Goal: Task Accomplishment & Management: Manage account settings

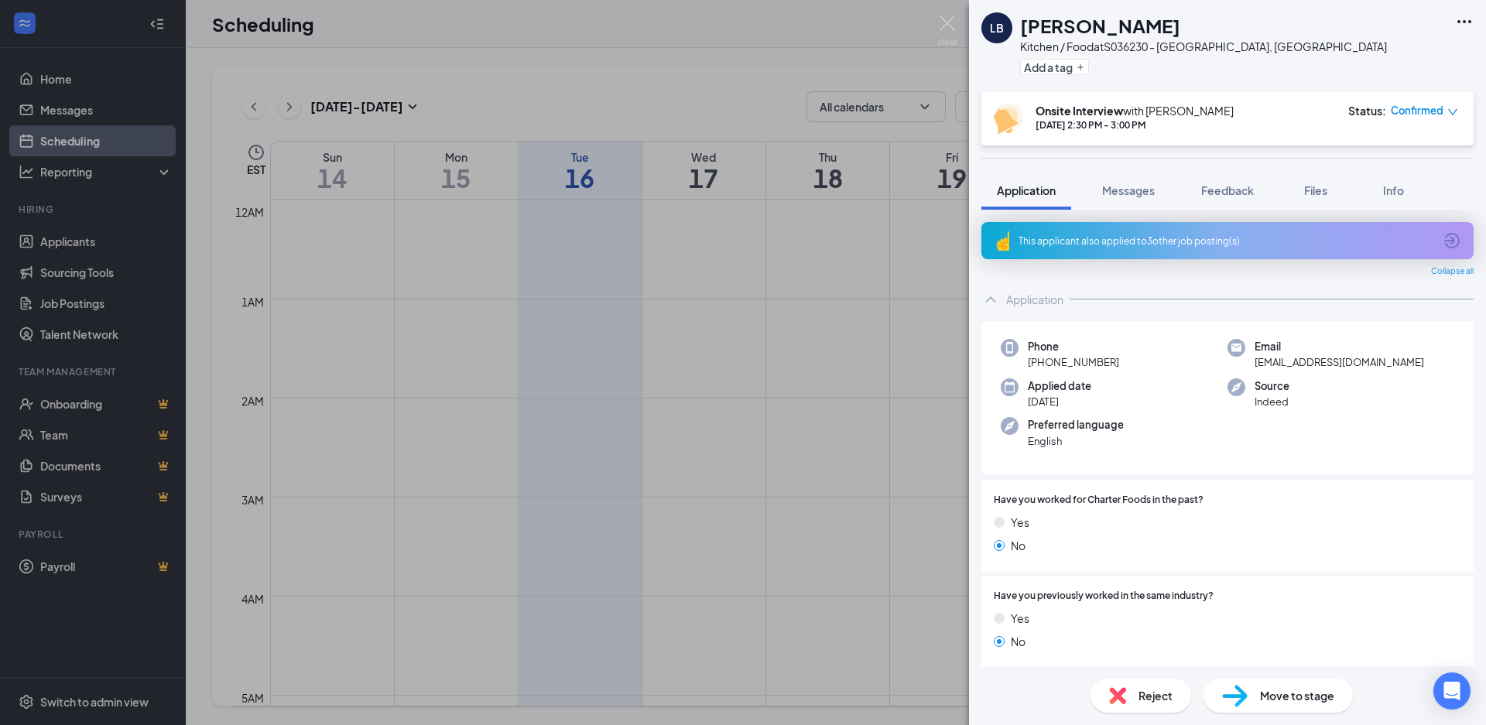
scroll to position [1225, 0]
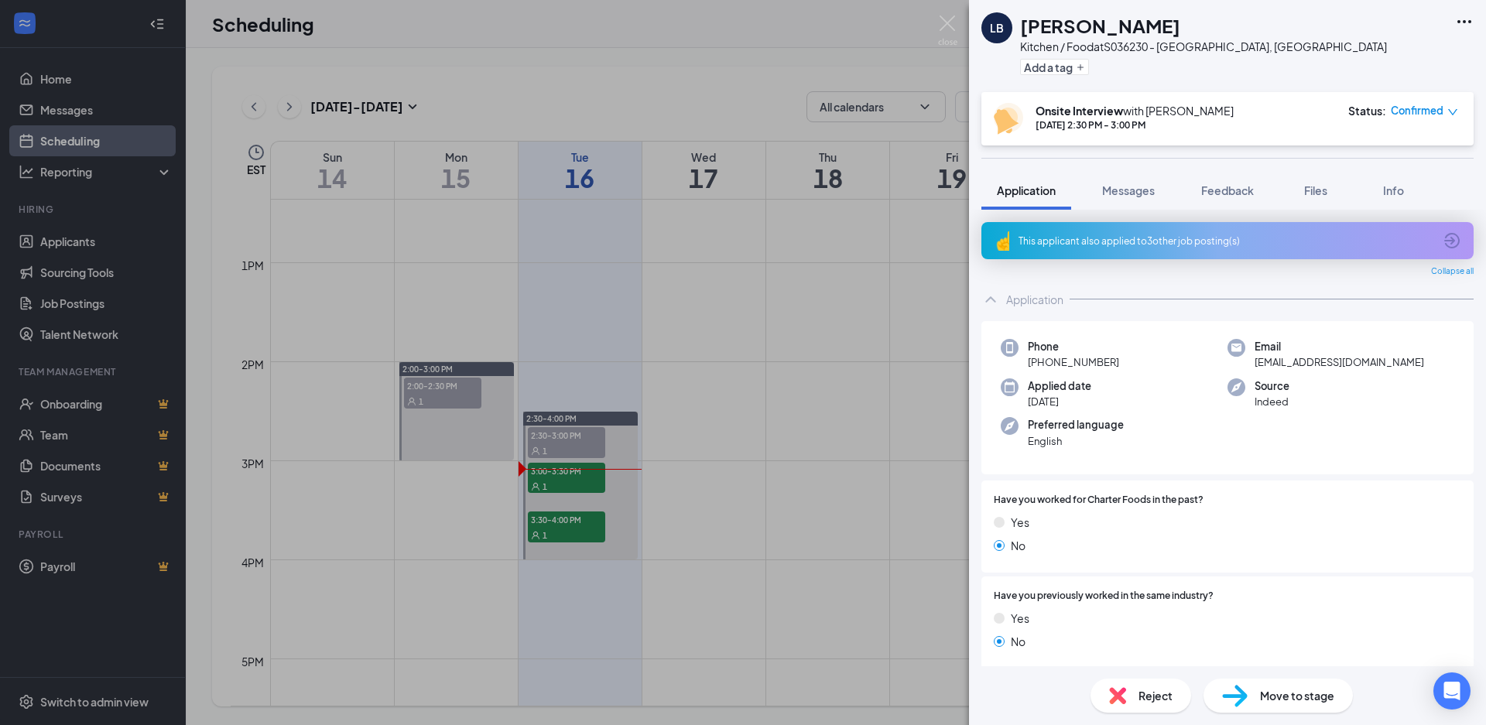
click at [788, 284] on div "LB [PERSON_NAME] Kitchen / Food at S036230 - [GEOGRAPHIC_DATA], [GEOGRAPHIC_DAT…" at bounding box center [743, 362] width 1486 height 725
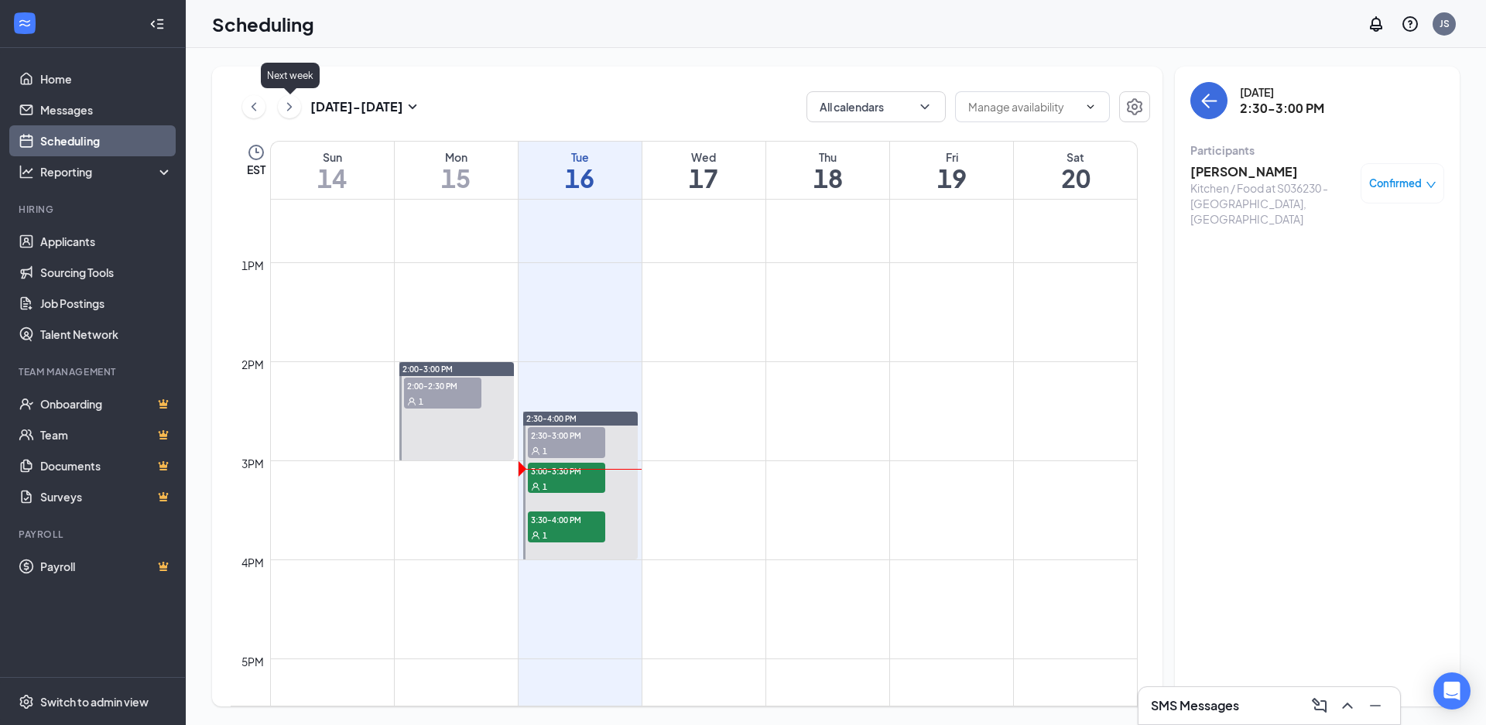
click at [296, 102] on icon "ChevronRight" at bounding box center [289, 107] width 15 height 19
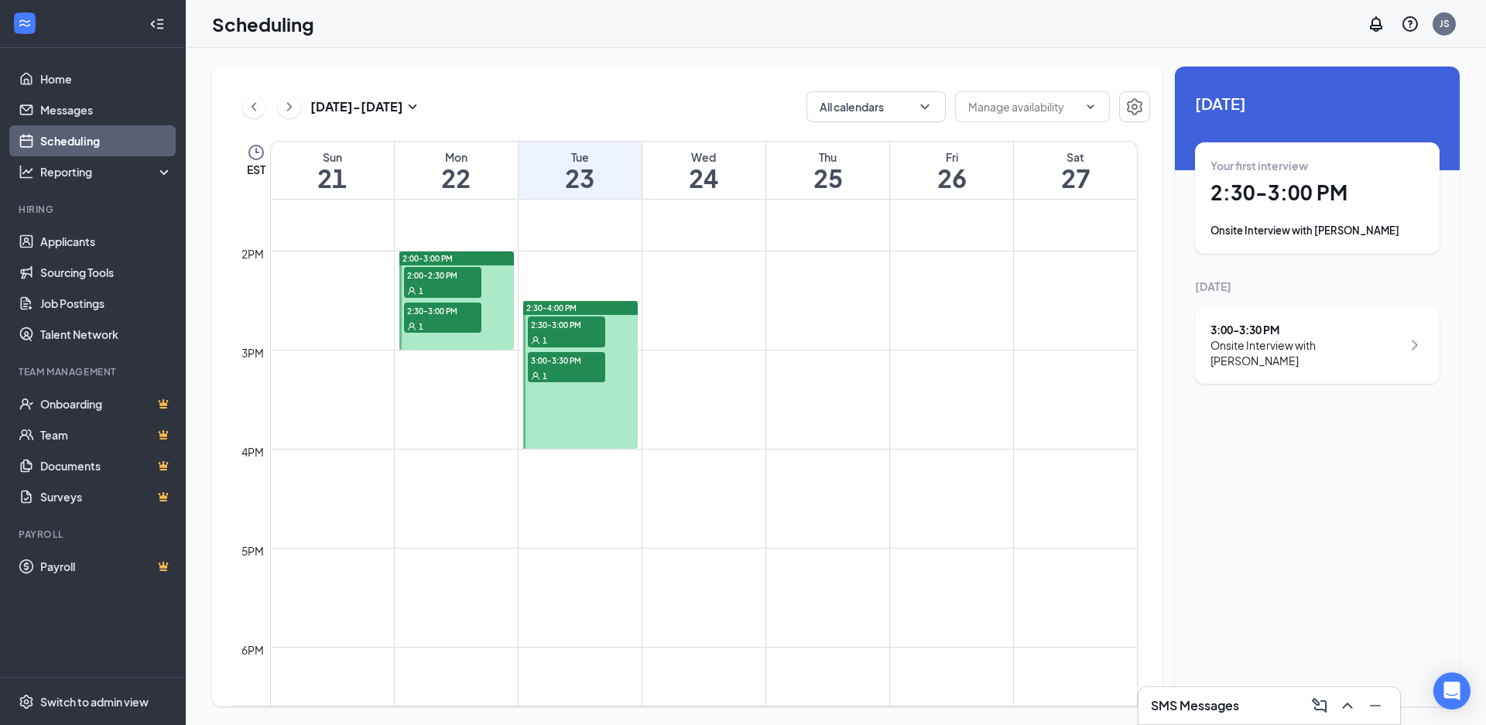
scroll to position [1303, 0]
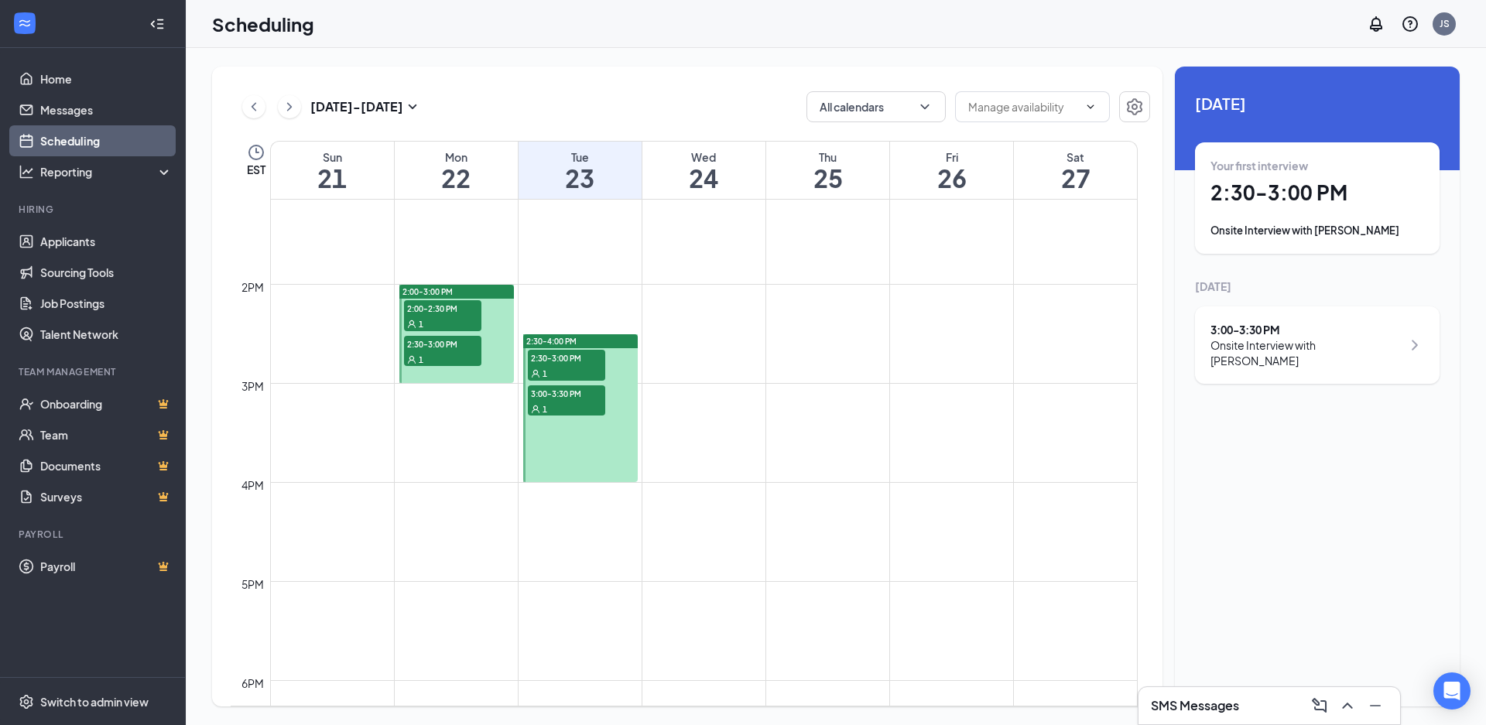
click at [582, 365] on div "1" at bounding box center [566, 372] width 77 height 15
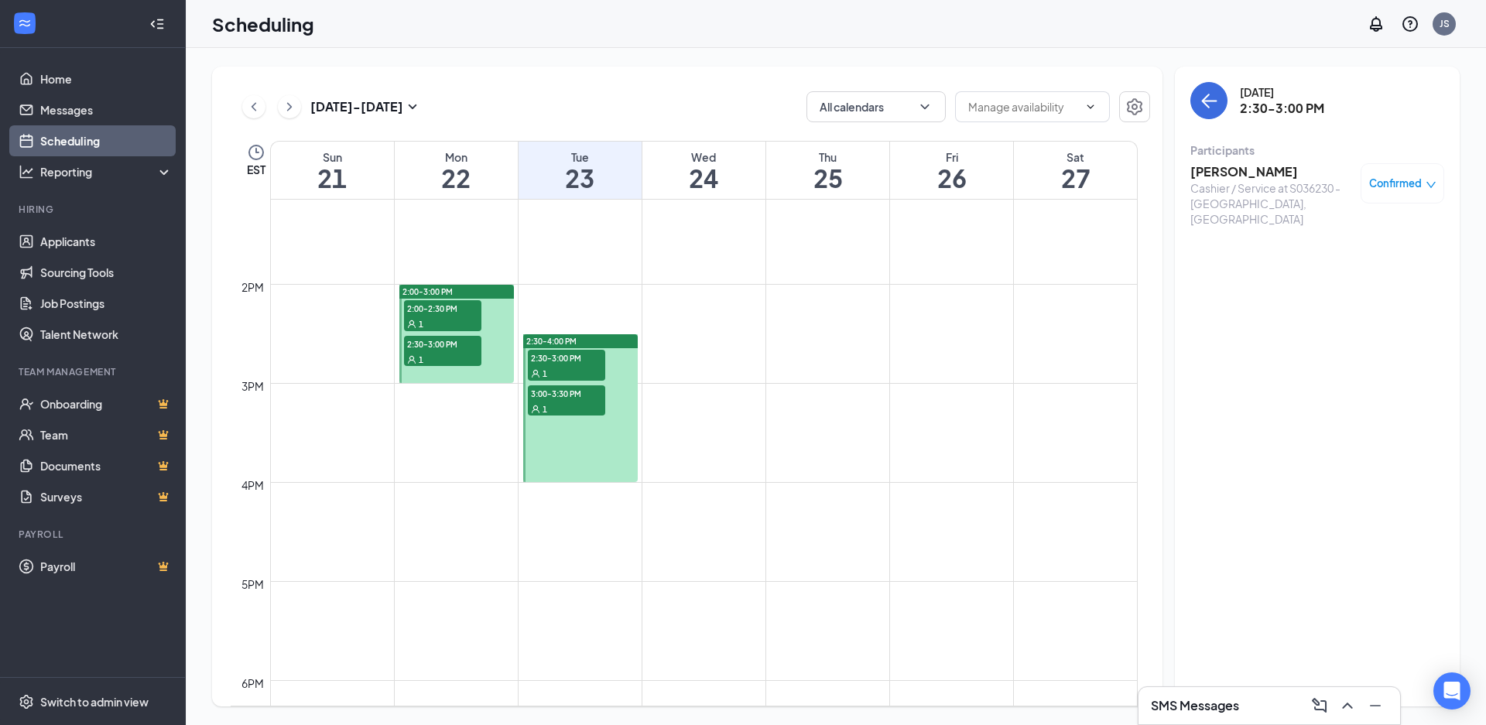
click at [1430, 187] on icon "down" at bounding box center [1431, 185] width 9 height 6
click at [1331, 255] on span "Mark complete" at bounding box center [1352, 260] width 77 height 17
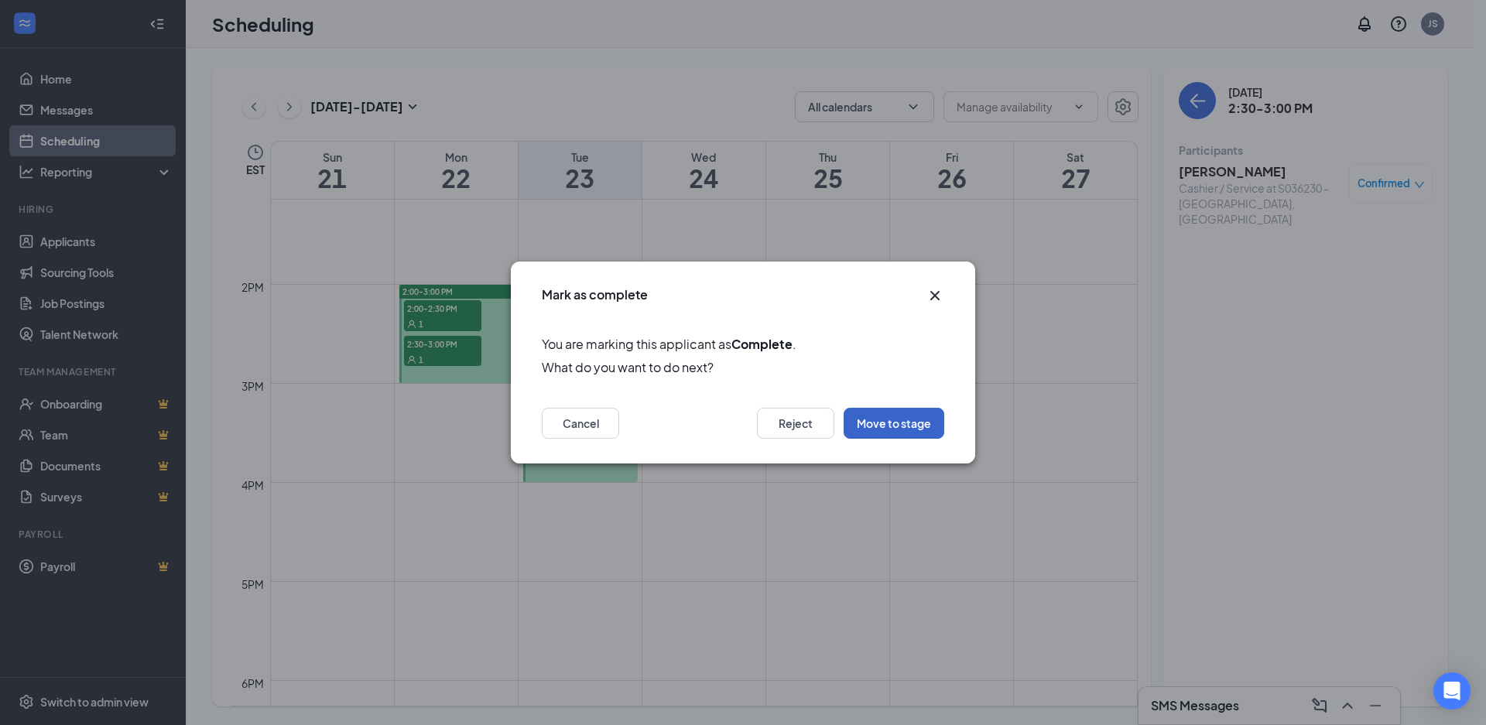
click at [902, 421] on button "Move to stage" at bounding box center [894, 423] width 101 height 31
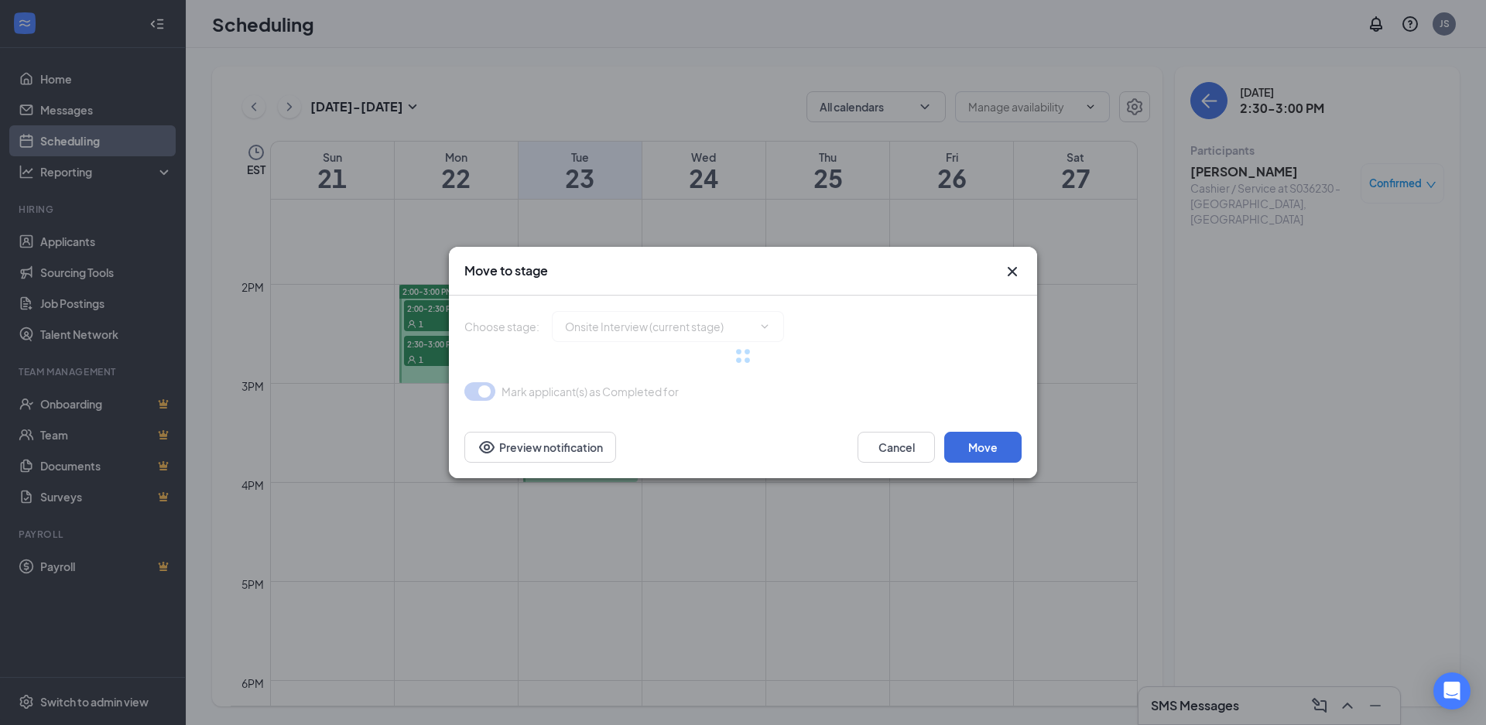
type input "Hiring Complete (final stage)"
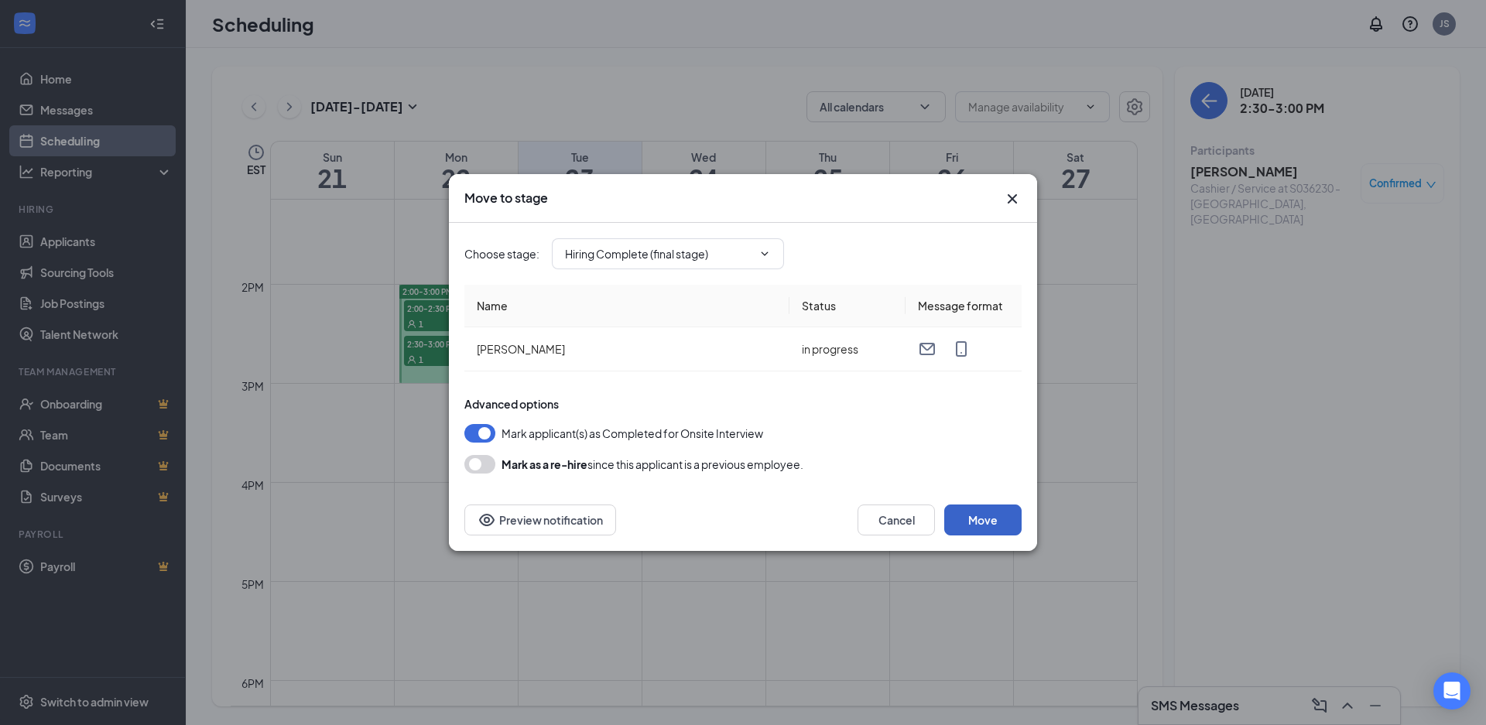
click at [998, 508] on button "Move" at bounding box center [982, 520] width 77 height 31
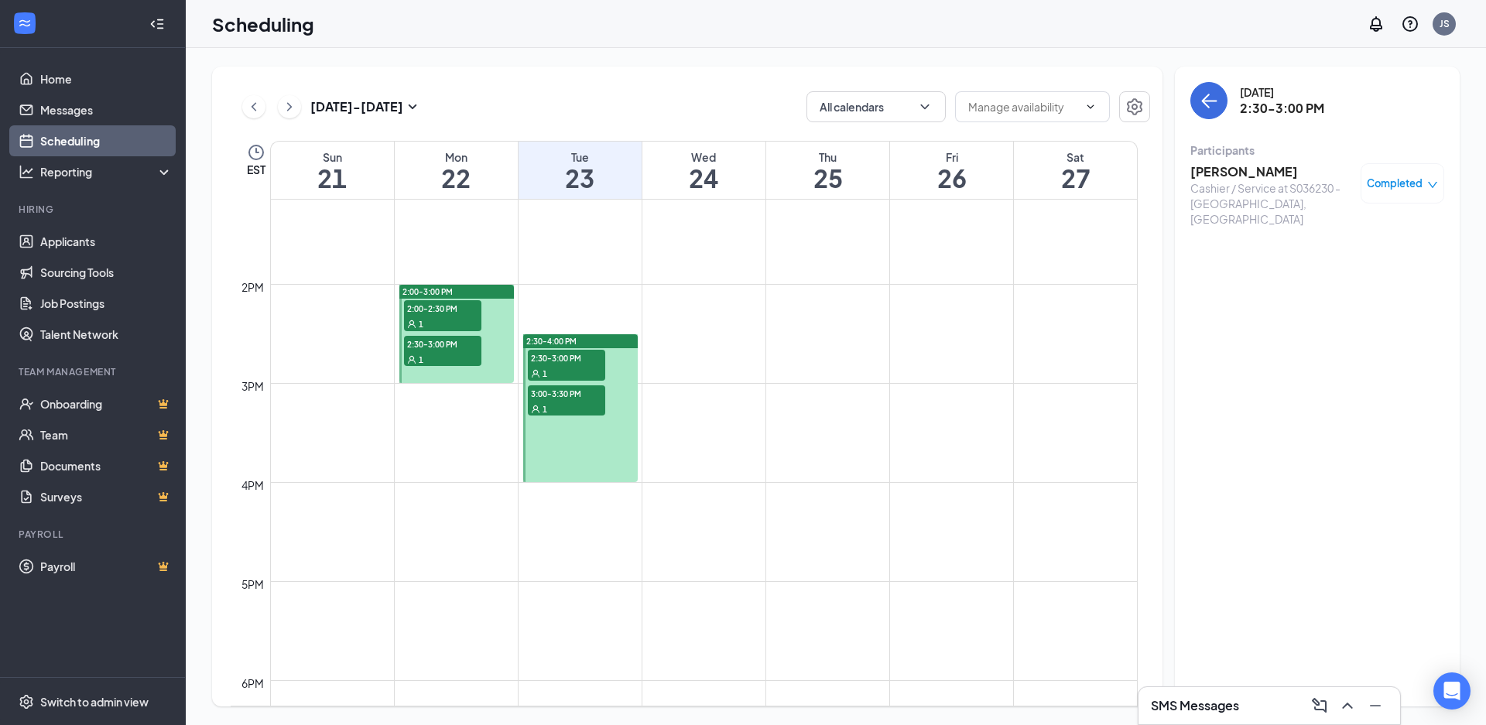
click at [438, 337] on span "2:30-3:00 PM" at bounding box center [442, 343] width 77 height 15
click at [1266, 174] on h3 "[PERSON_NAME]" at bounding box center [1271, 171] width 163 height 17
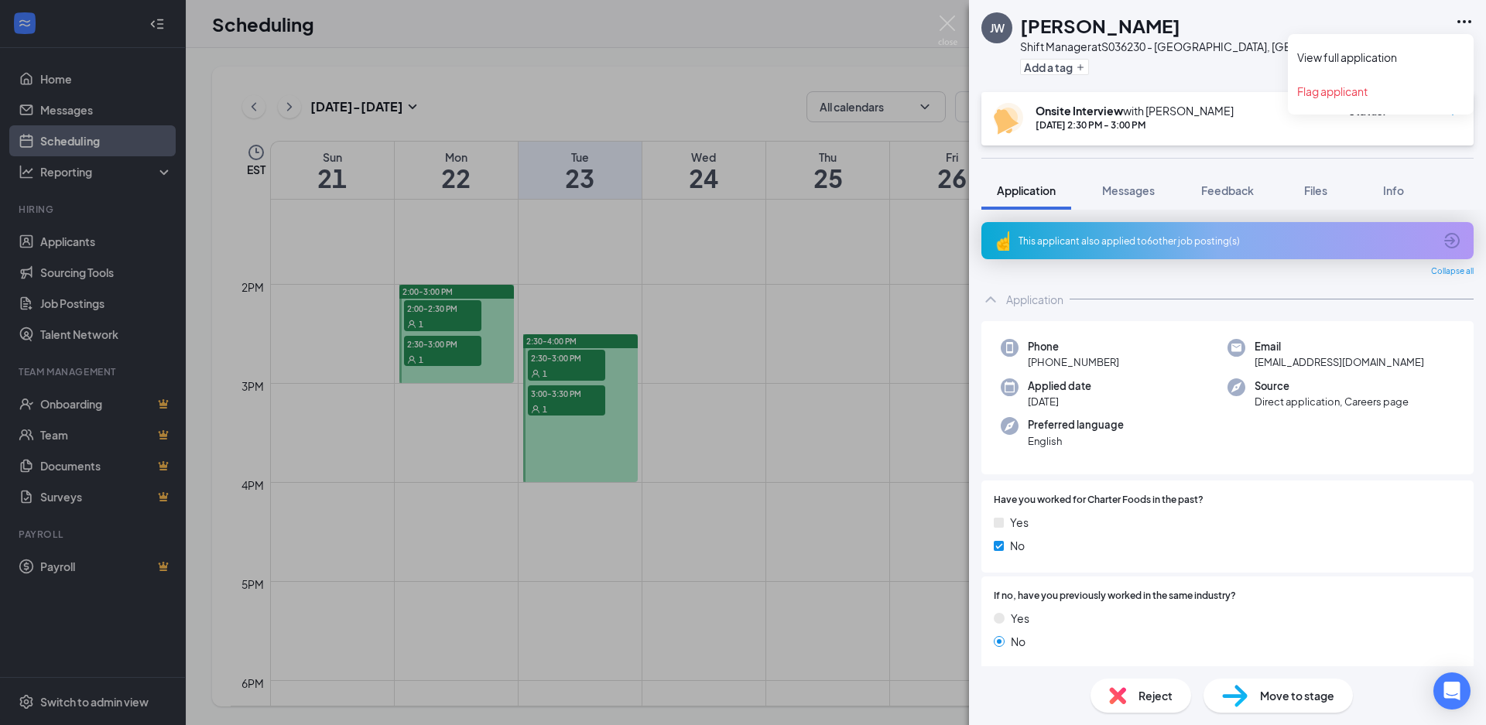
click at [1466, 19] on icon "Ellipses" at bounding box center [1464, 21] width 19 height 19
click at [1434, 114] on span "Confirmed" at bounding box center [1417, 110] width 53 height 15
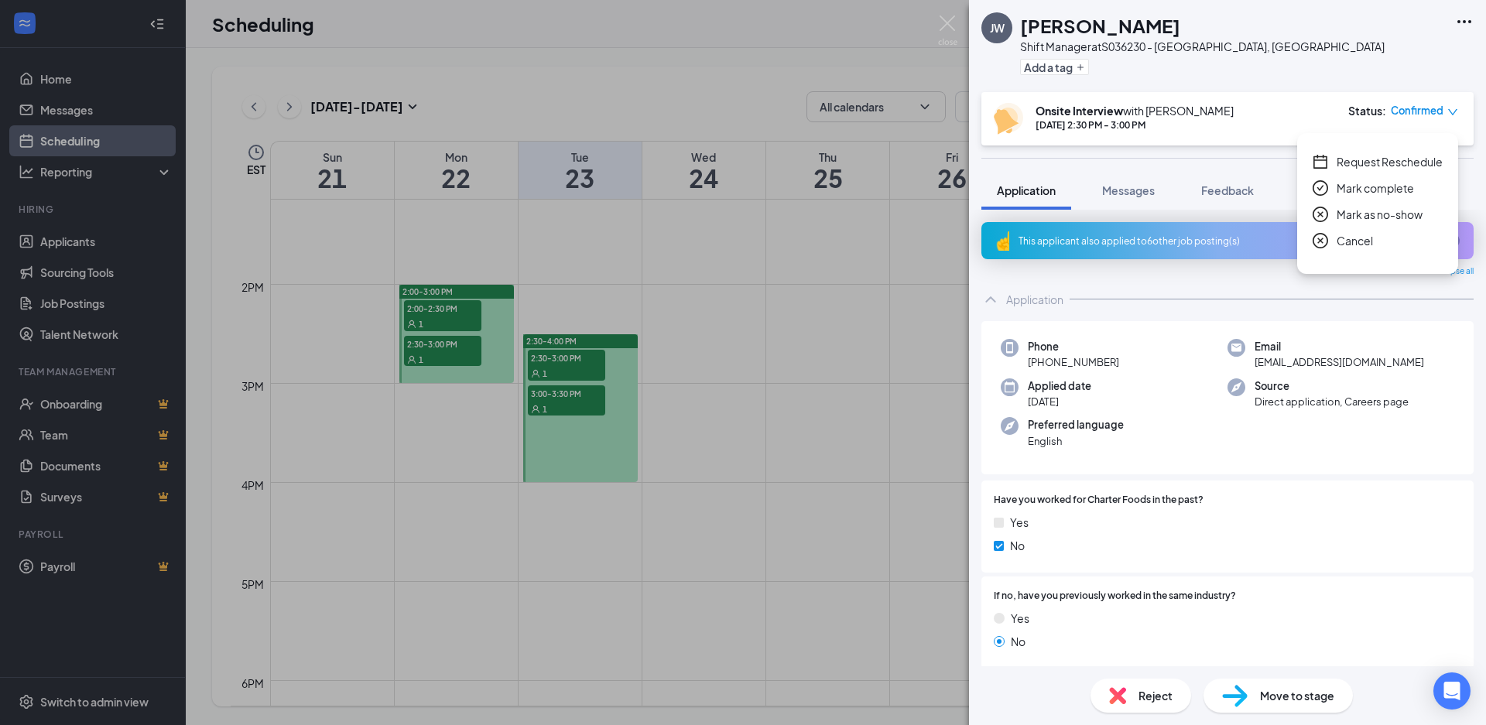
click at [1375, 161] on span "Request Reschedule" at bounding box center [1390, 161] width 106 height 17
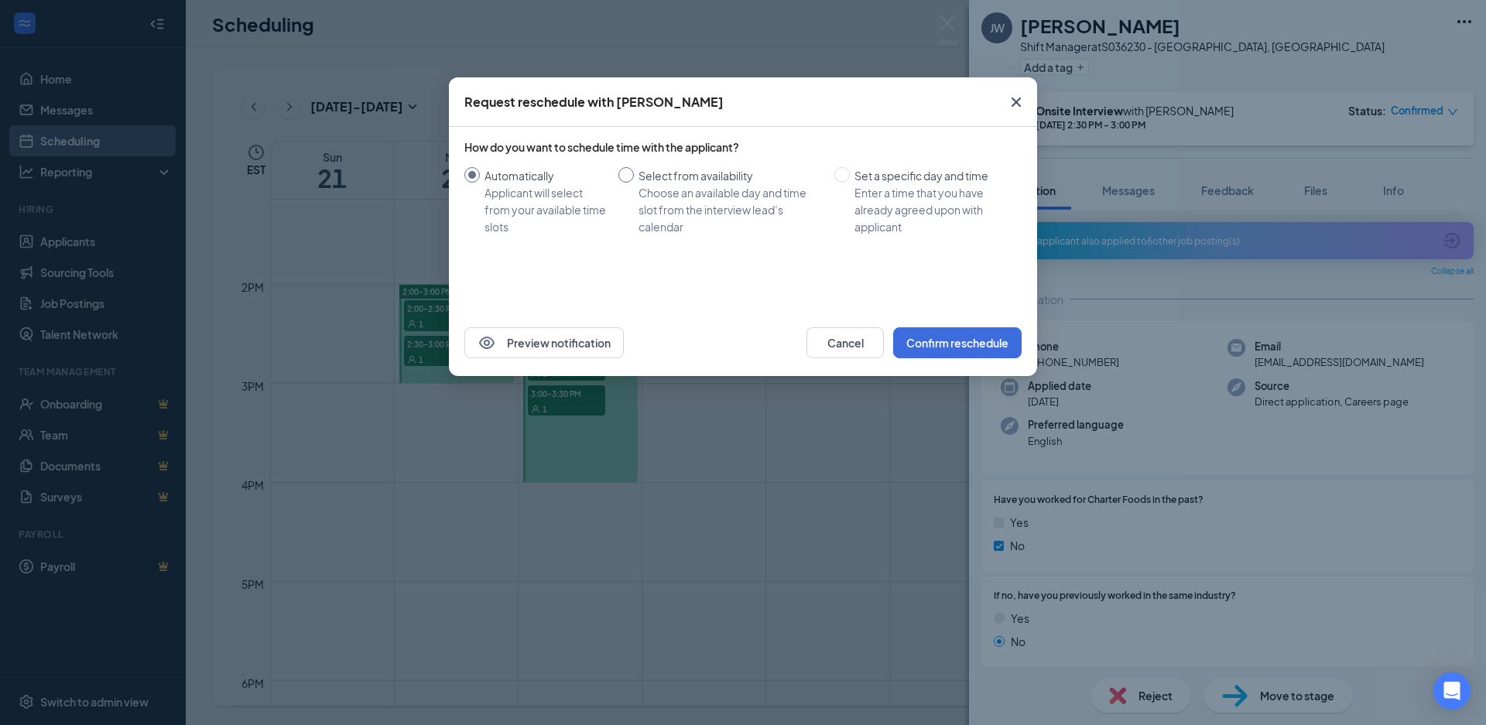
click at [625, 172] on input "Select from availability Choose an available day and time slot from the intervi…" at bounding box center [625, 174] width 15 height 15
radio input "true"
radio input "false"
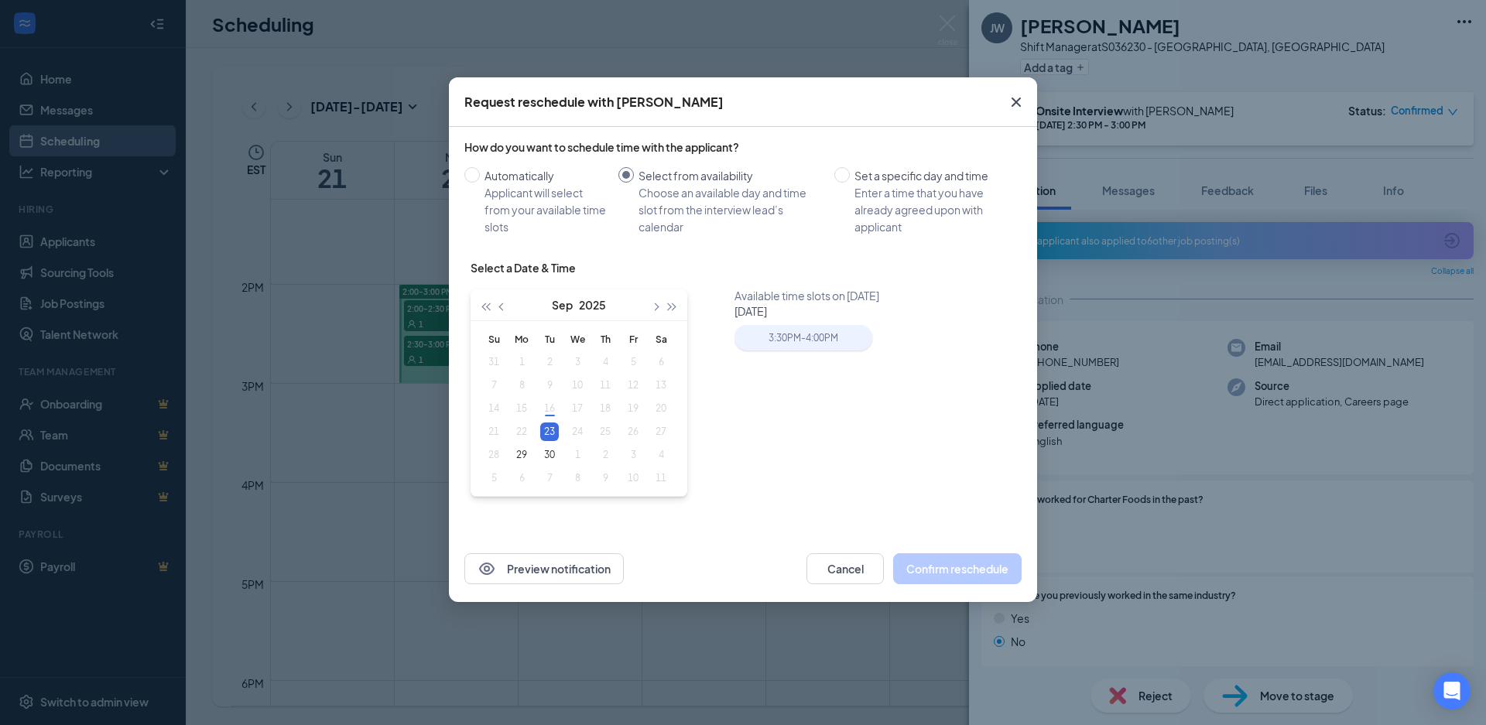
click at [831, 333] on div "3:30PM - 4:00PM" at bounding box center [803, 338] width 137 height 26
type input "[DATE]"
click at [980, 573] on button "Confirm reschedule" at bounding box center [957, 568] width 128 height 31
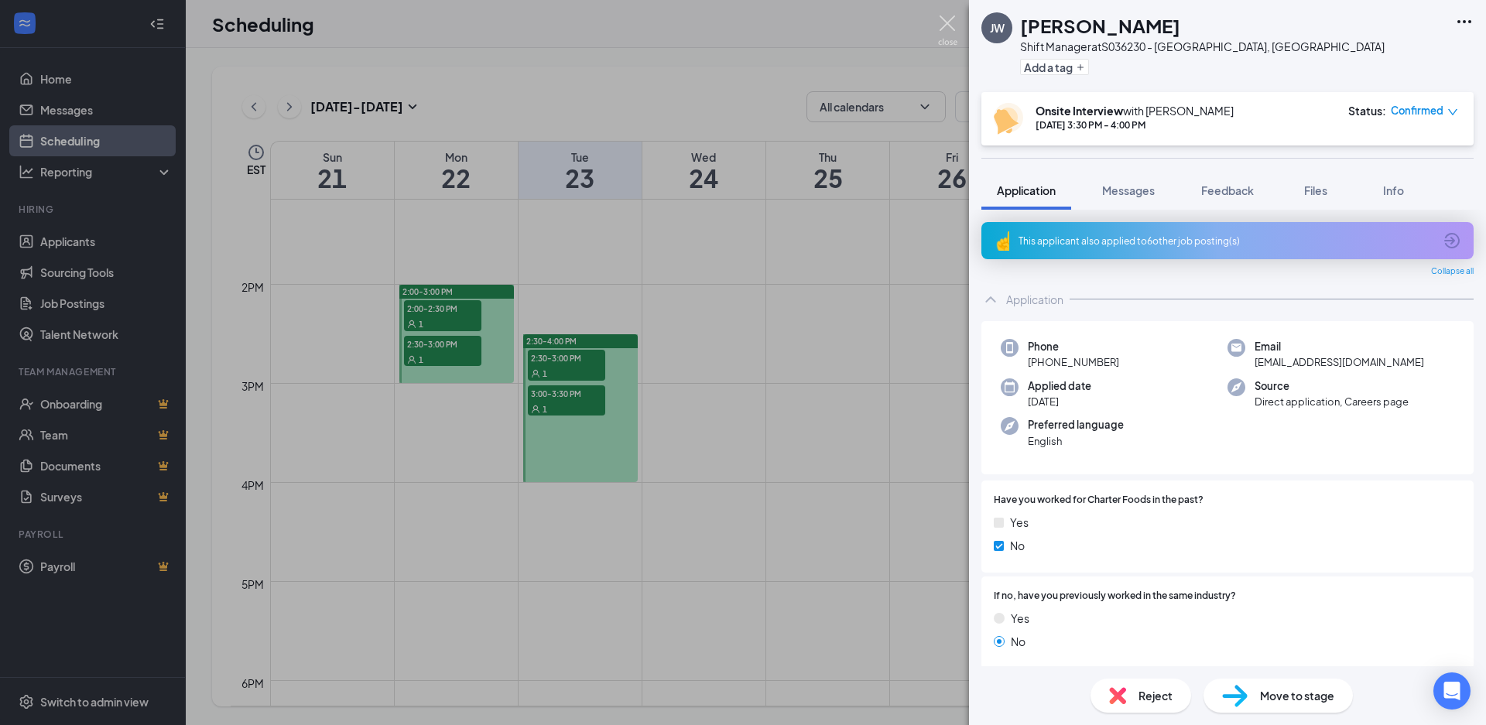
click at [945, 34] on img at bounding box center [947, 30] width 19 height 30
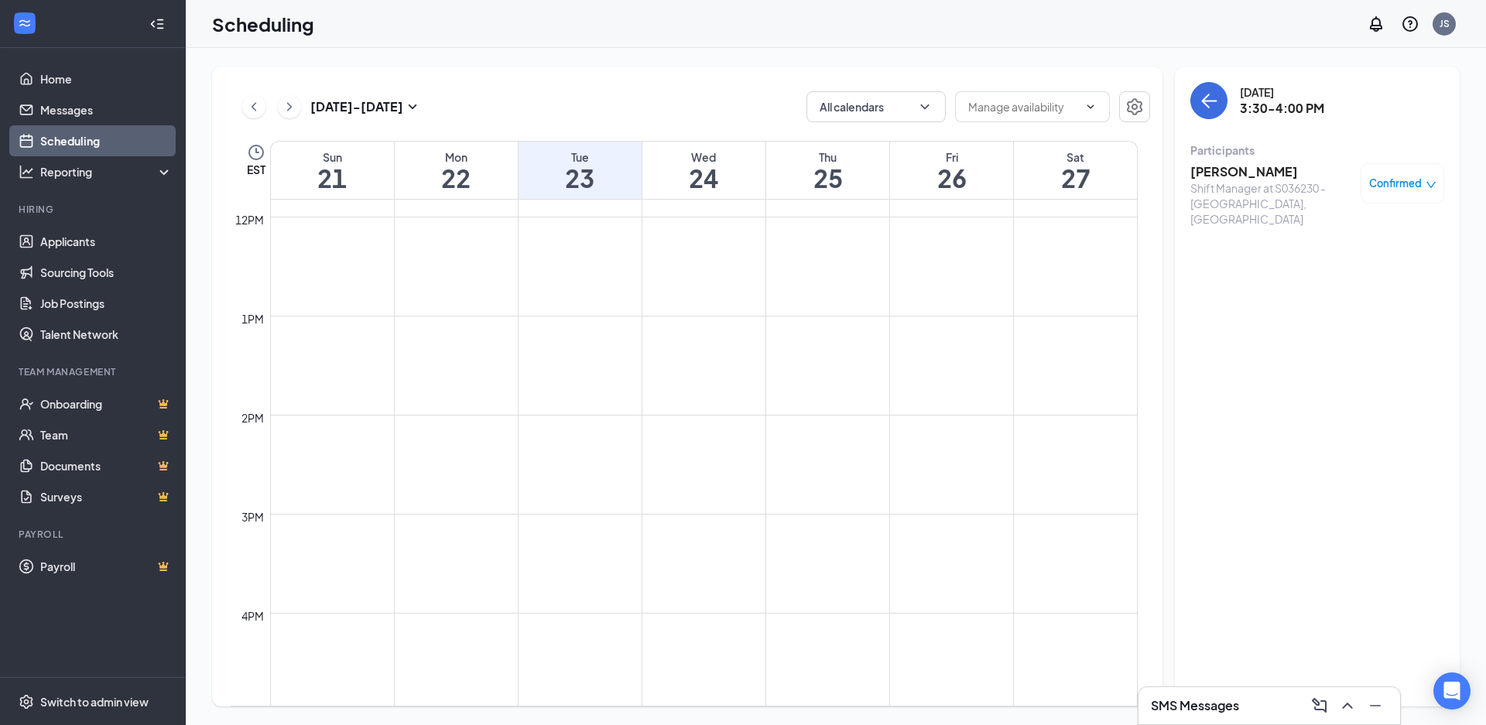
scroll to position [1161, 0]
click at [251, 103] on icon "ChevronLeft" at bounding box center [253, 107] width 15 height 19
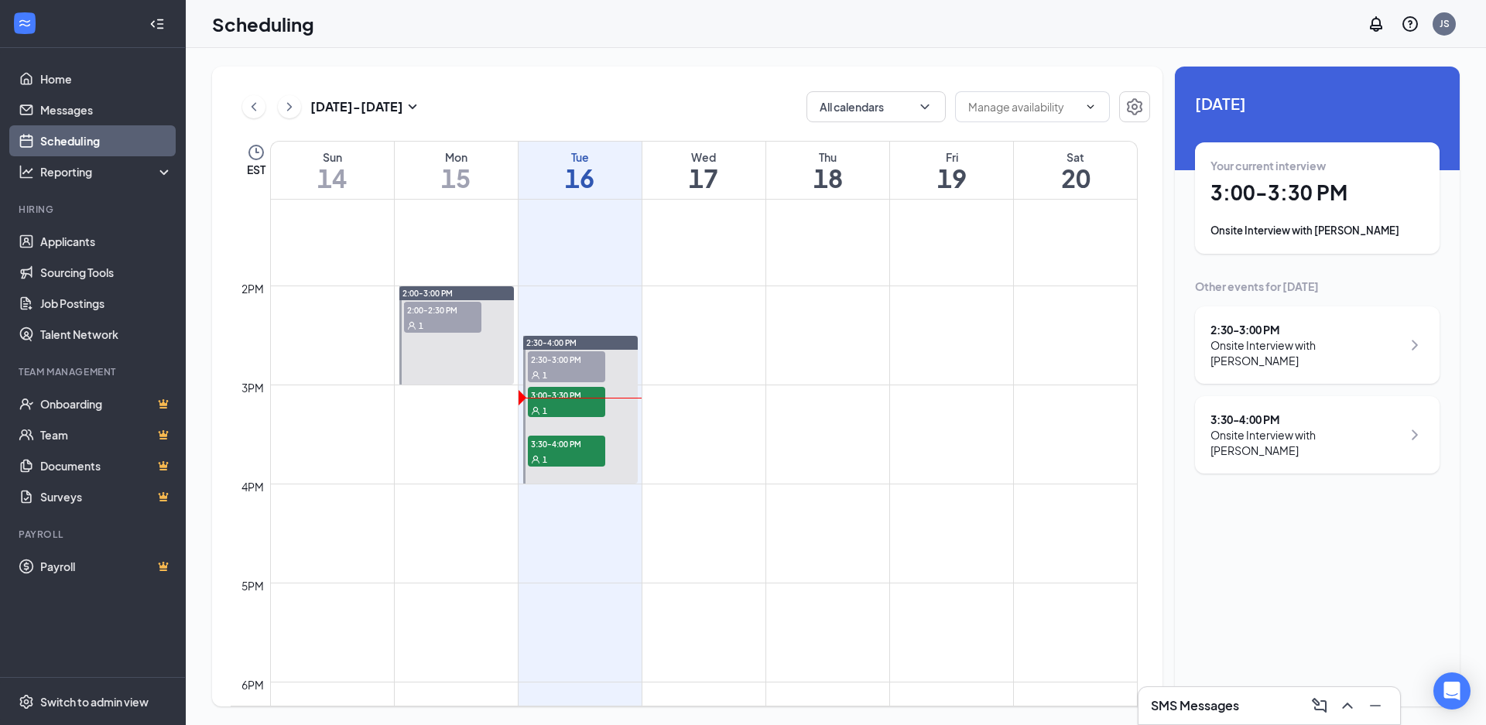
scroll to position [1303, 0]
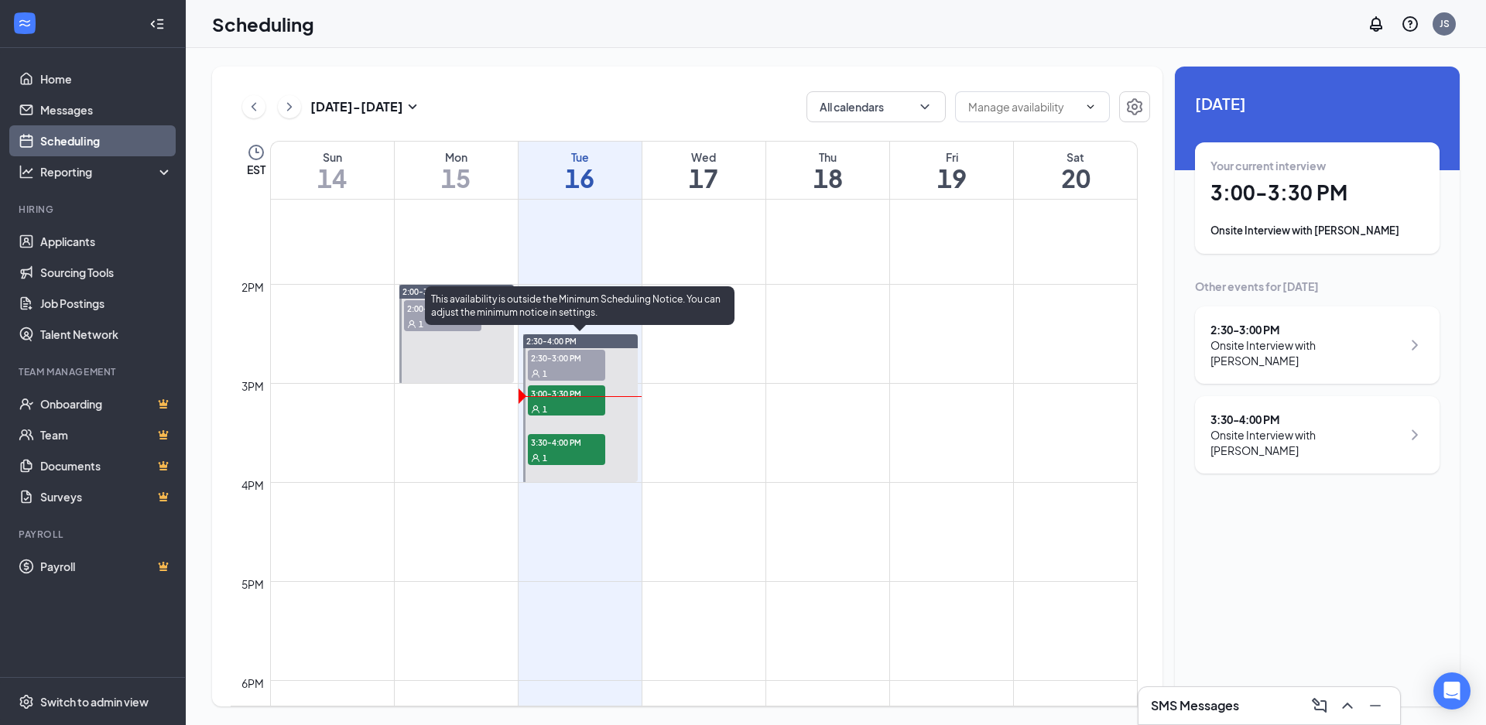
click at [571, 359] on span "2:30-3:00 PM" at bounding box center [566, 357] width 77 height 15
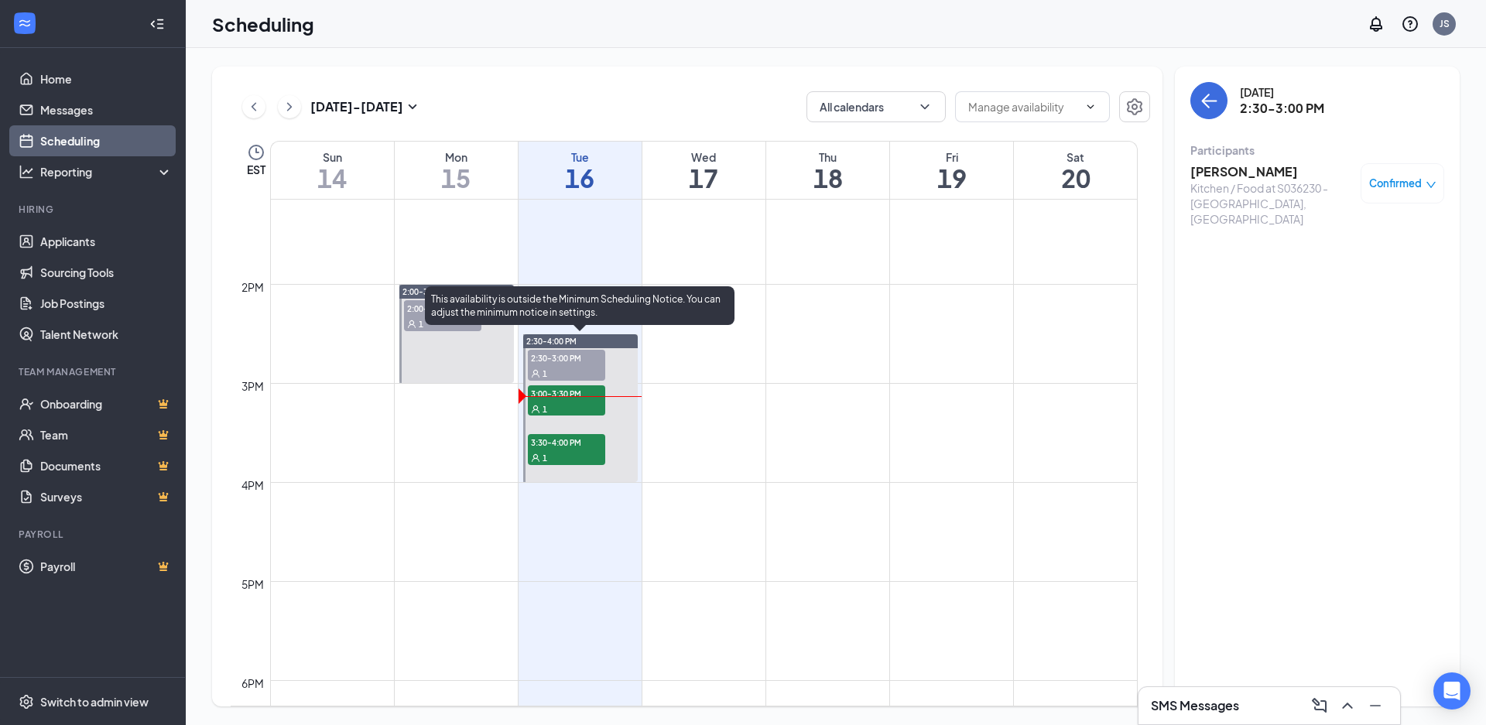
drag, startPoint x: 537, startPoint y: 456, endPoint x: 538, endPoint y: 464, distance: 8.5
click at [539, 459] on icon "User" at bounding box center [535, 458] width 9 height 9
click at [550, 447] on span "3:30-4:00 PM" at bounding box center [566, 441] width 77 height 15
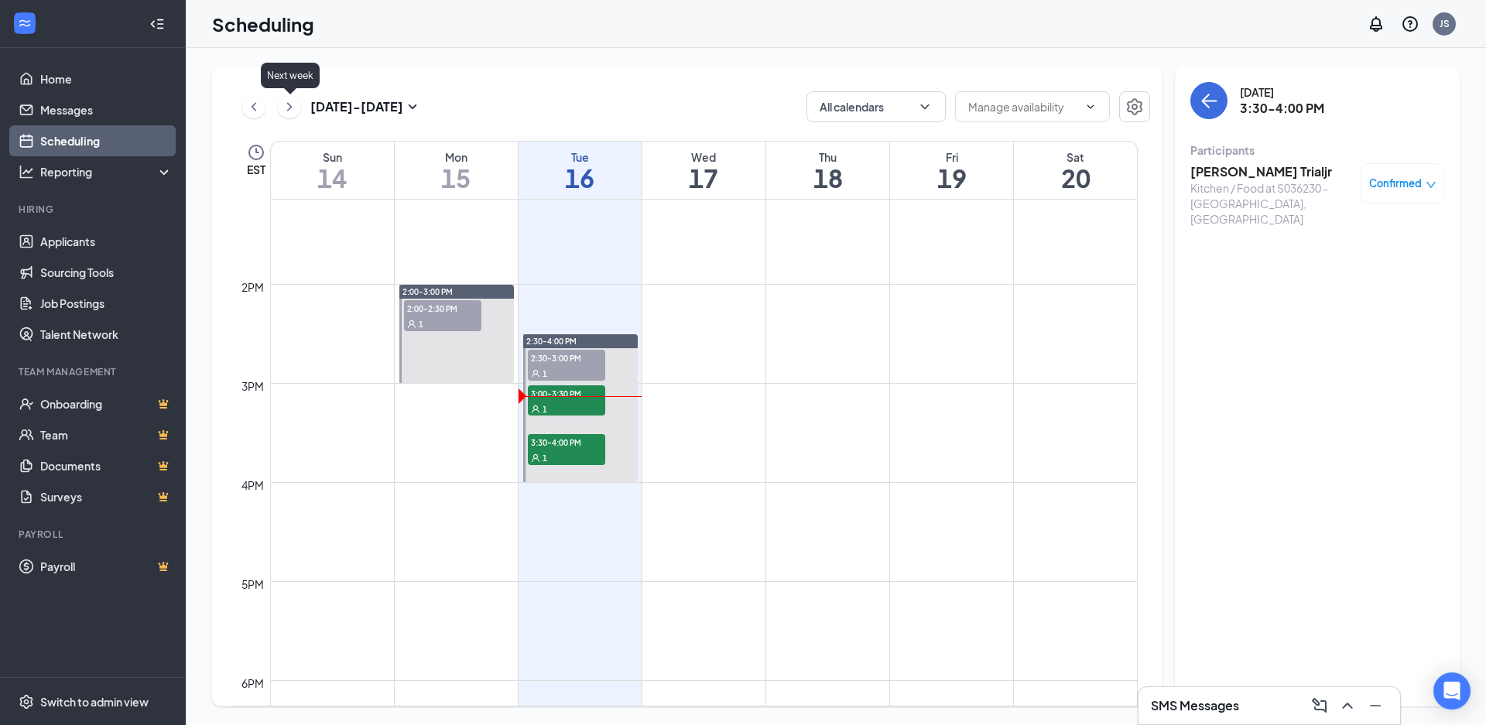
click at [289, 111] on icon "ChevronRight" at bounding box center [289, 107] width 15 height 19
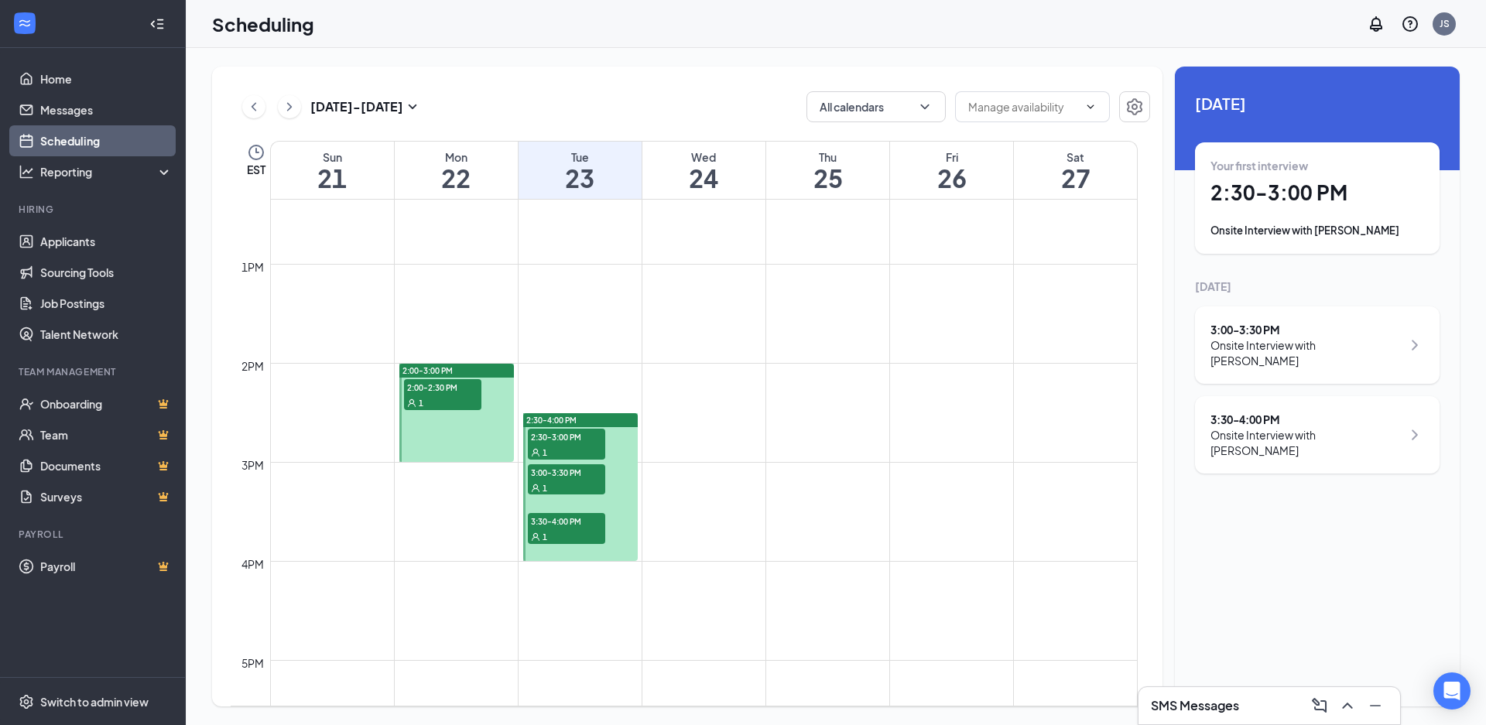
scroll to position [1225, 0]
click at [550, 523] on span "3:30-4:00 PM" at bounding box center [566, 519] width 77 height 15
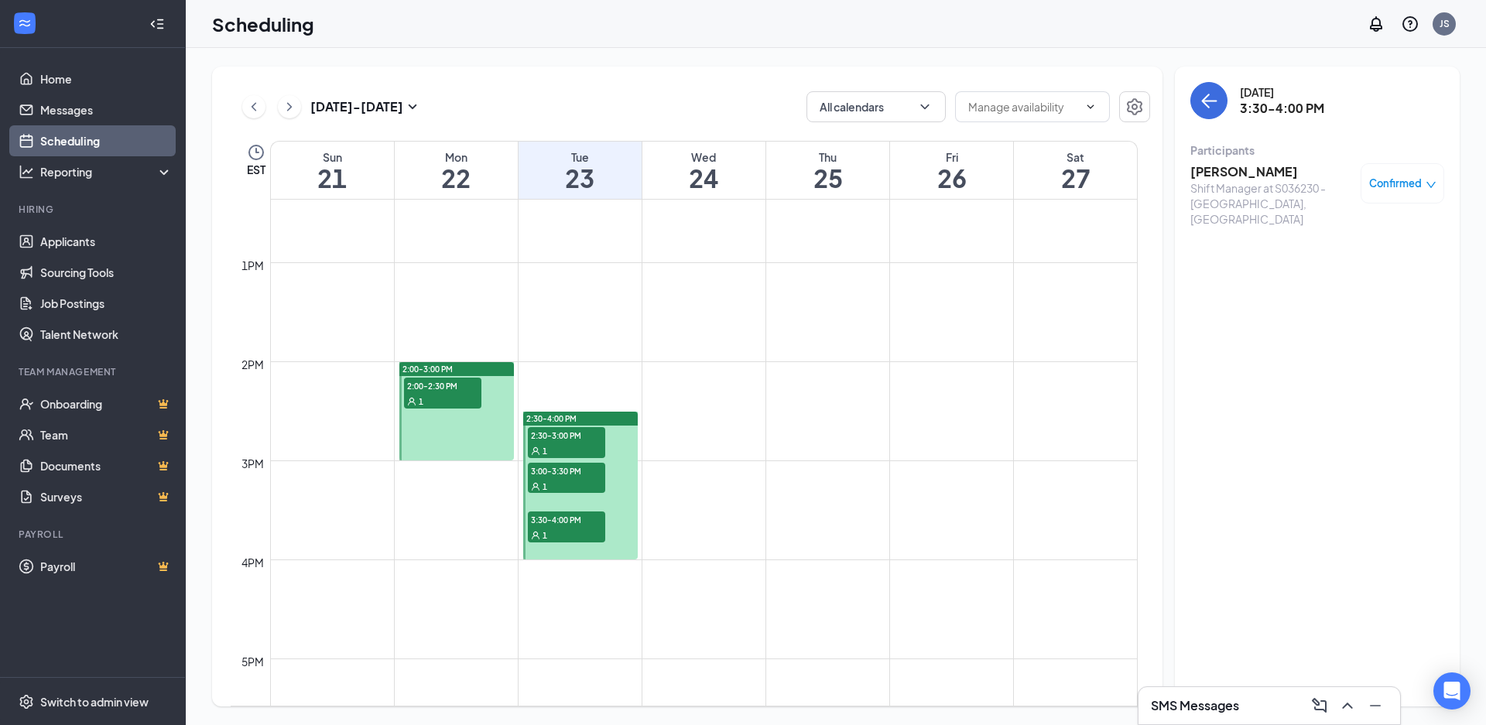
click at [1403, 187] on span "Confirmed" at bounding box center [1395, 183] width 53 height 15
click at [1361, 231] on span "Request Reschedule" at bounding box center [1367, 233] width 106 height 17
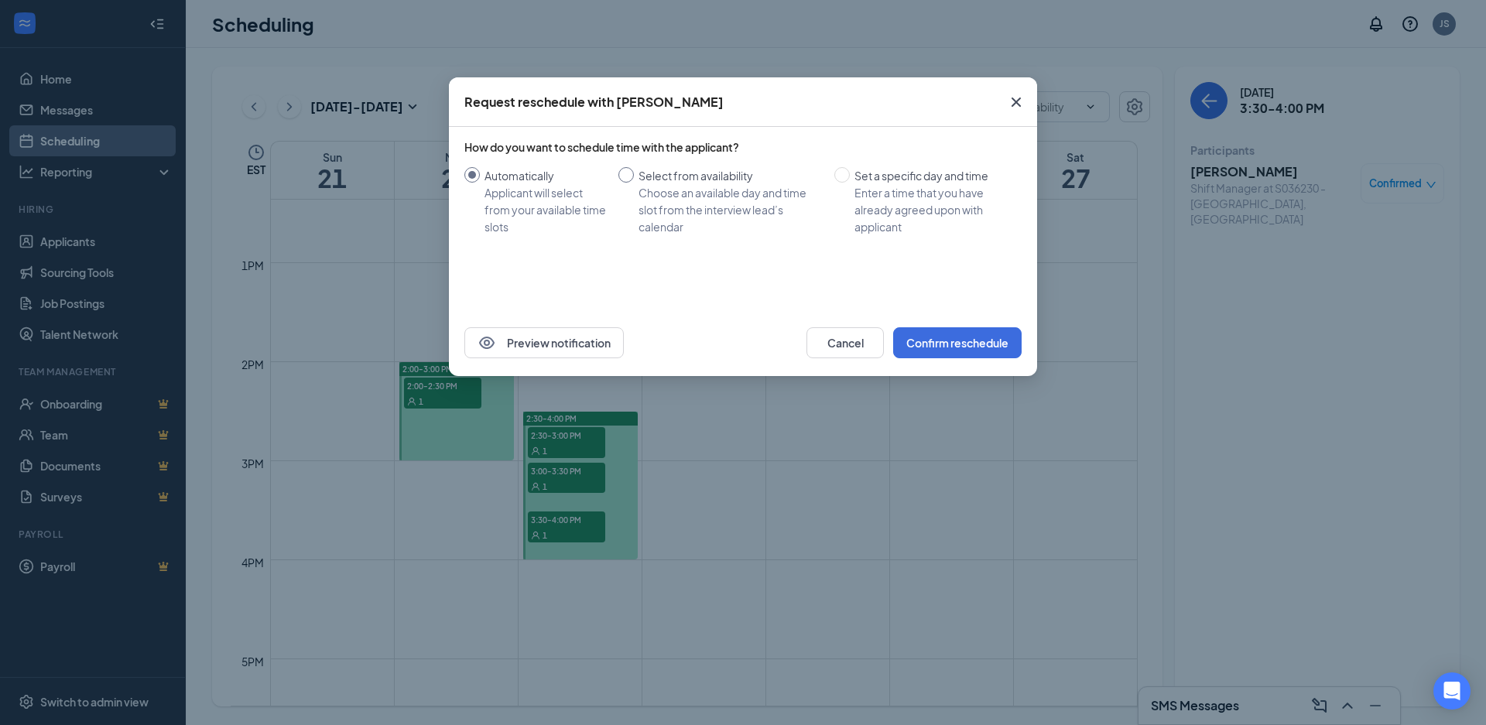
click at [625, 176] on input "Select from availability Choose an available day and time slot from the intervi…" at bounding box center [625, 174] width 15 height 15
radio input "true"
radio input "false"
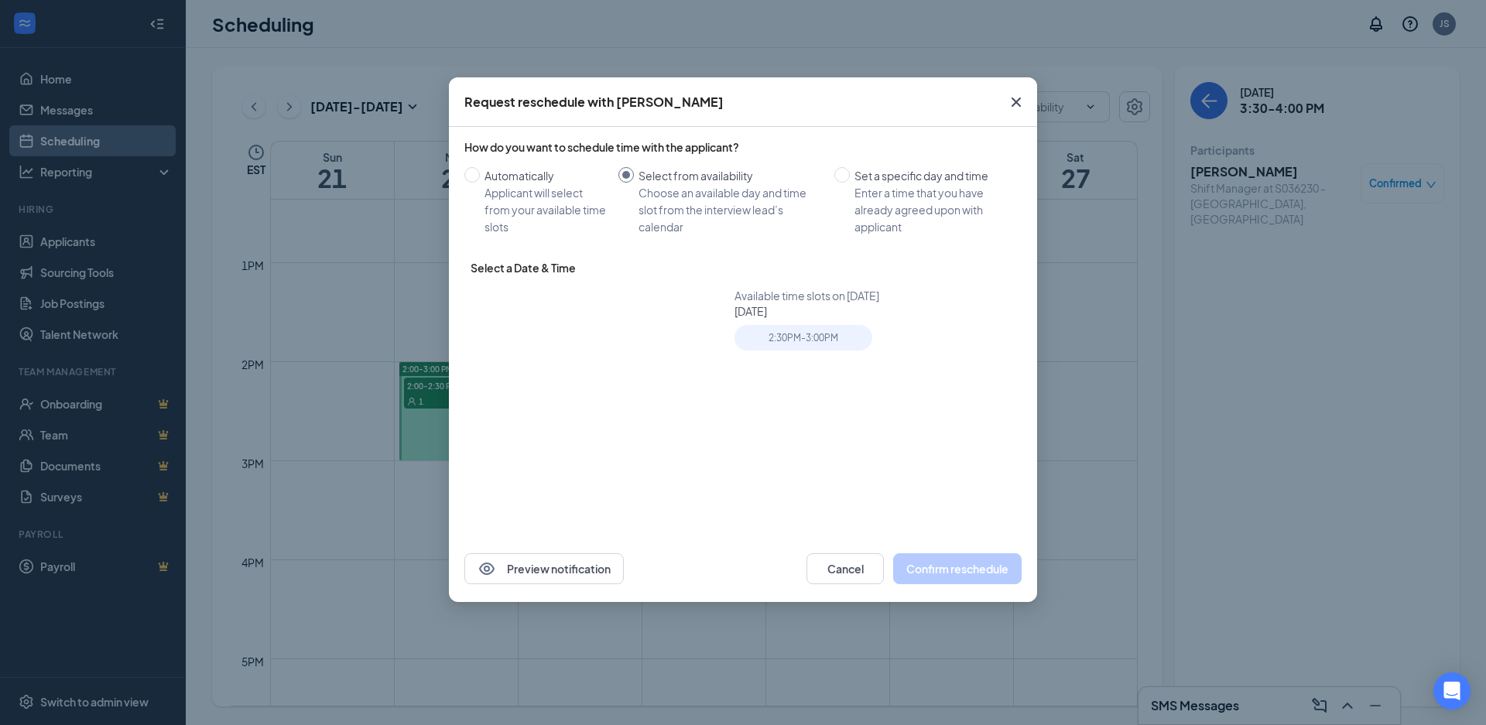
type input "Sep 22, 2025"
click at [806, 334] on div "2:30PM - 3:00PM" at bounding box center [803, 338] width 137 height 26
click at [961, 566] on button "Confirm reschedule" at bounding box center [957, 568] width 128 height 31
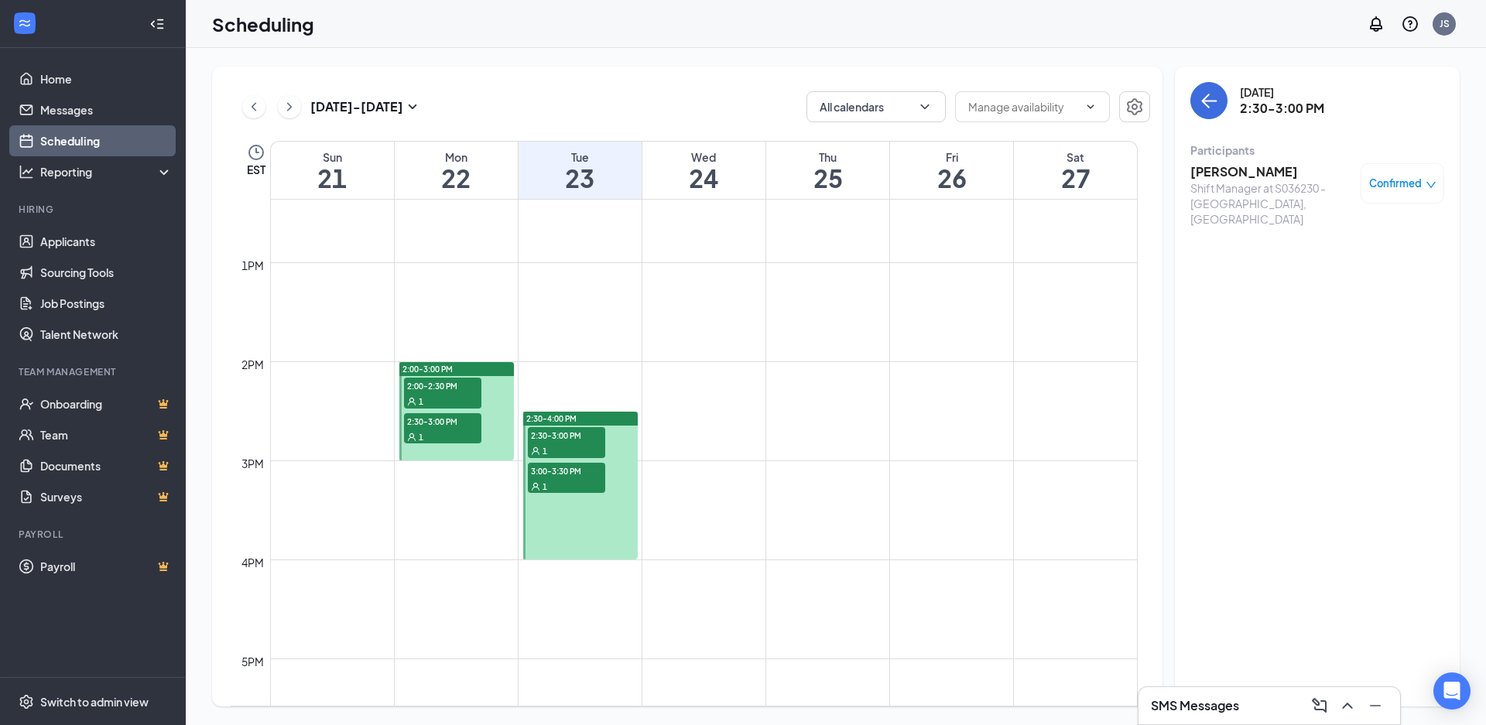
click at [248, 106] on icon "ChevronLeft" at bounding box center [253, 107] width 15 height 19
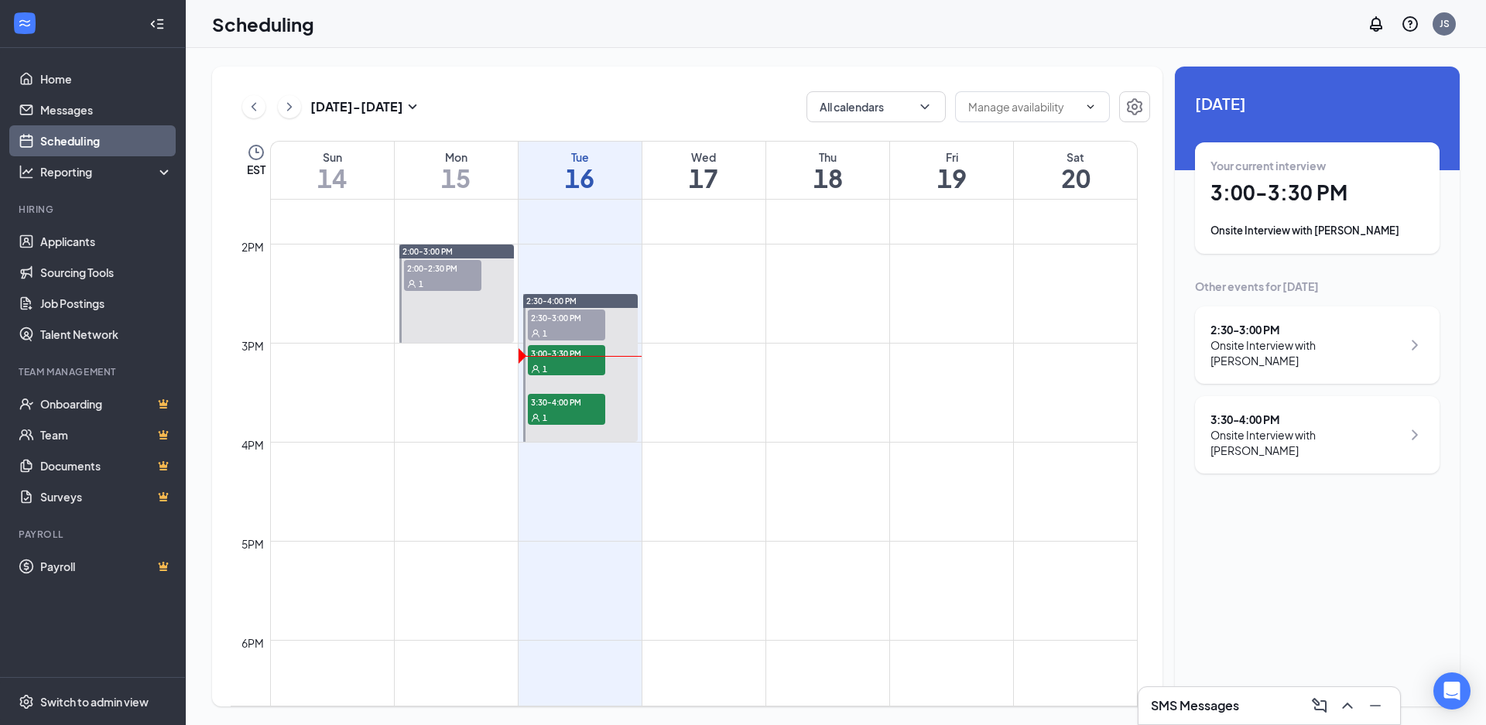
scroll to position [1380, 0]
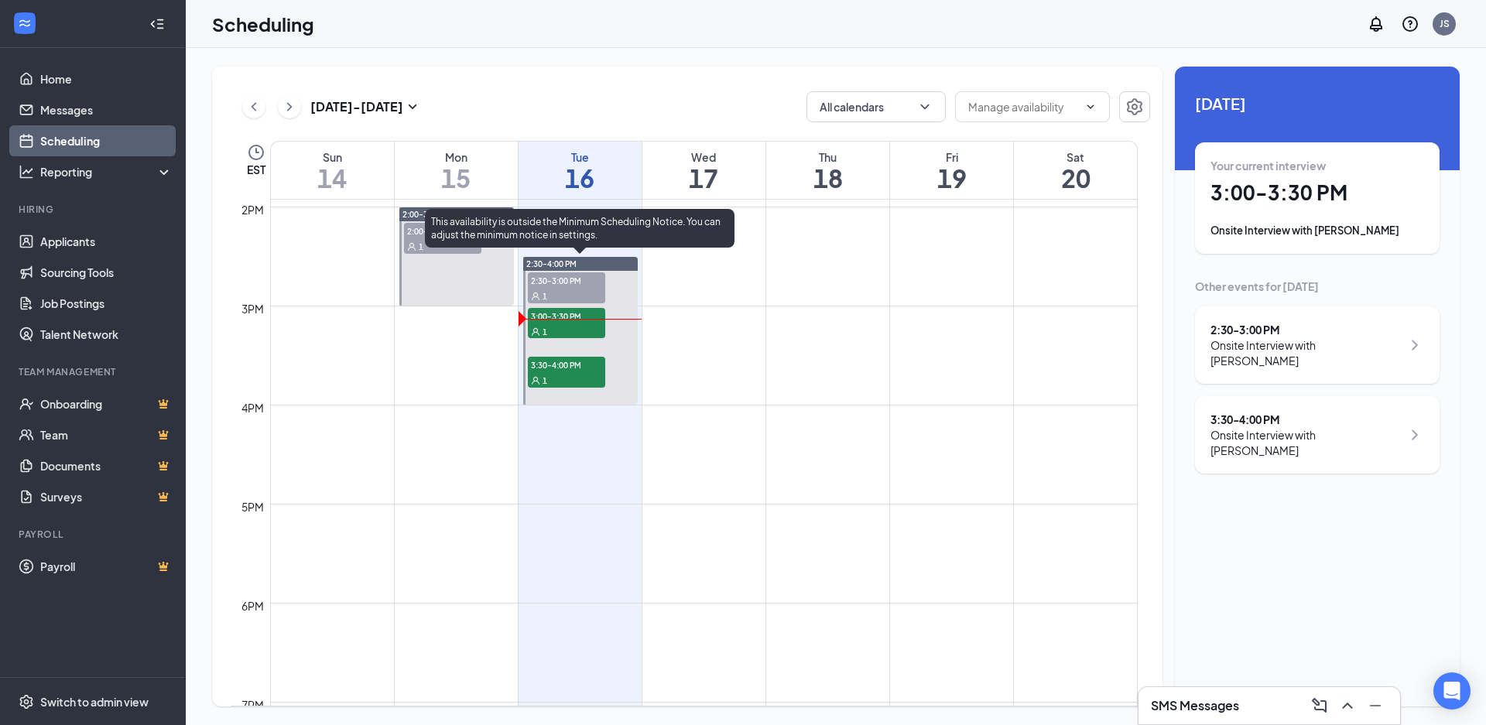
click at [565, 287] on span "2:30-3:00 PM" at bounding box center [566, 279] width 77 height 15
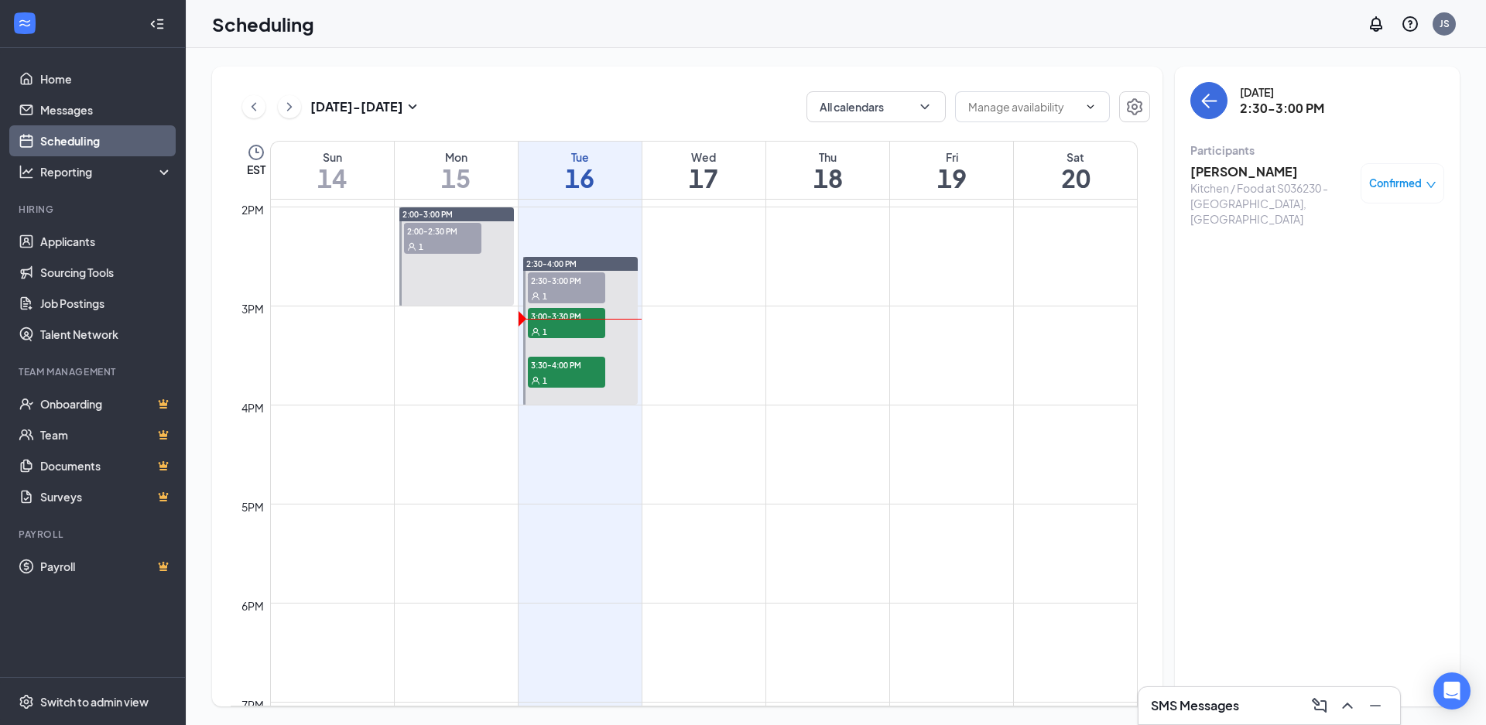
click at [1422, 186] on div "Confirmed" at bounding box center [1402, 183] width 67 height 15
click at [1340, 309] on span "Cancel" at bounding box center [1332, 312] width 36 height 17
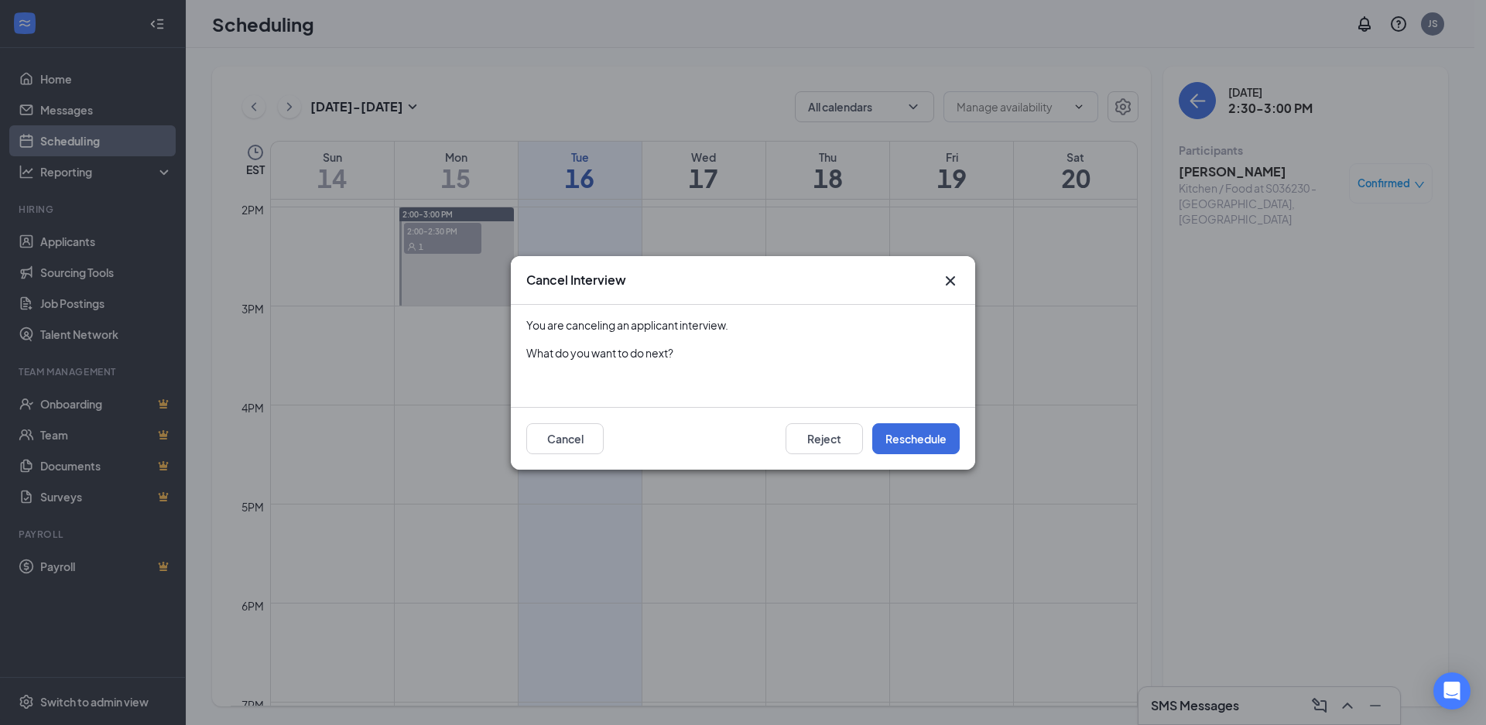
click at [950, 278] on icon "Cross" at bounding box center [950, 281] width 19 height 19
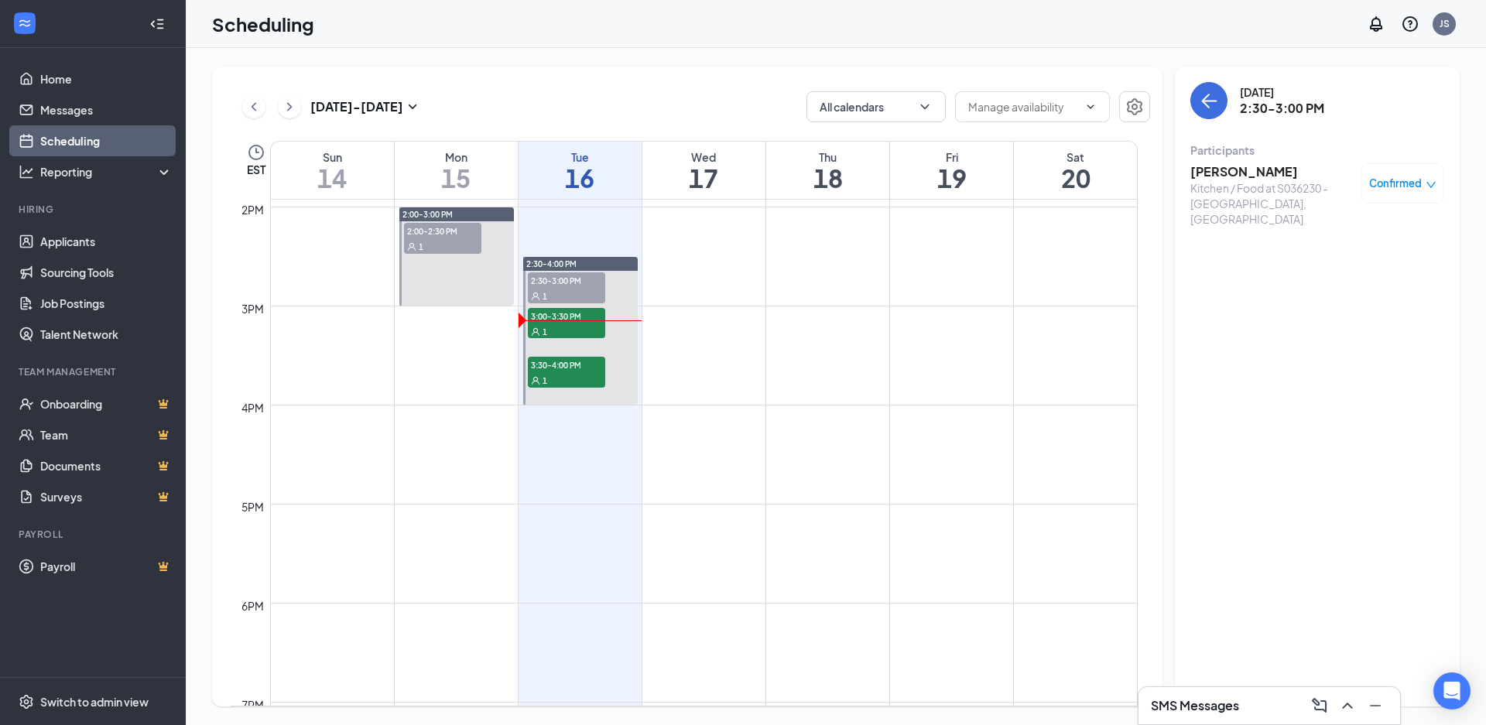
click at [1405, 181] on span "Confirmed" at bounding box center [1395, 183] width 53 height 15
click at [1334, 318] on span "Cancel" at bounding box center [1332, 312] width 36 height 17
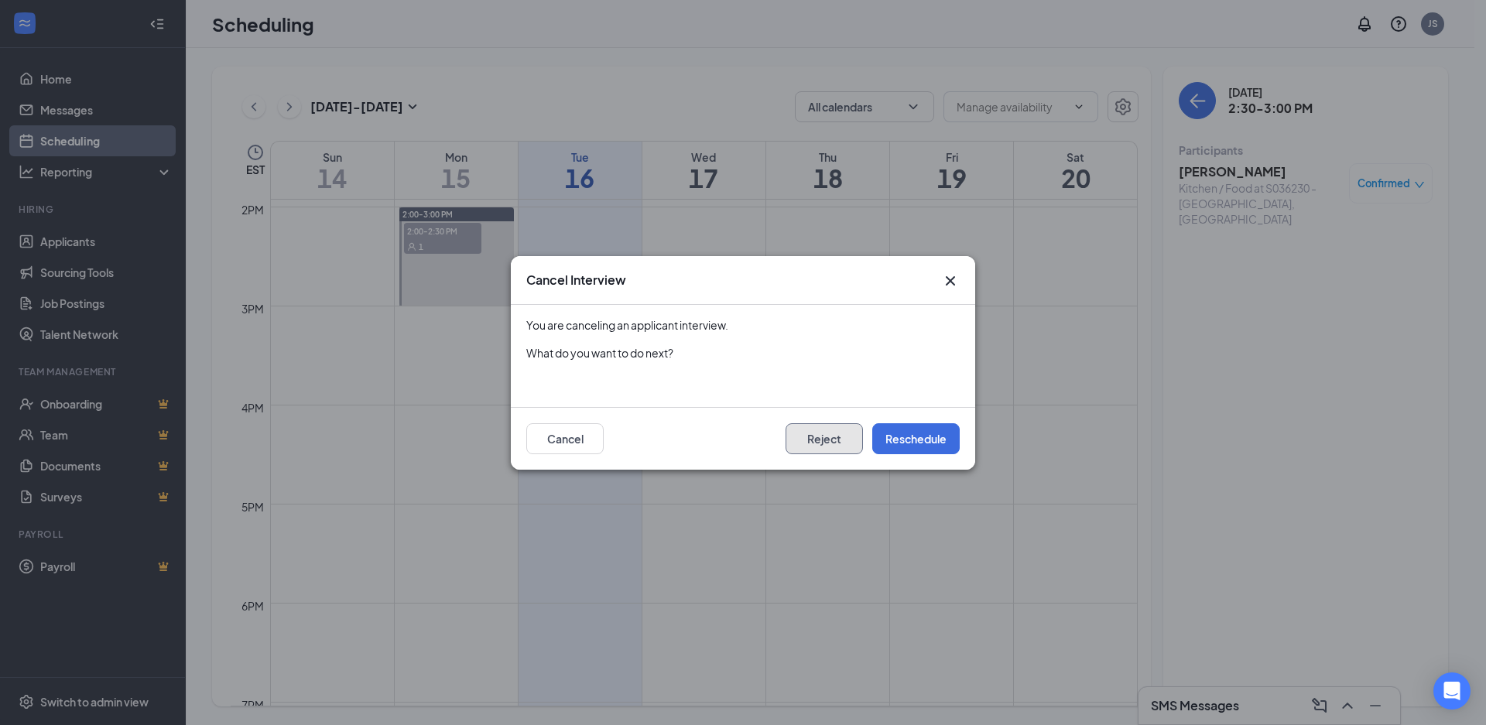
click at [838, 429] on button "Reject" at bounding box center [824, 438] width 77 height 31
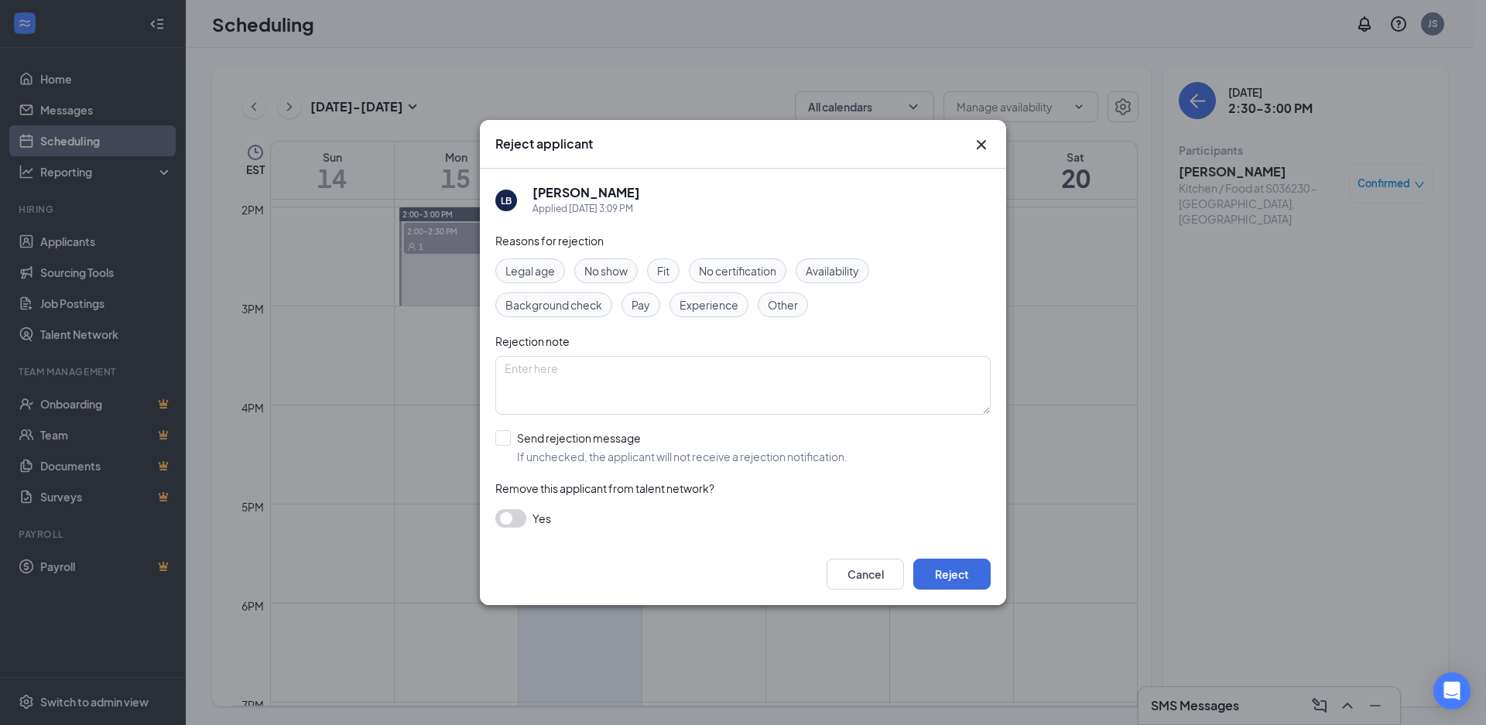
click at [663, 274] on span "Fit" at bounding box center [663, 270] width 12 height 17
click at [933, 577] on button "Reject" at bounding box center [951, 574] width 77 height 31
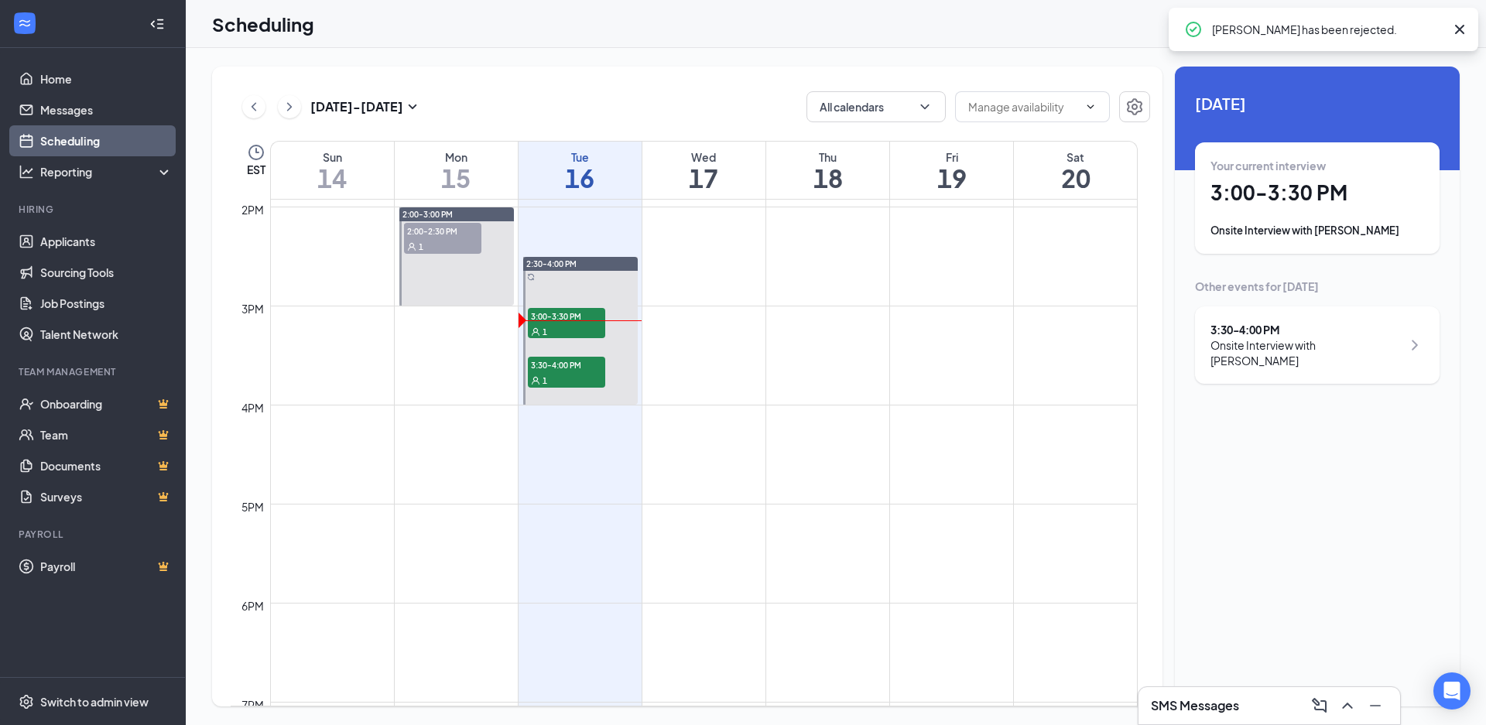
click at [1390, 353] on div "3:30 - 4:00 PM Onsite Interview with Cory Trialjr" at bounding box center [1318, 345] width 214 height 46
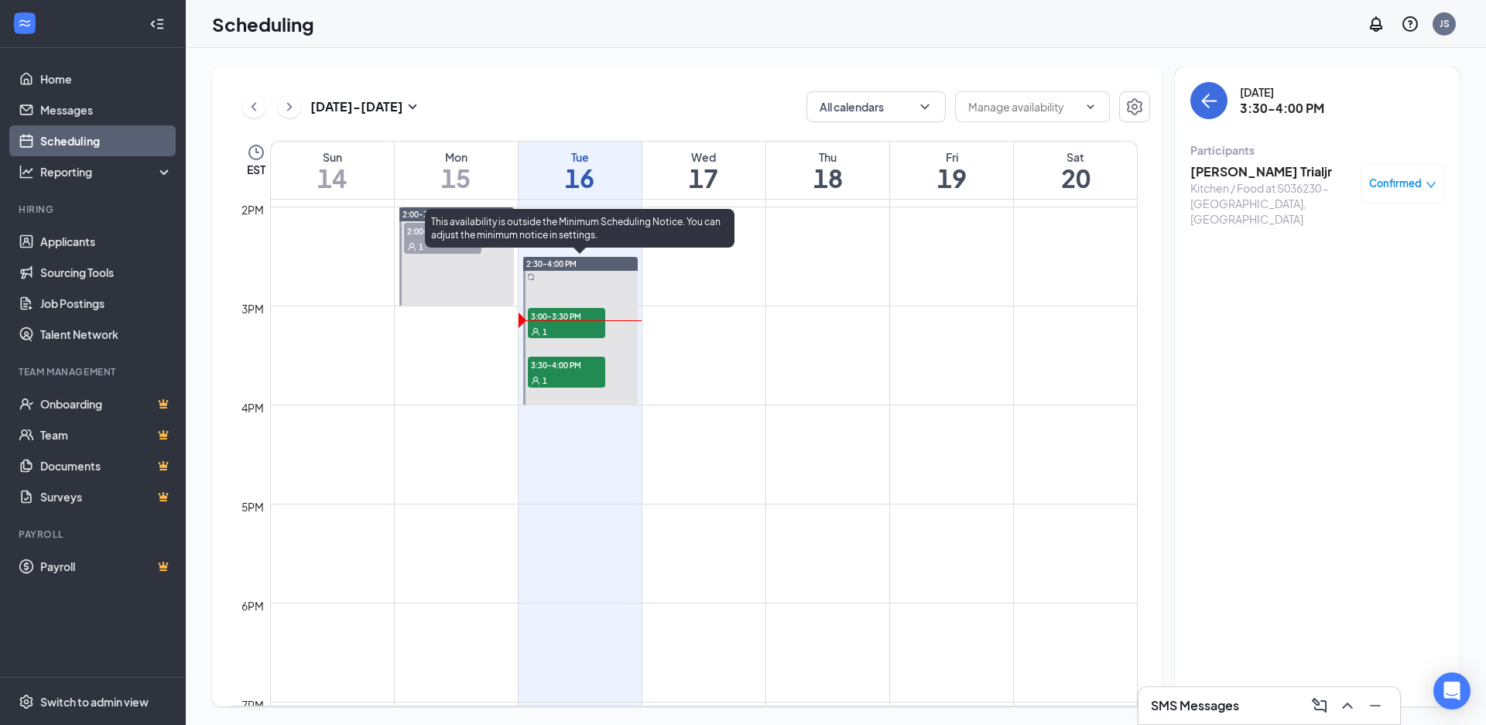
click at [574, 329] on div "1" at bounding box center [566, 331] width 77 height 15
click at [561, 371] on span "3:30-4:00 PM" at bounding box center [566, 364] width 77 height 15
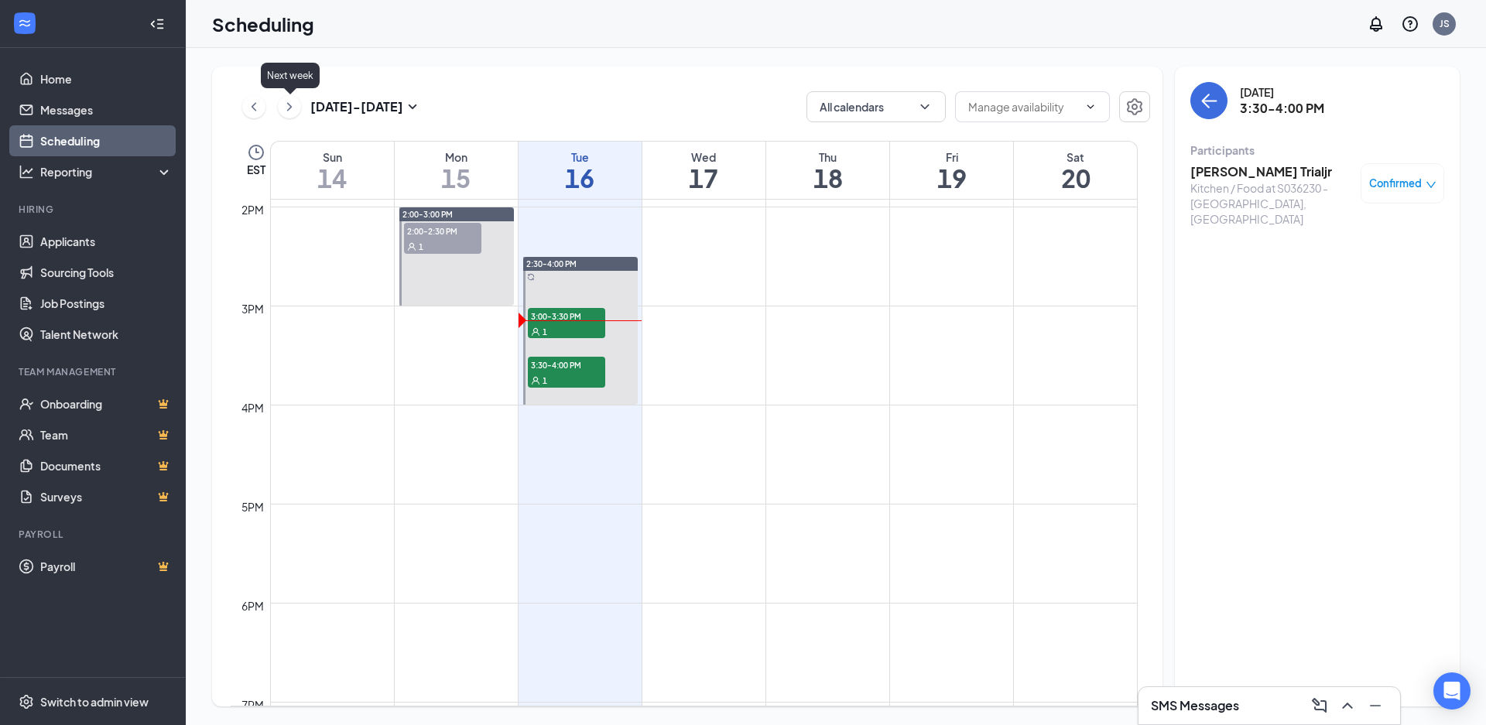
click at [288, 108] on icon "ChevronRight" at bounding box center [289, 107] width 15 height 19
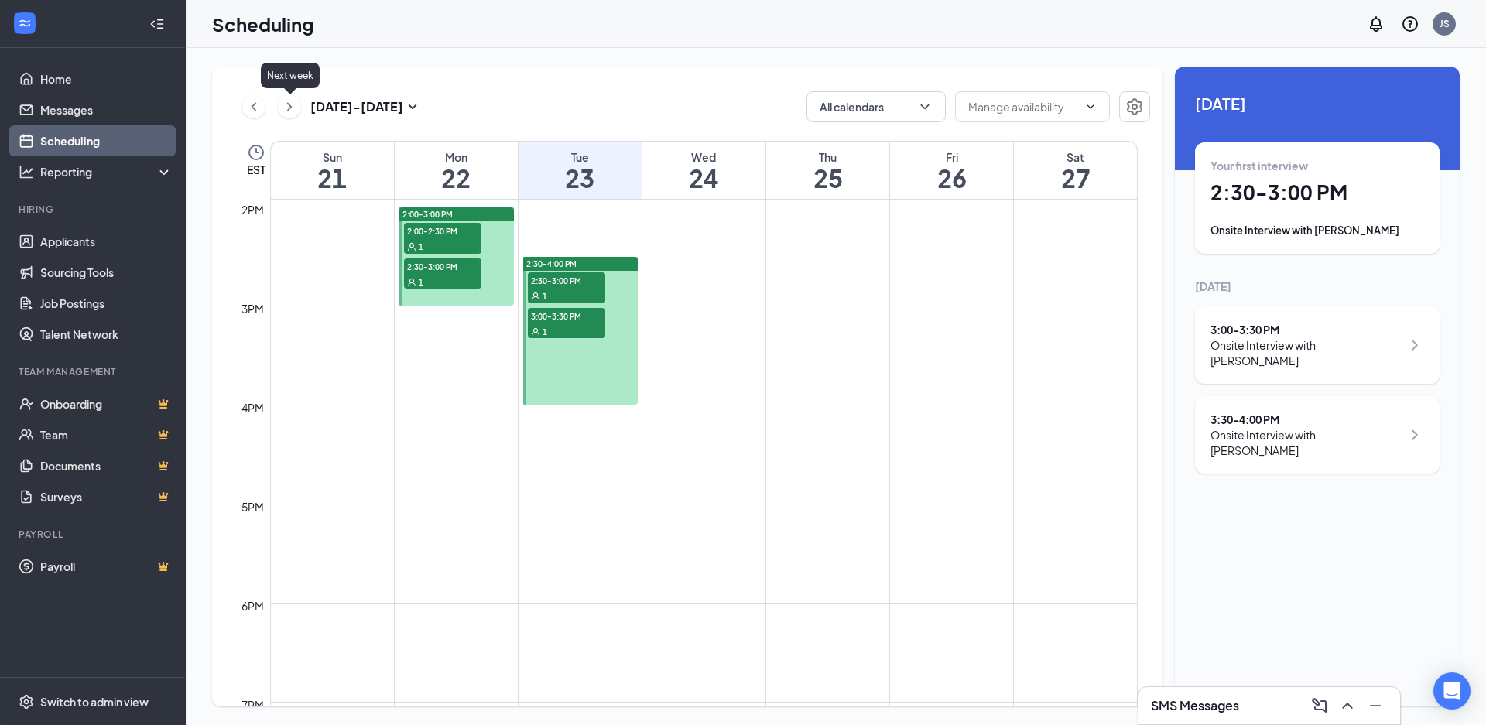
scroll to position [761, 0]
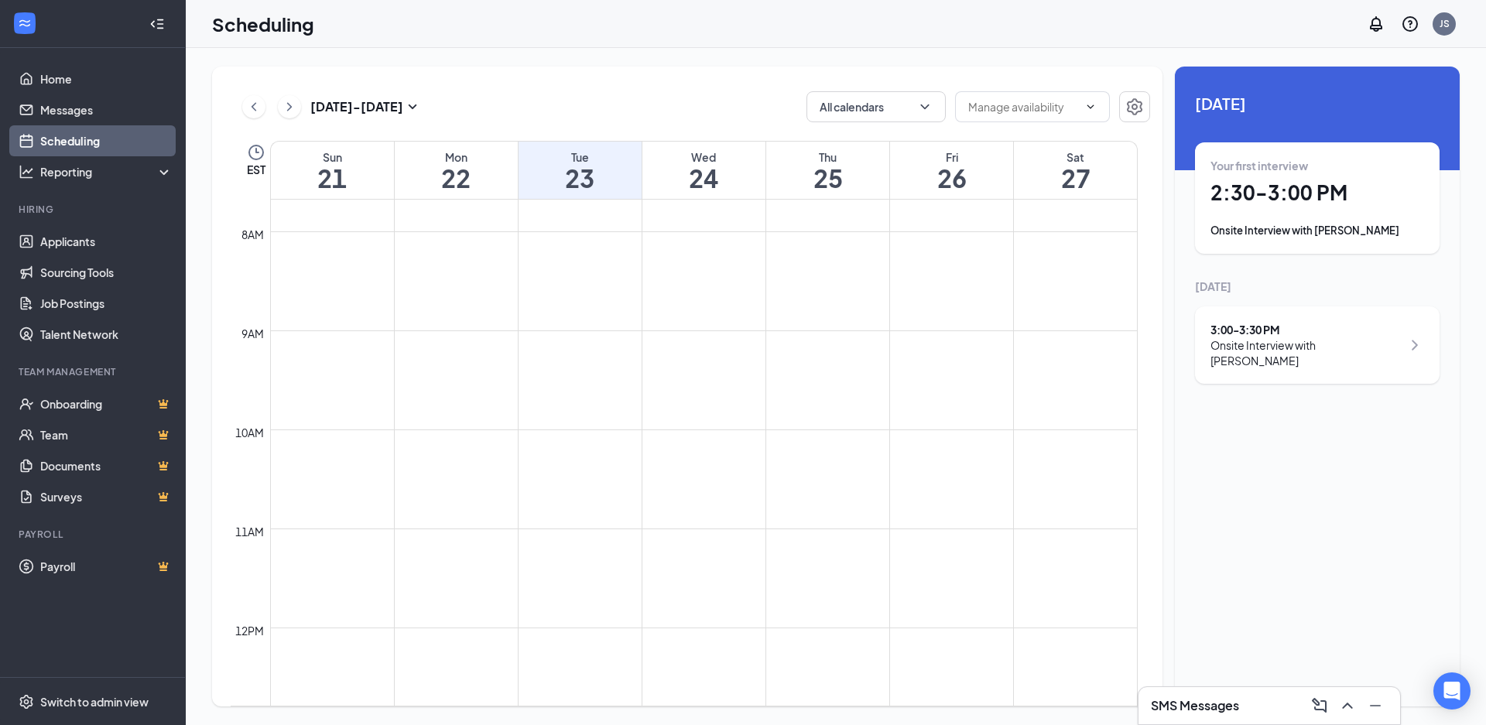
click at [1358, 334] on div "3:00 - 3:30 PM" at bounding box center [1306, 329] width 191 height 15
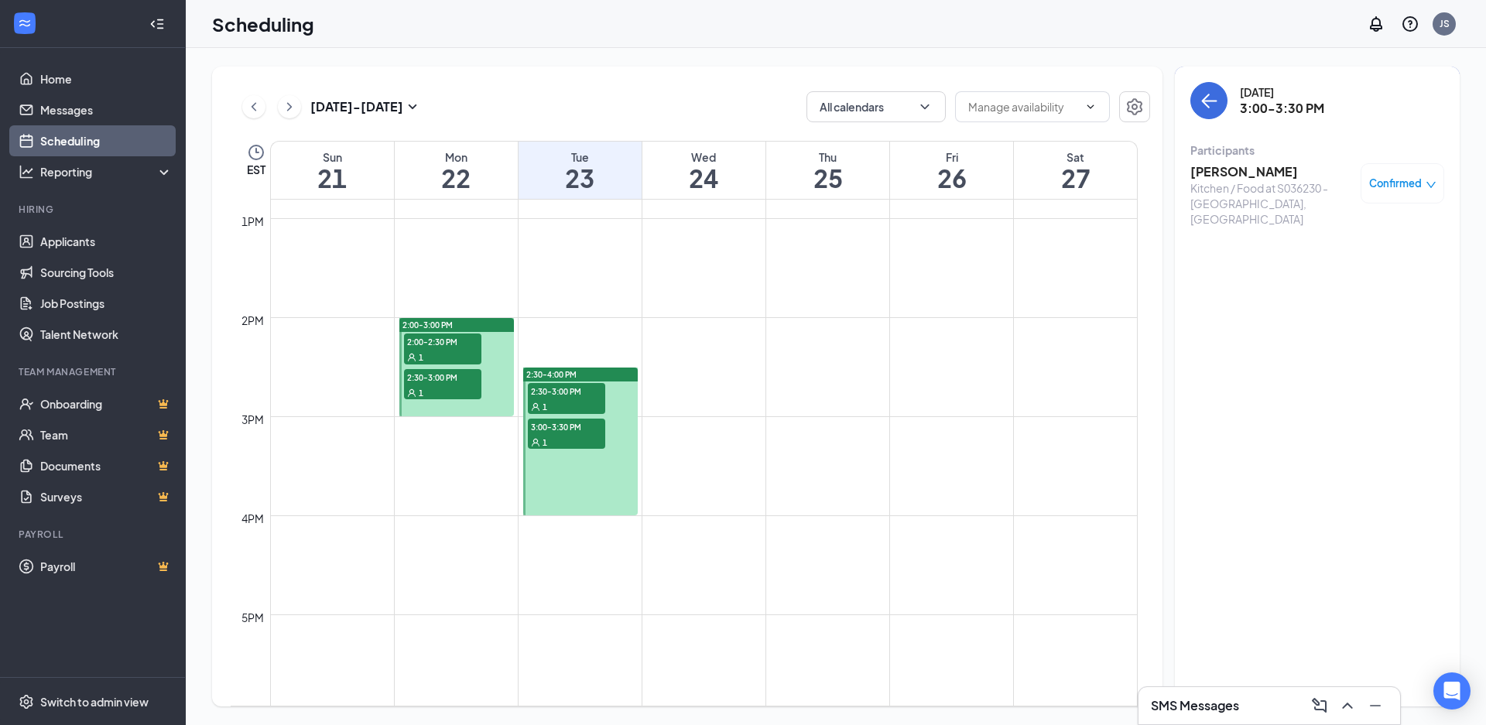
scroll to position [1303, 0]
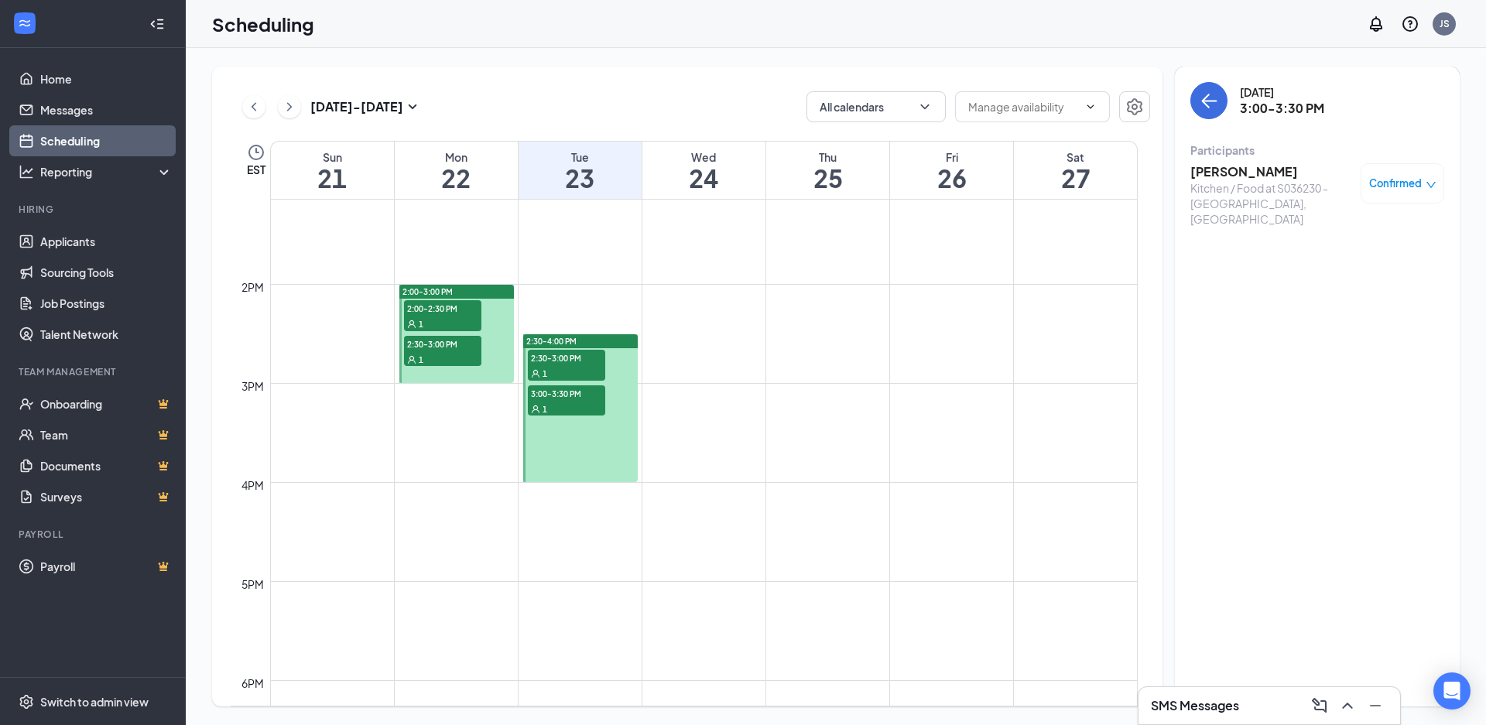
click at [438, 310] on span "2:00-2:30 PM" at bounding box center [442, 307] width 77 height 15
click at [439, 348] on span "2:30-3:00 PM" at bounding box center [442, 343] width 77 height 15
click at [591, 365] on span "2:30-3:00 PM" at bounding box center [566, 357] width 77 height 15
click at [573, 402] on div "1" at bounding box center [566, 408] width 77 height 15
click at [430, 314] on span "2:00-2:30 PM" at bounding box center [442, 307] width 77 height 15
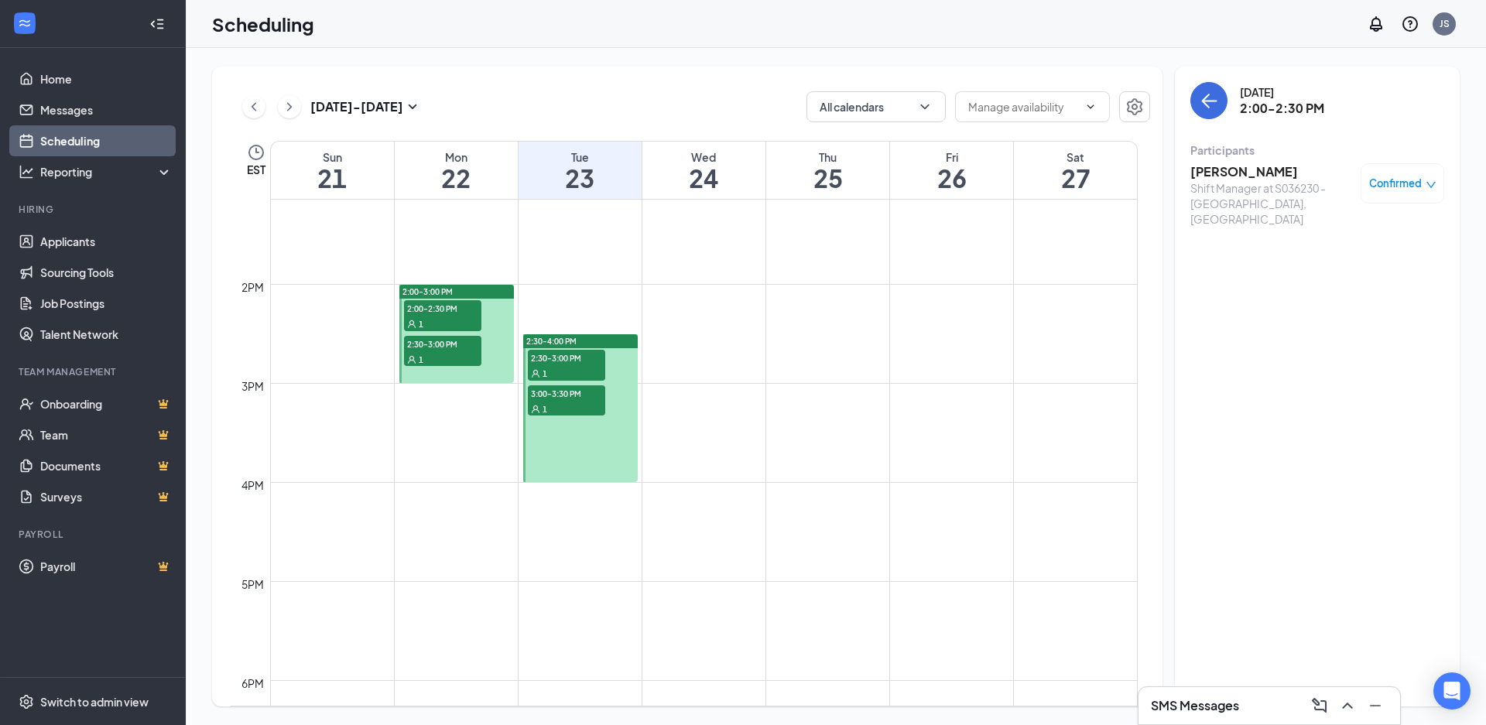
click at [1242, 176] on h3 "Heather Wolfe" at bounding box center [1271, 171] width 163 height 17
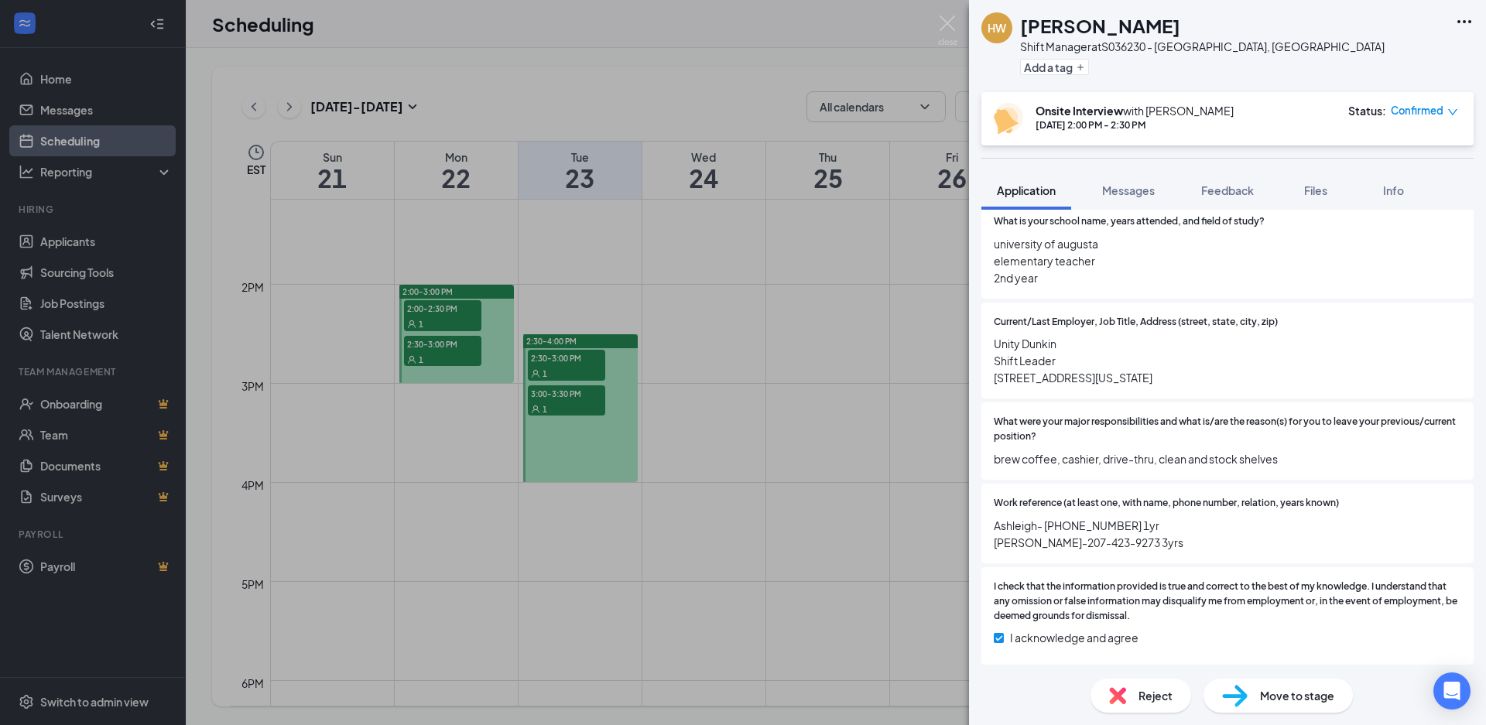
scroll to position [1637, 0]
click at [462, 352] on div "HW Heather Wolfe Shift Manager at S036230 - Waterville, ME Add a tag Onsite Int…" at bounding box center [743, 362] width 1486 height 725
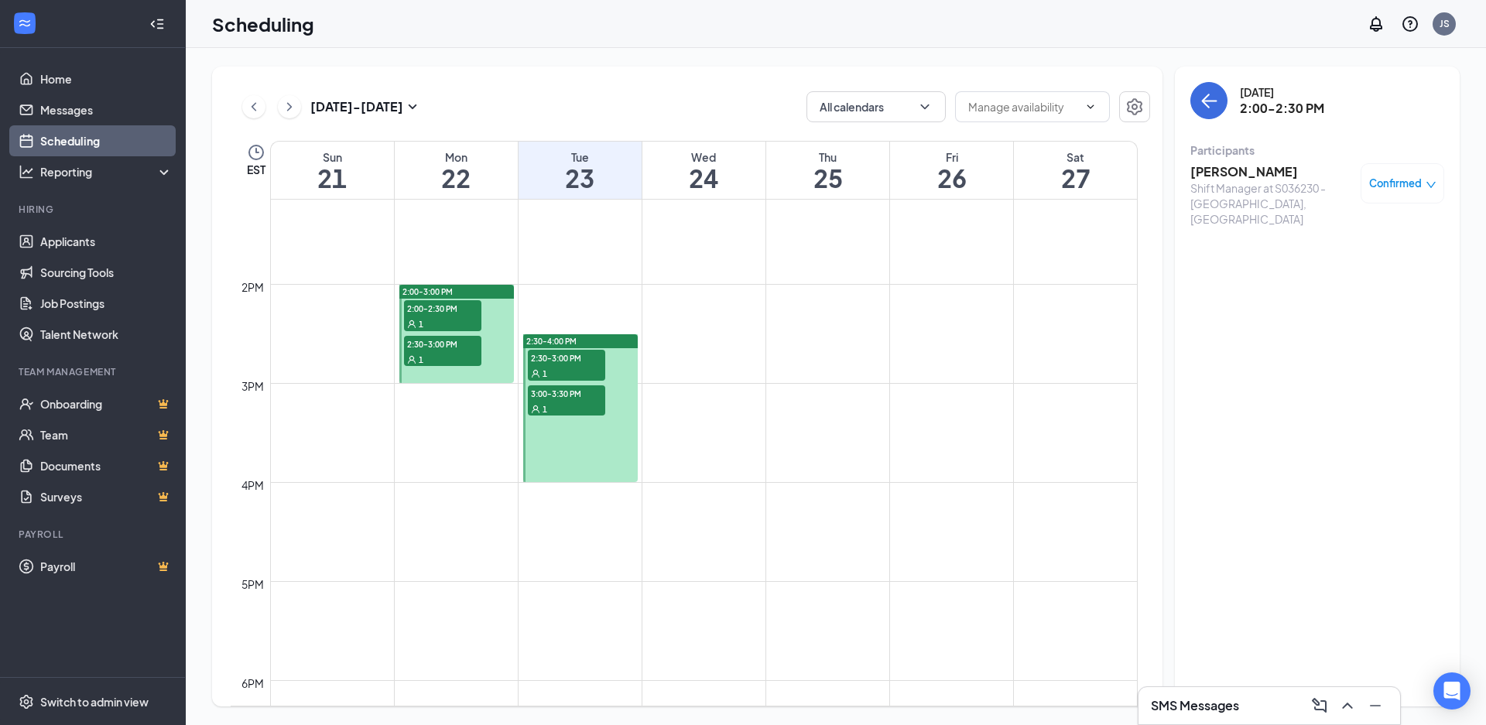
click at [442, 349] on span "2:30-3:00 PM" at bounding box center [442, 343] width 77 height 15
click at [1222, 197] on div "Shift Manager at S036230 - [GEOGRAPHIC_DATA], [GEOGRAPHIC_DATA]" at bounding box center [1271, 203] width 163 height 46
click at [1226, 180] on div "Shift Manager at S036230 - [GEOGRAPHIC_DATA], [GEOGRAPHIC_DATA]" at bounding box center [1271, 203] width 163 height 46
click at [1225, 172] on h3 "[PERSON_NAME]" at bounding box center [1271, 171] width 163 height 17
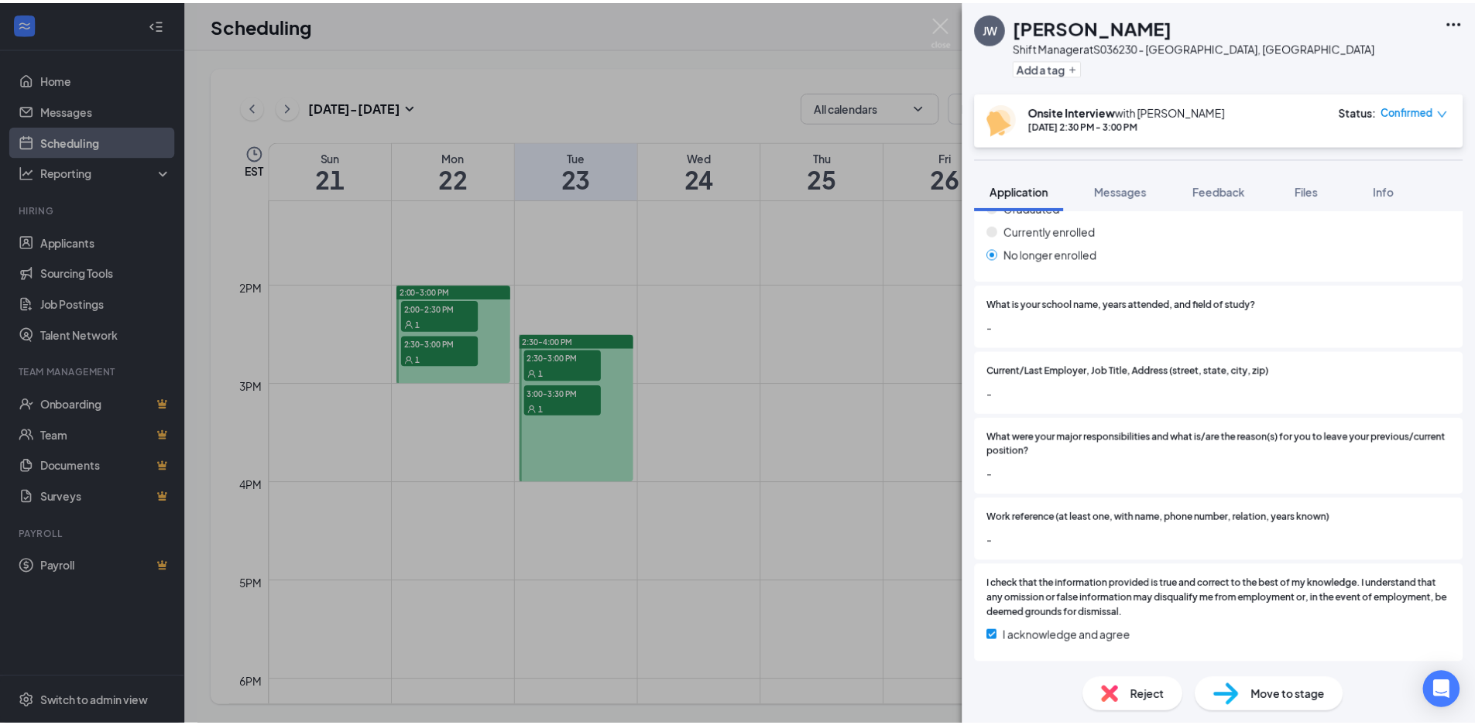
scroll to position [1512, 0]
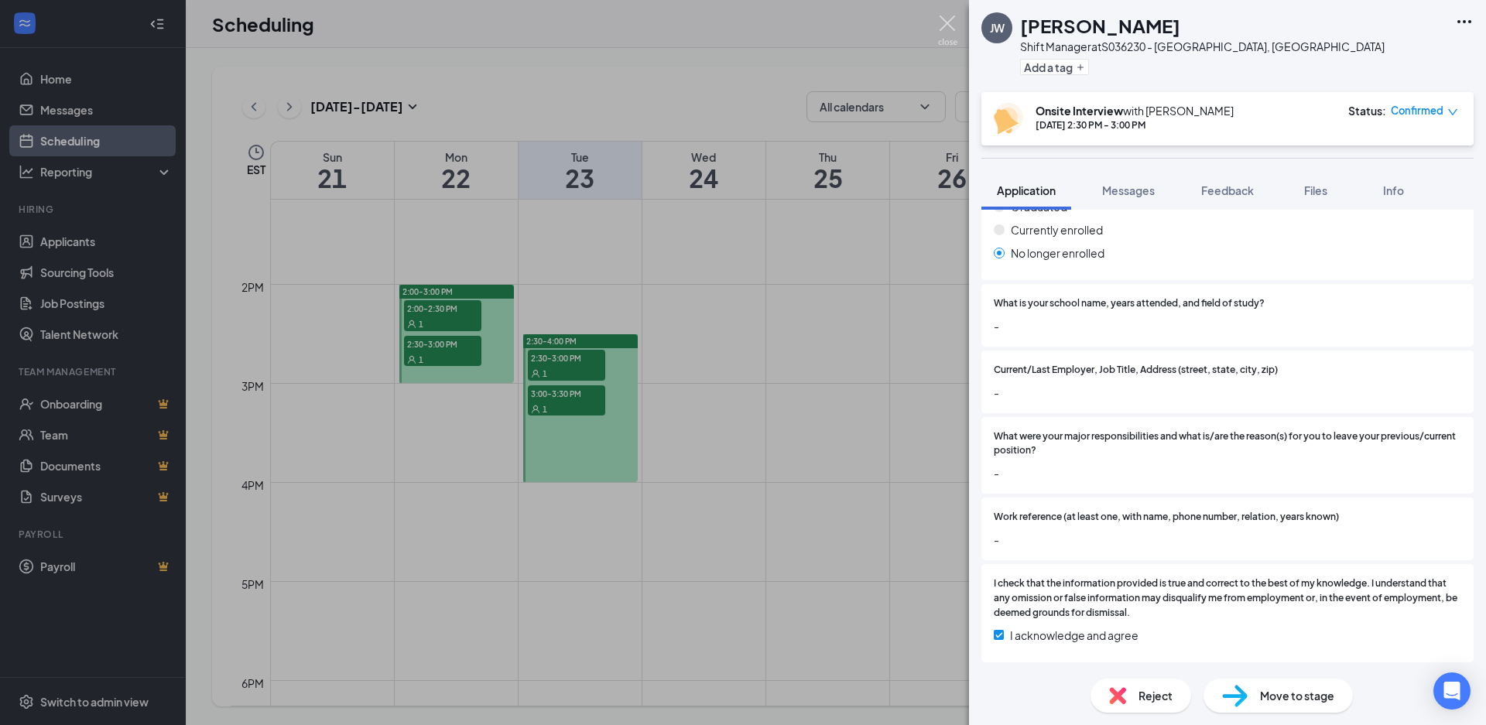
drag, startPoint x: 939, startPoint y: 22, endPoint x: 909, endPoint y: 39, distance: 34.3
click at [939, 23] on img at bounding box center [947, 30] width 19 height 30
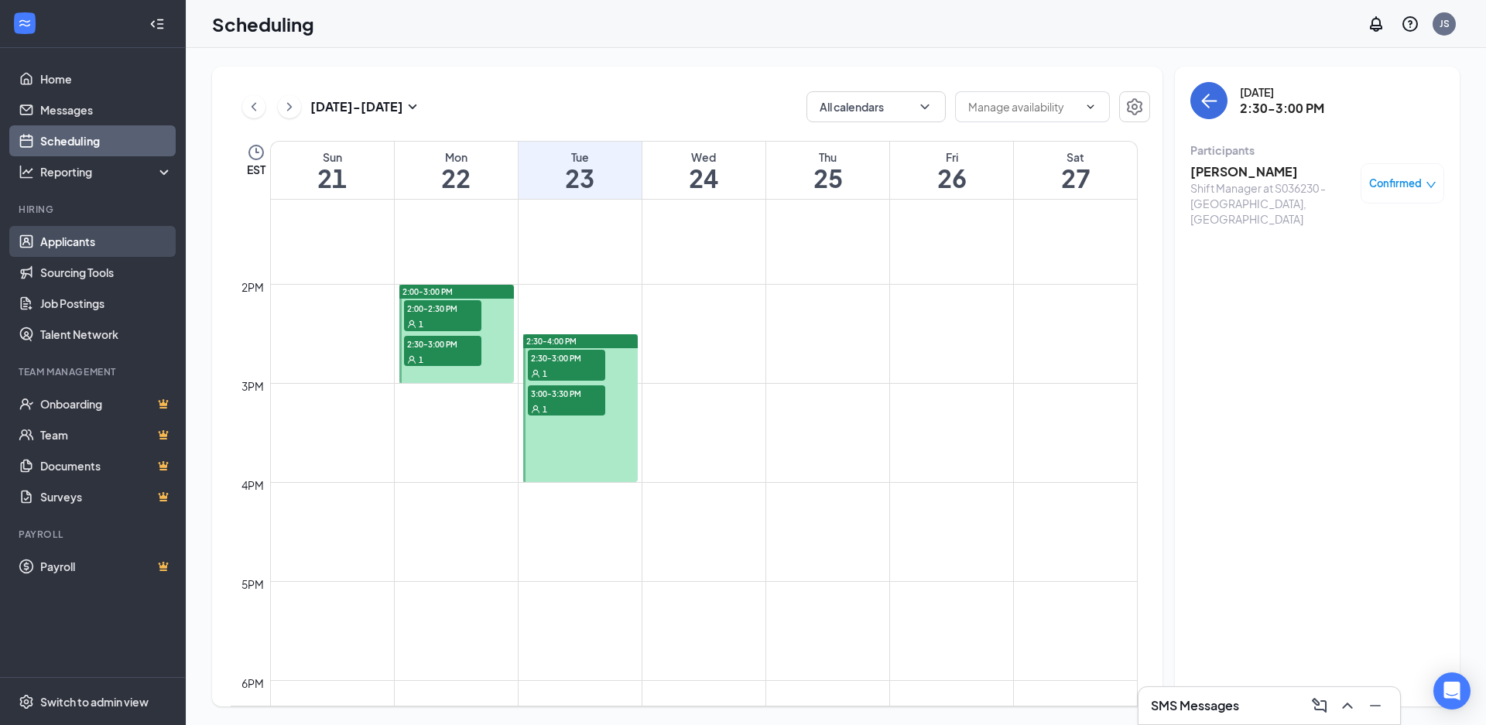
click at [93, 238] on link "Applicants" at bounding box center [106, 241] width 132 height 31
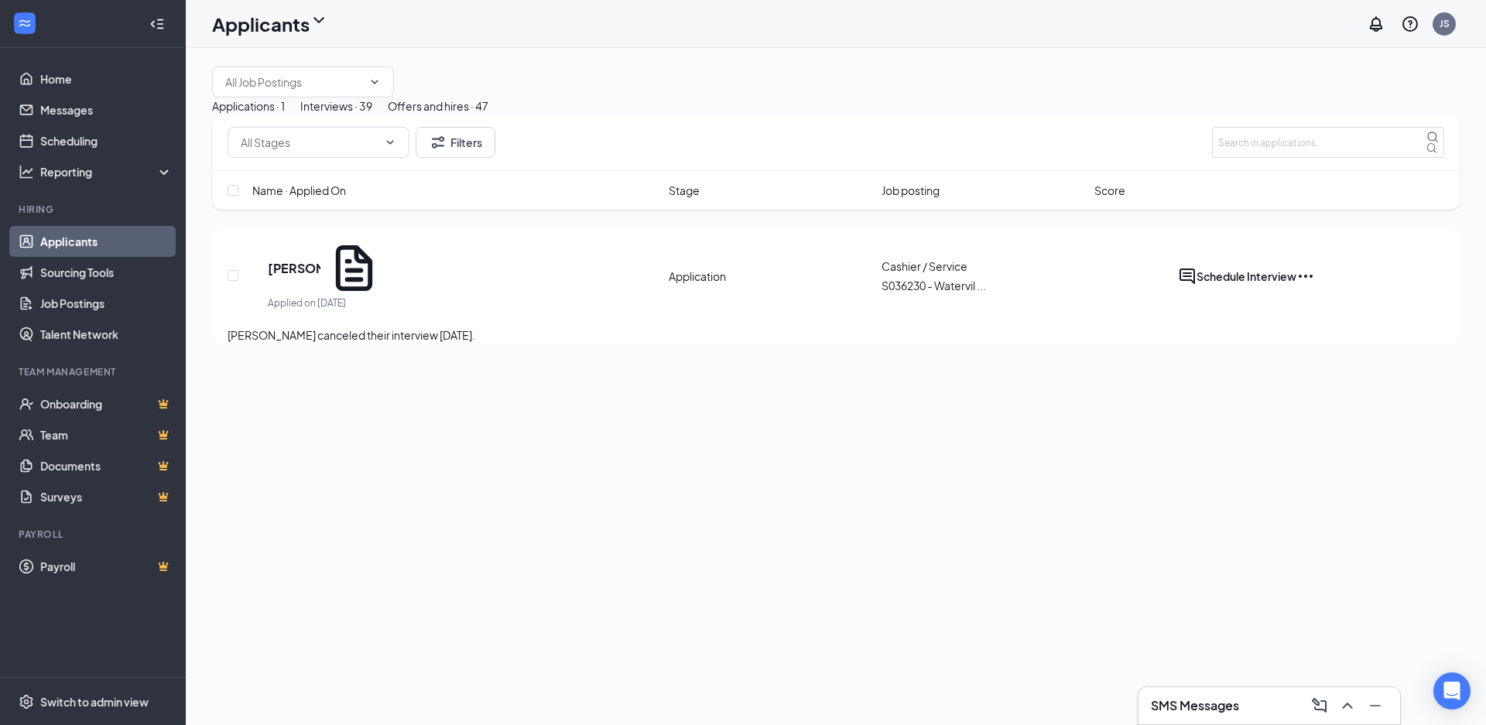
click at [372, 115] on div "Interviews · 39" at bounding box center [336, 106] width 72 height 17
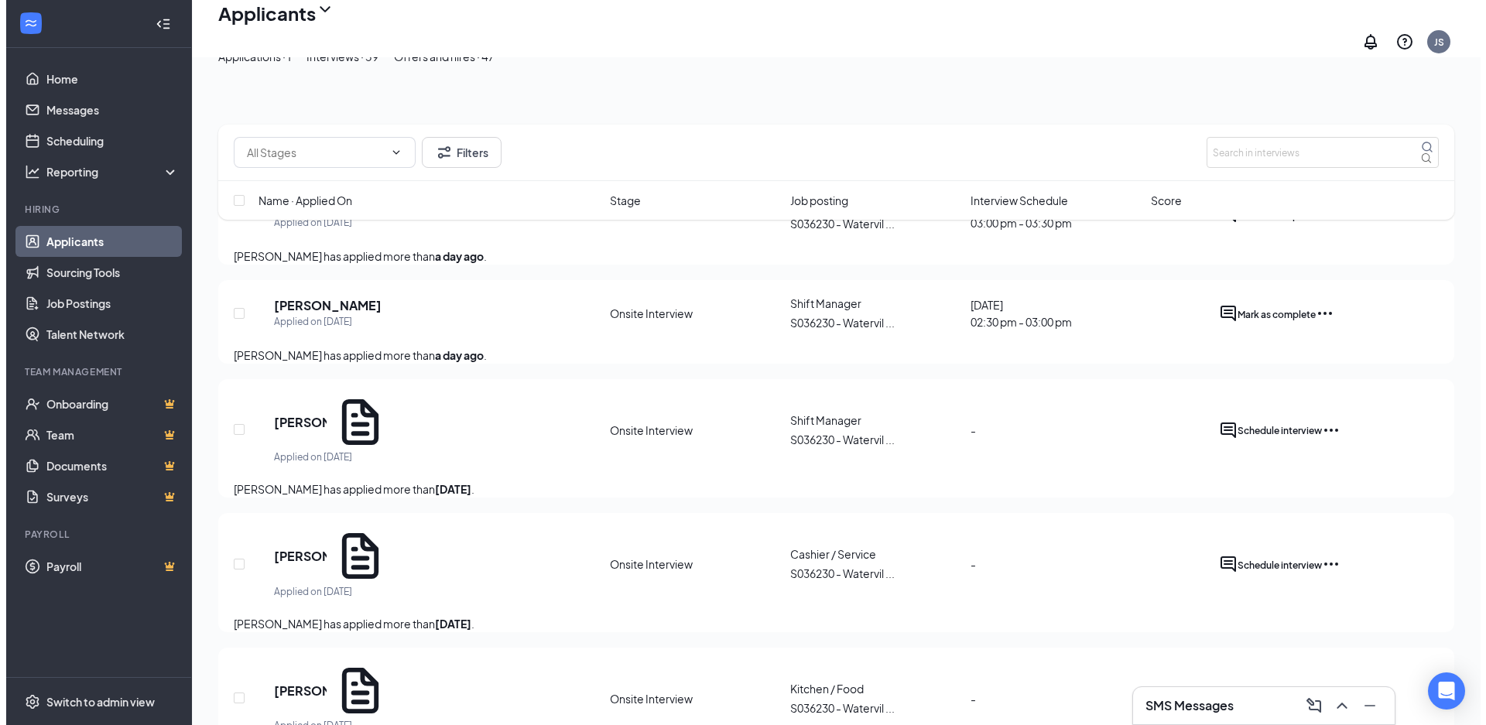
scroll to position [232, 0]
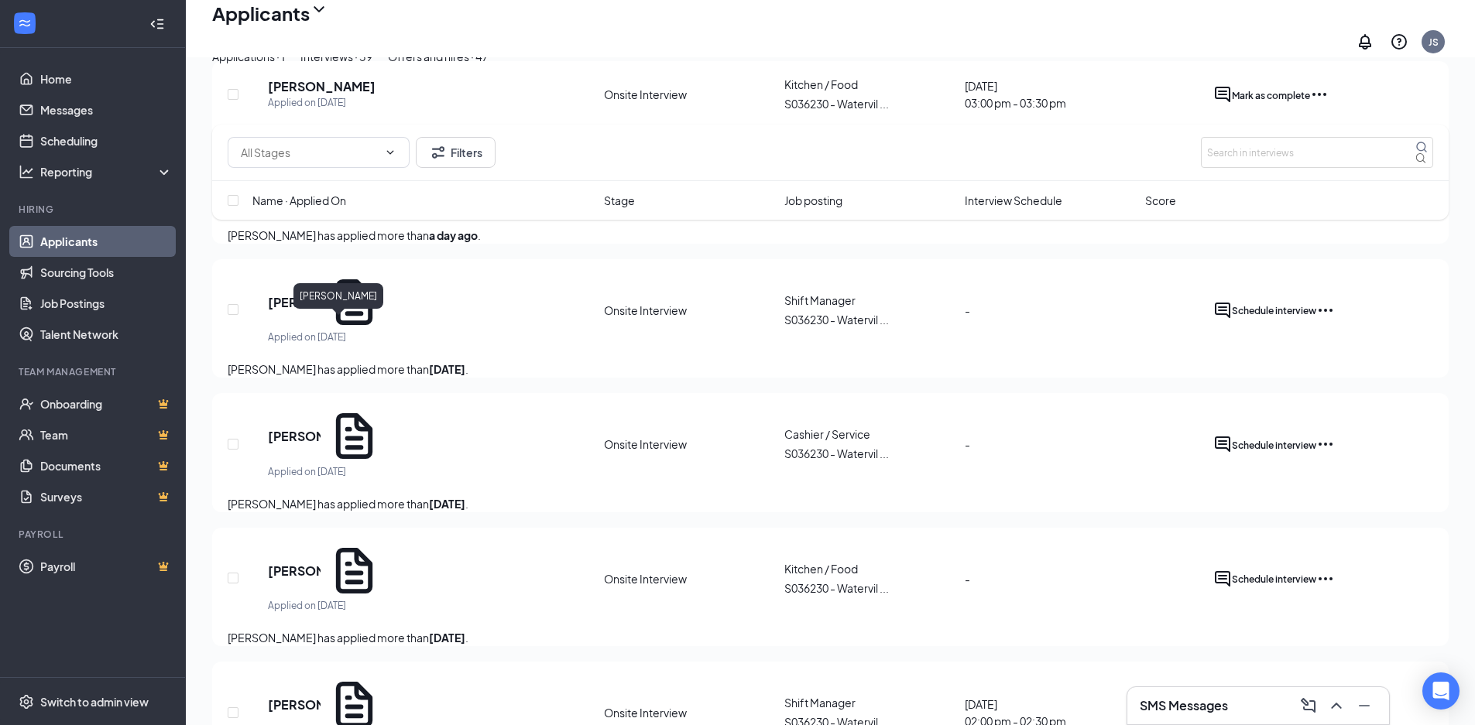
click at [320, 311] on h5 "Peggy Royal" at bounding box center [294, 302] width 53 height 17
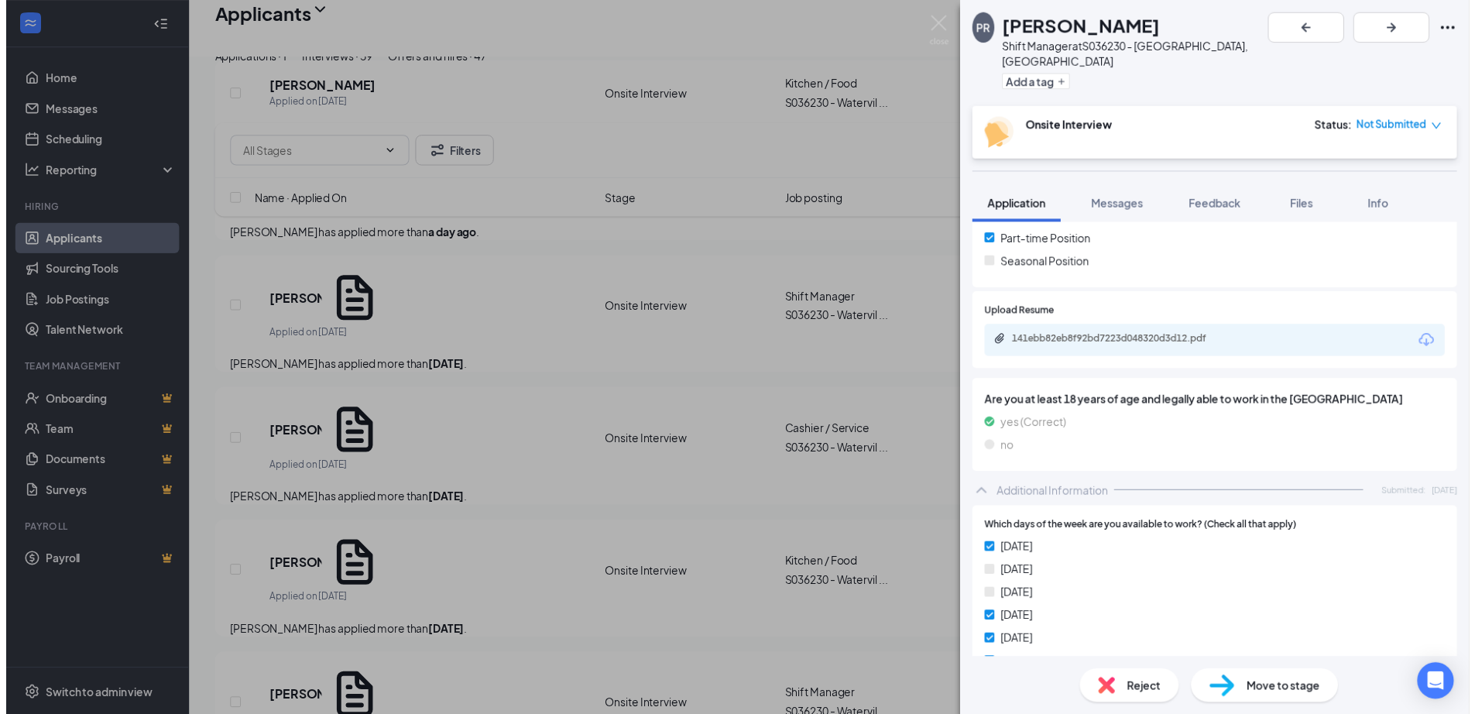
scroll to position [434, 0]
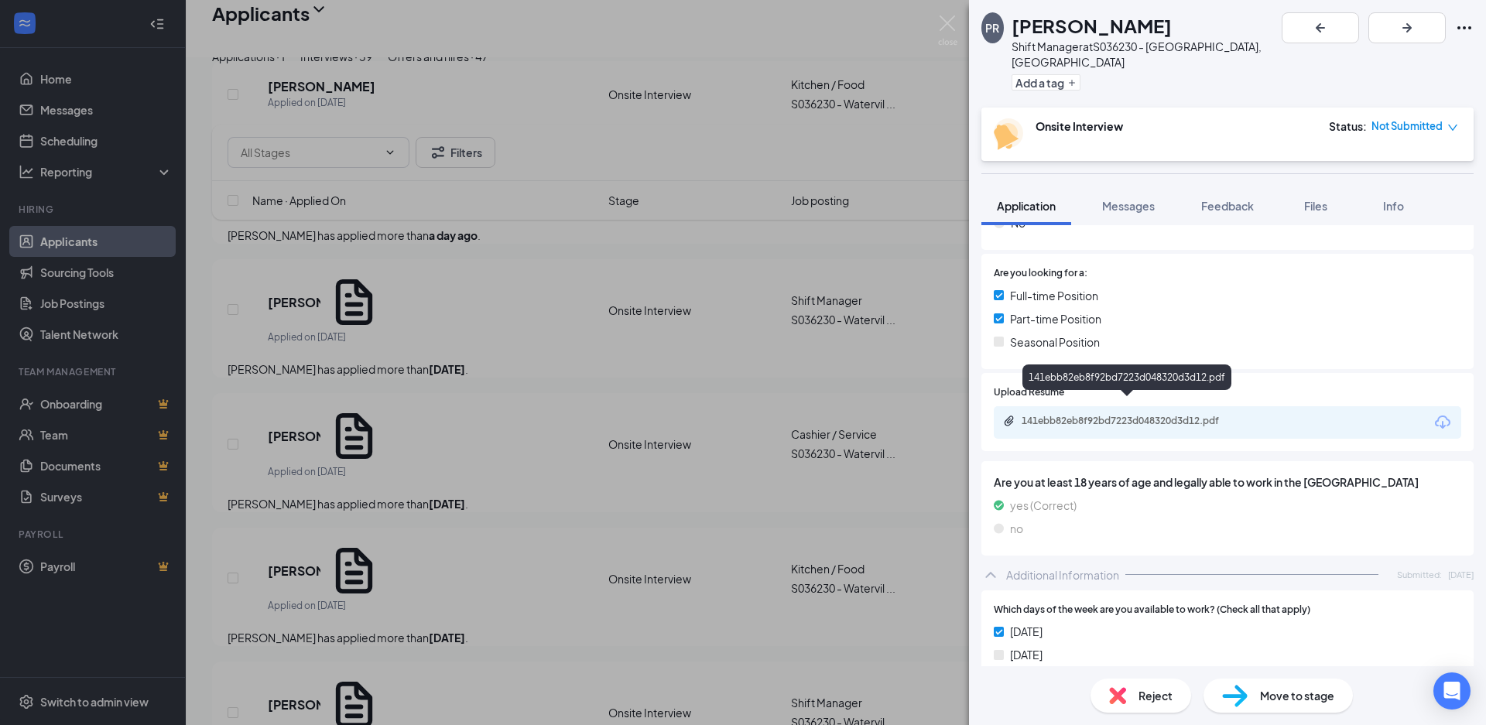
click at [1212, 415] on div "141ebb82eb8f92bd7223d048320d3d12.pdf" at bounding box center [1130, 421] width 217 height 12
click at [942, 19] on img at bounding box center [947, 30] width 19 height 30
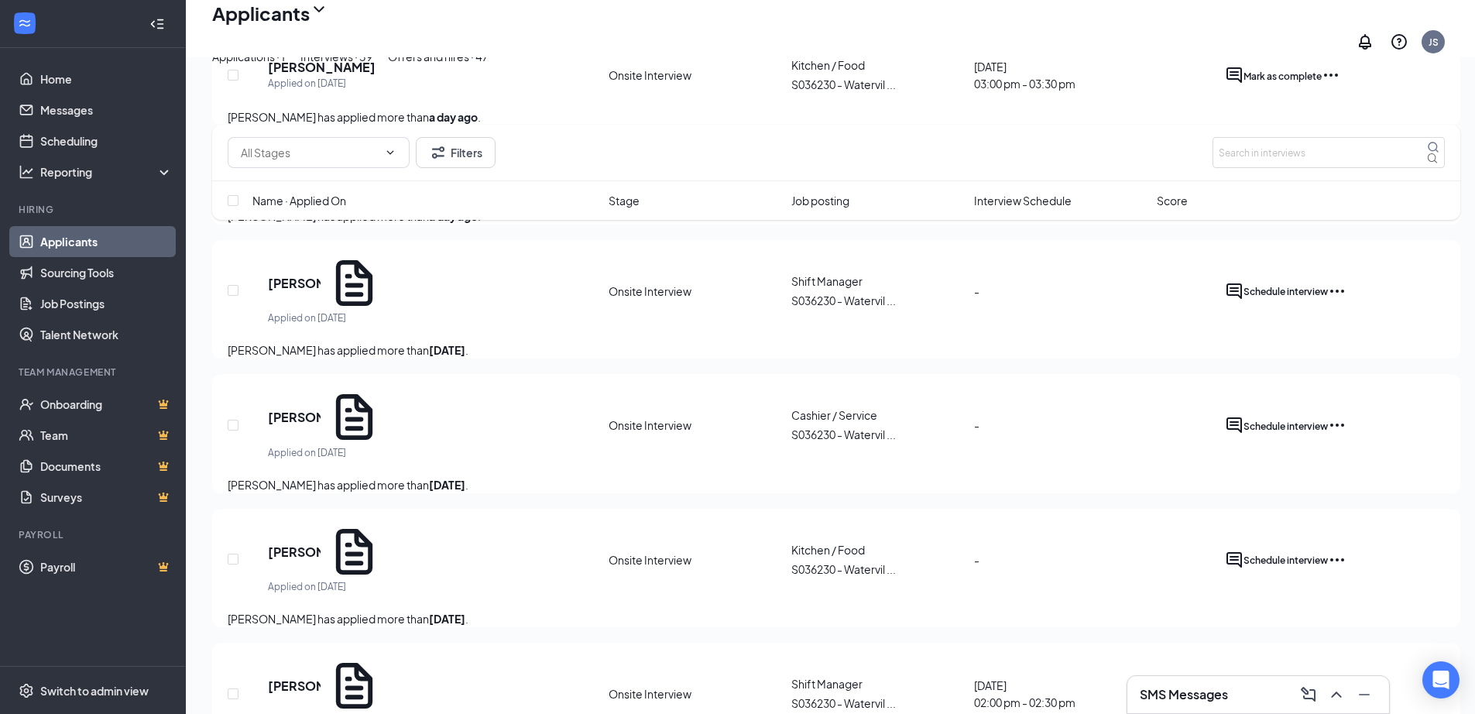
scroll to position [232, 0]
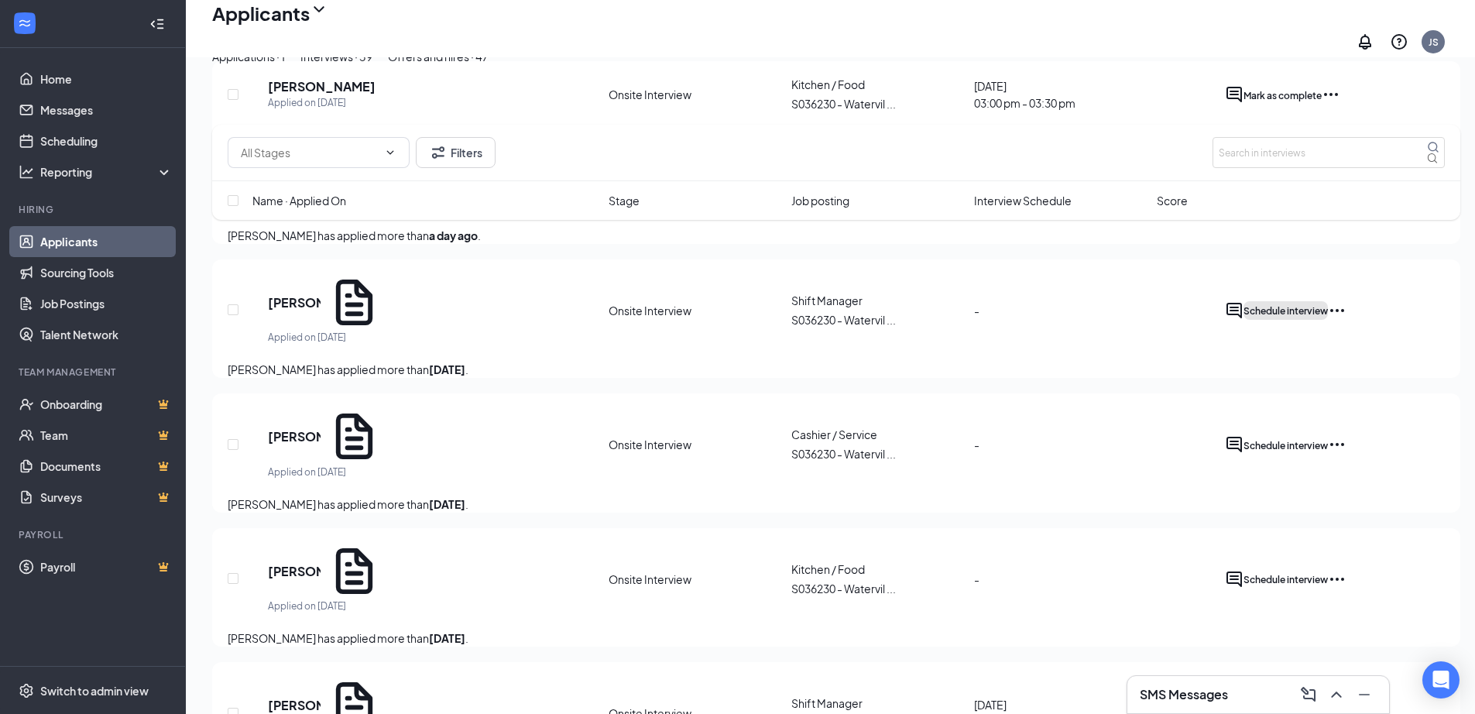
click at [1327, 317] on span "Schedule interview" at bounding box center [1285, 311] width 84 height 12
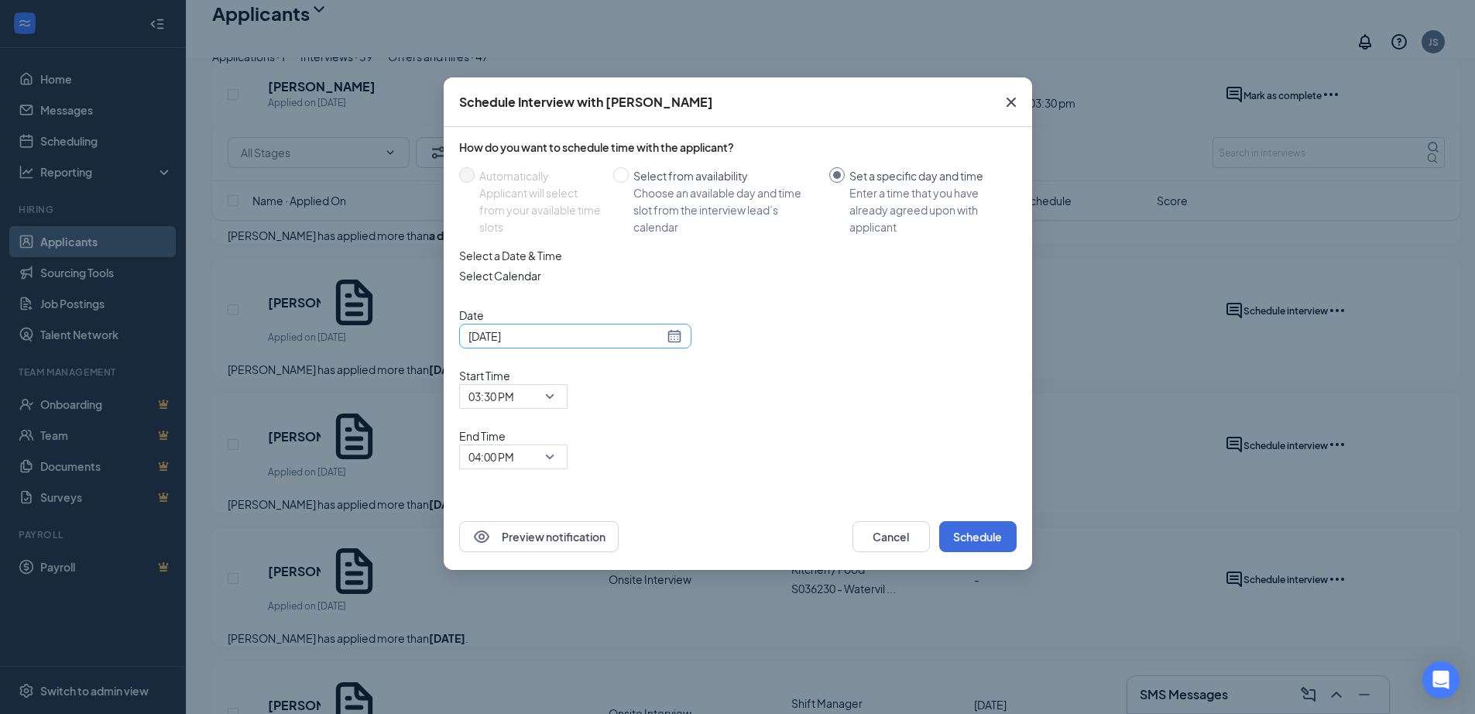
click at [673, 344] on div "[DATE]" at bounding box center [575, 335] width 214 height 17
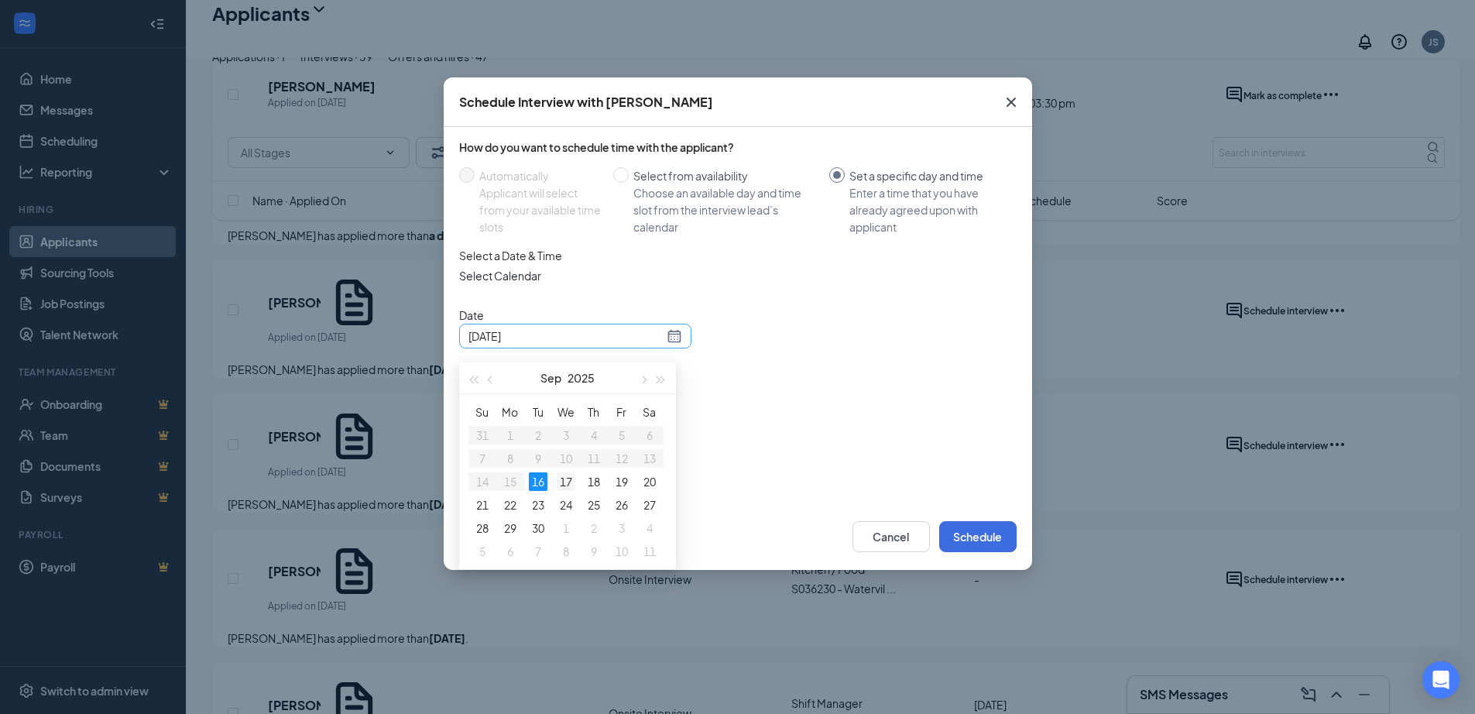
type input "Sep 17, 2025"
click at [563, 491] on div "17" at bounding box center [566, 481] width 19 height 19
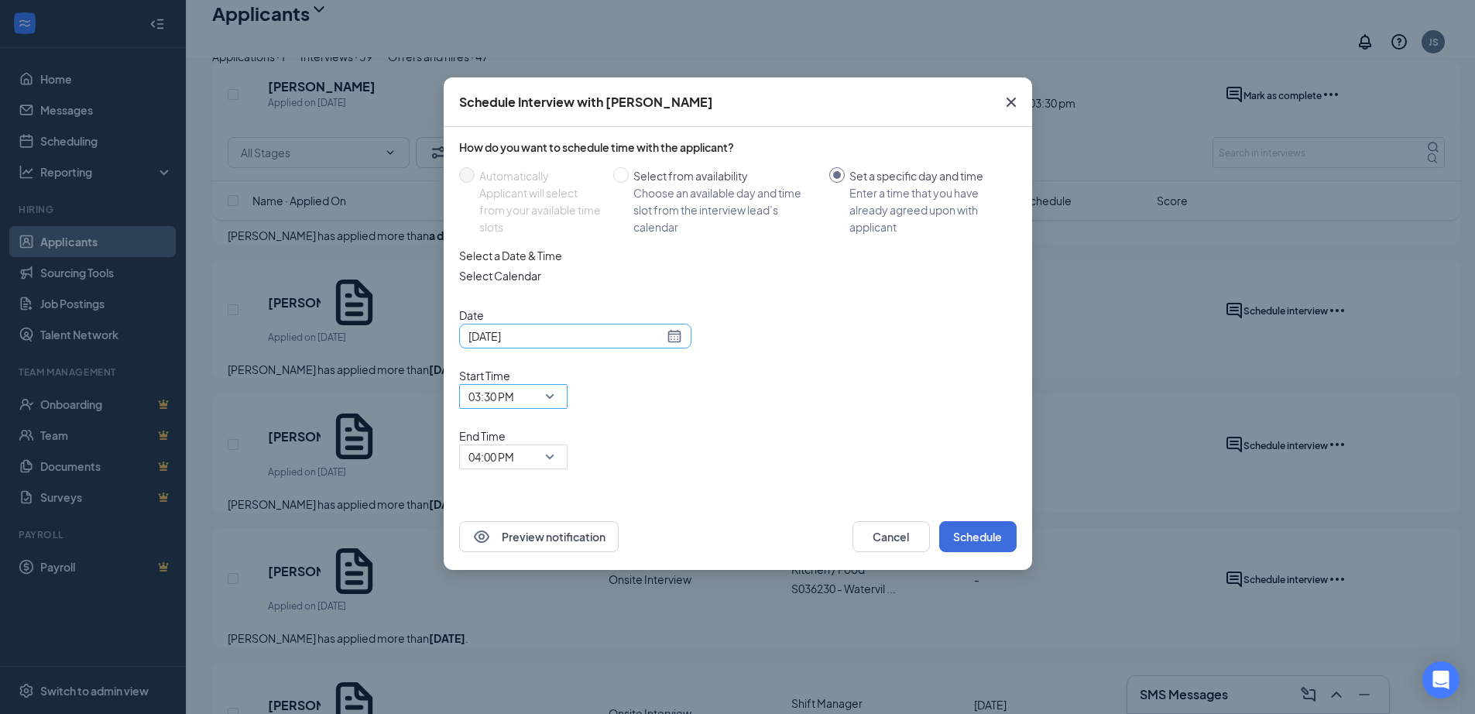
click at [558, 385] on span "03:30 PM" at bounding box center [513, 396] width 90 height 23
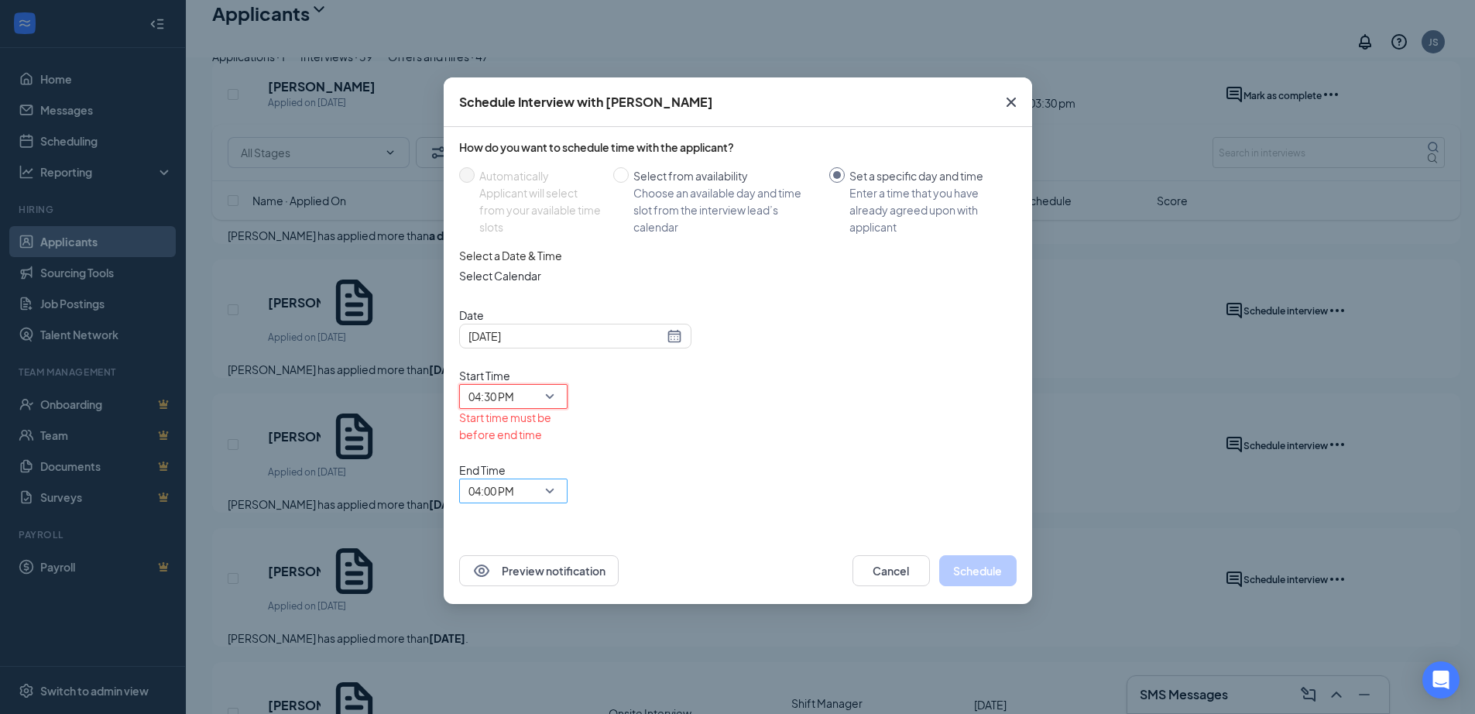
click at [558, 479] on span "04:00 PM" at bounding box center [513, 490] width 90 height 23
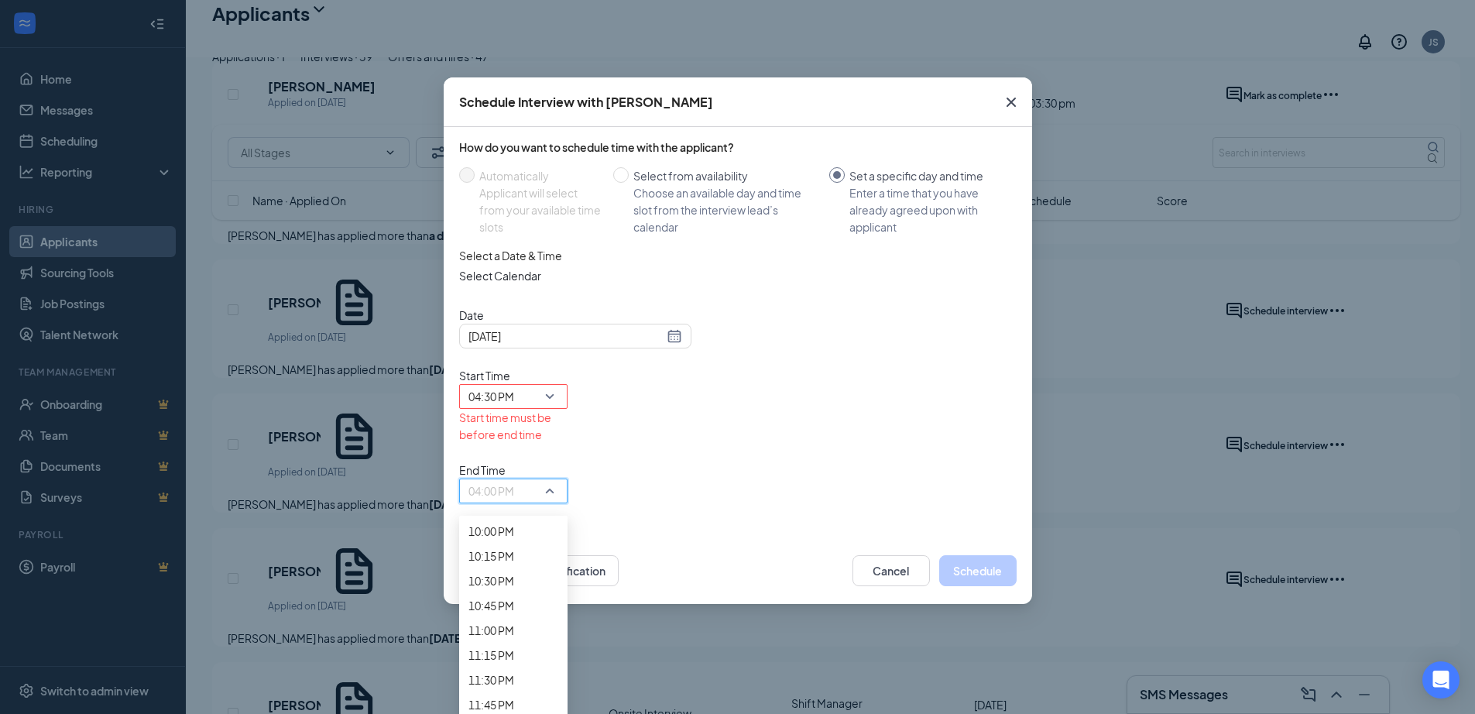
scroll to position [2350, 0]
click at [514, 44] on span "05:00 PM" at bounding box center [491, 35] width 46 height 17
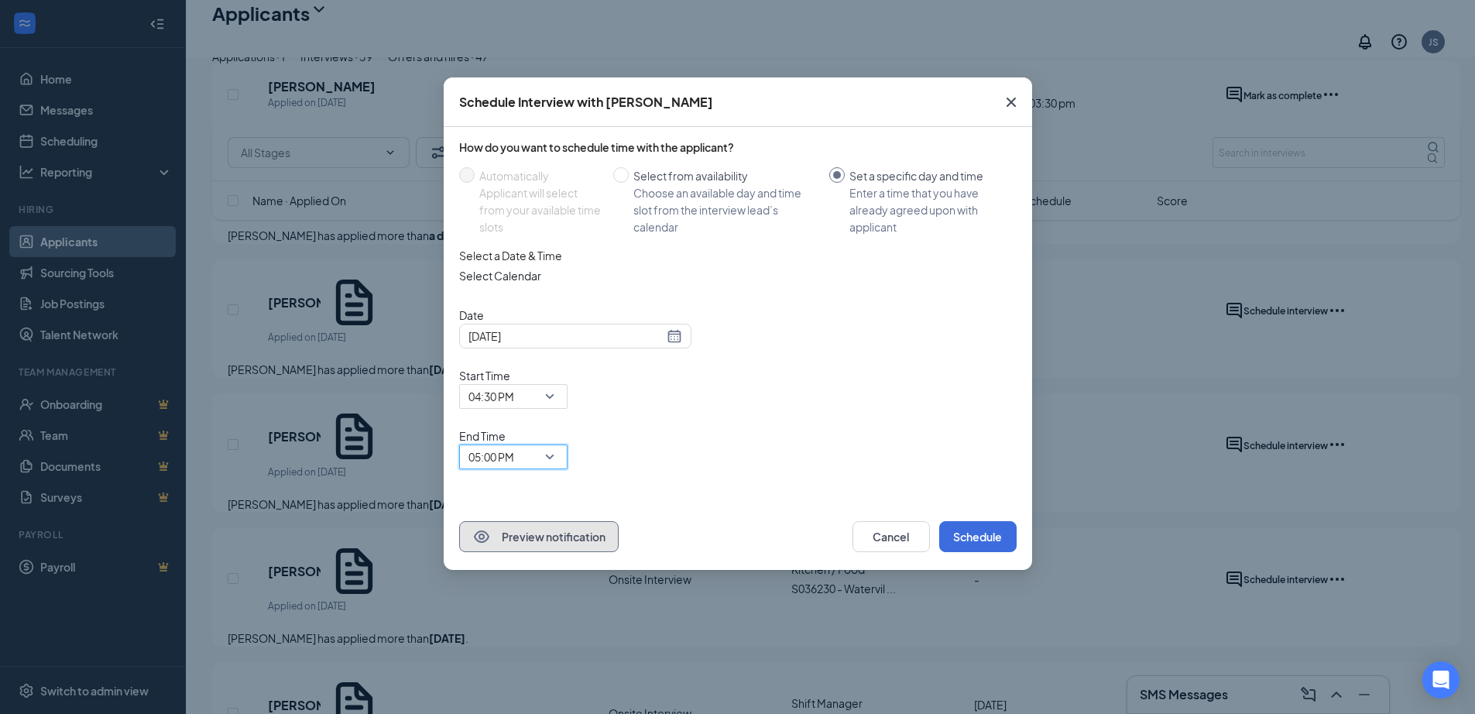
click at [598, 521] on button "Preview notification" at bounding box center [538, 536] width 159 height 31
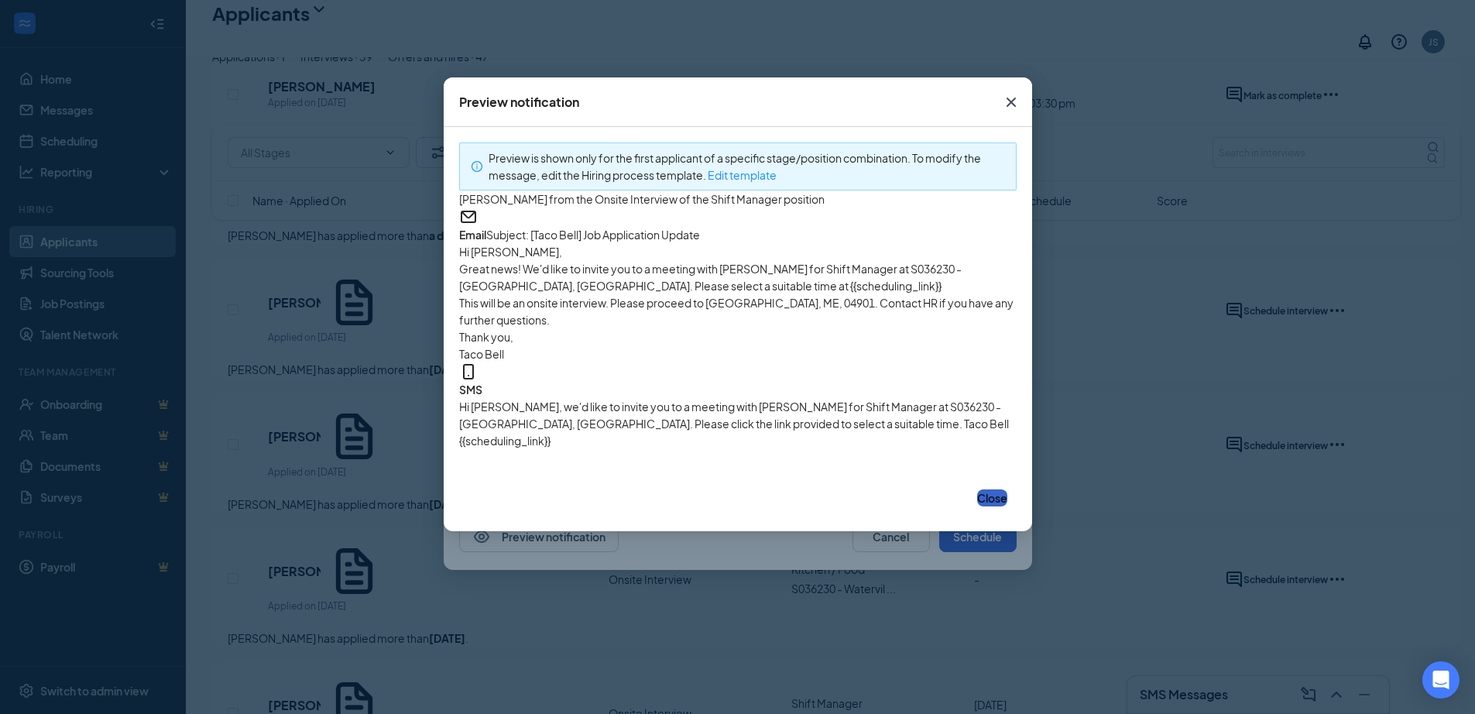
click at [977, 506] on button "Close" at bounding box center [992, 497] width 30 height 17
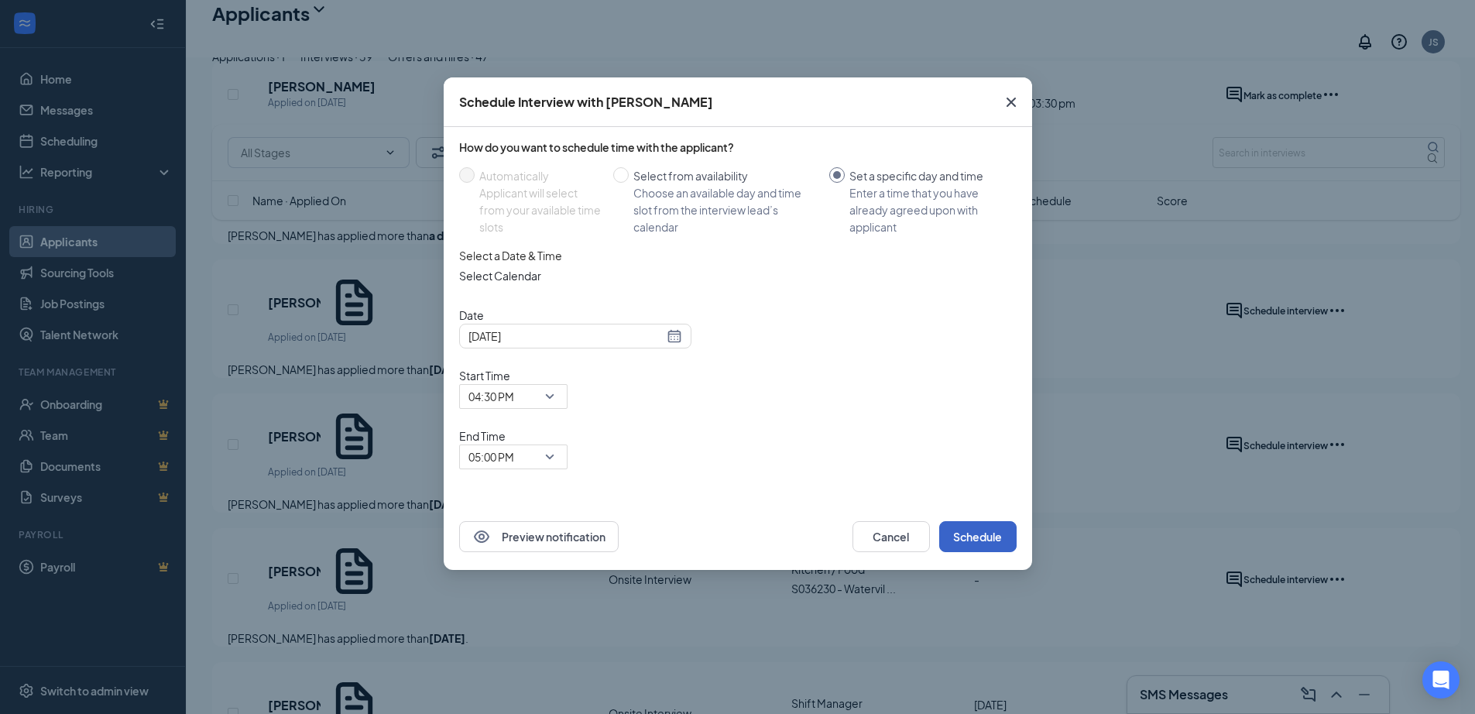
click at [976, 521] on button "Schedule" at bounding box center [977, 536] width 77 height 31
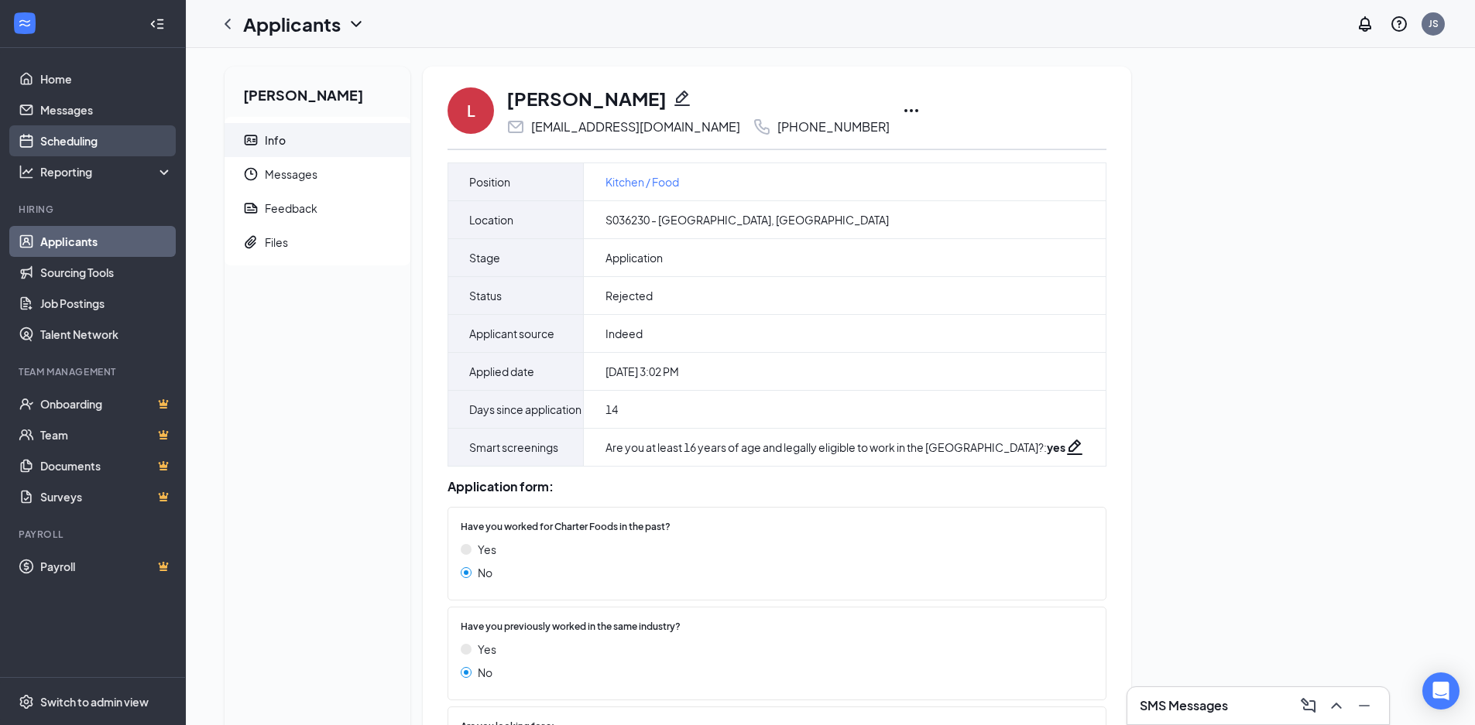
click at [77, 135] on link "Scheduling" at bounding box center [106, 140] width 132 height 31
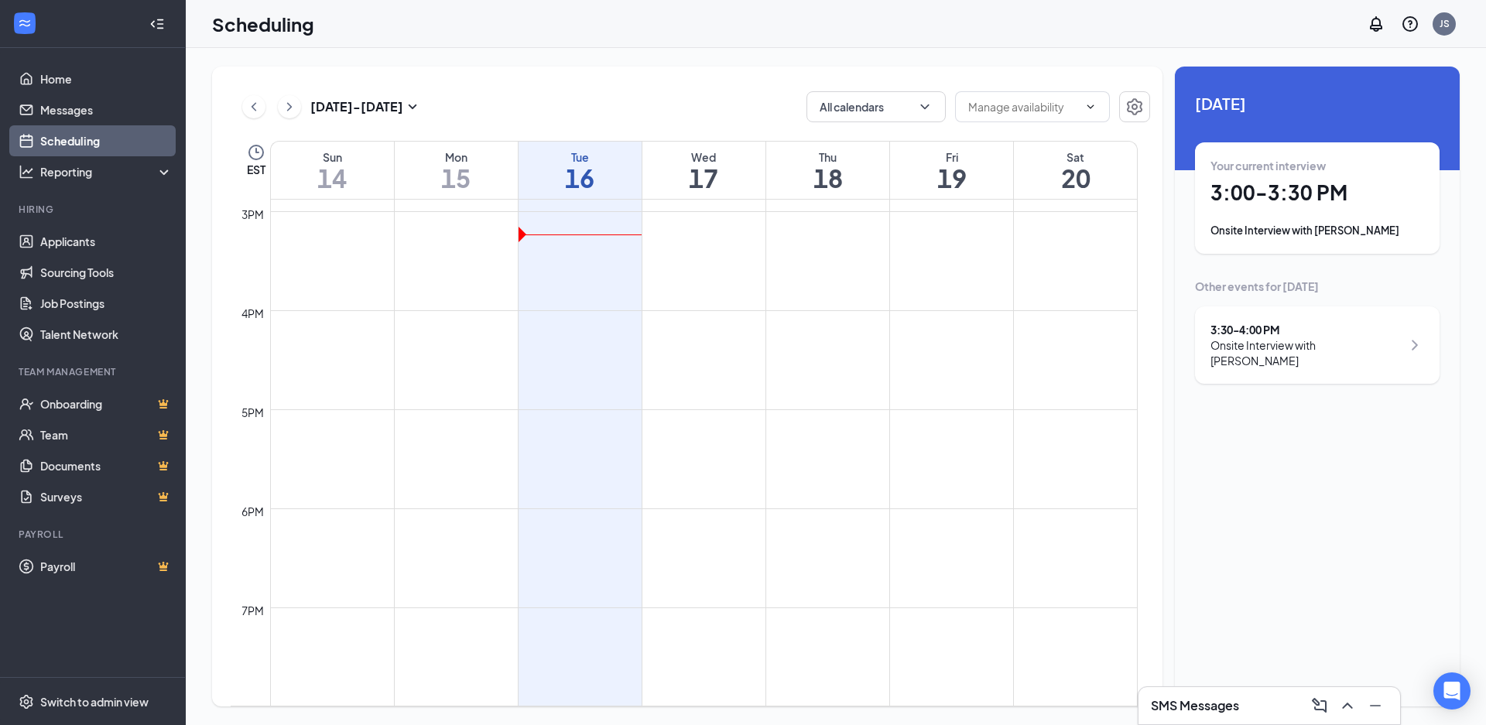
scroll to position [1380, 0]
click at [265, 112] on div "Sep 14 - Sep 20" at bounding box center [332, 106] width 180 height 31
click at [250, 105] on icon "ChevronLeft" at bounding box center [253, 107] width 15 height 19
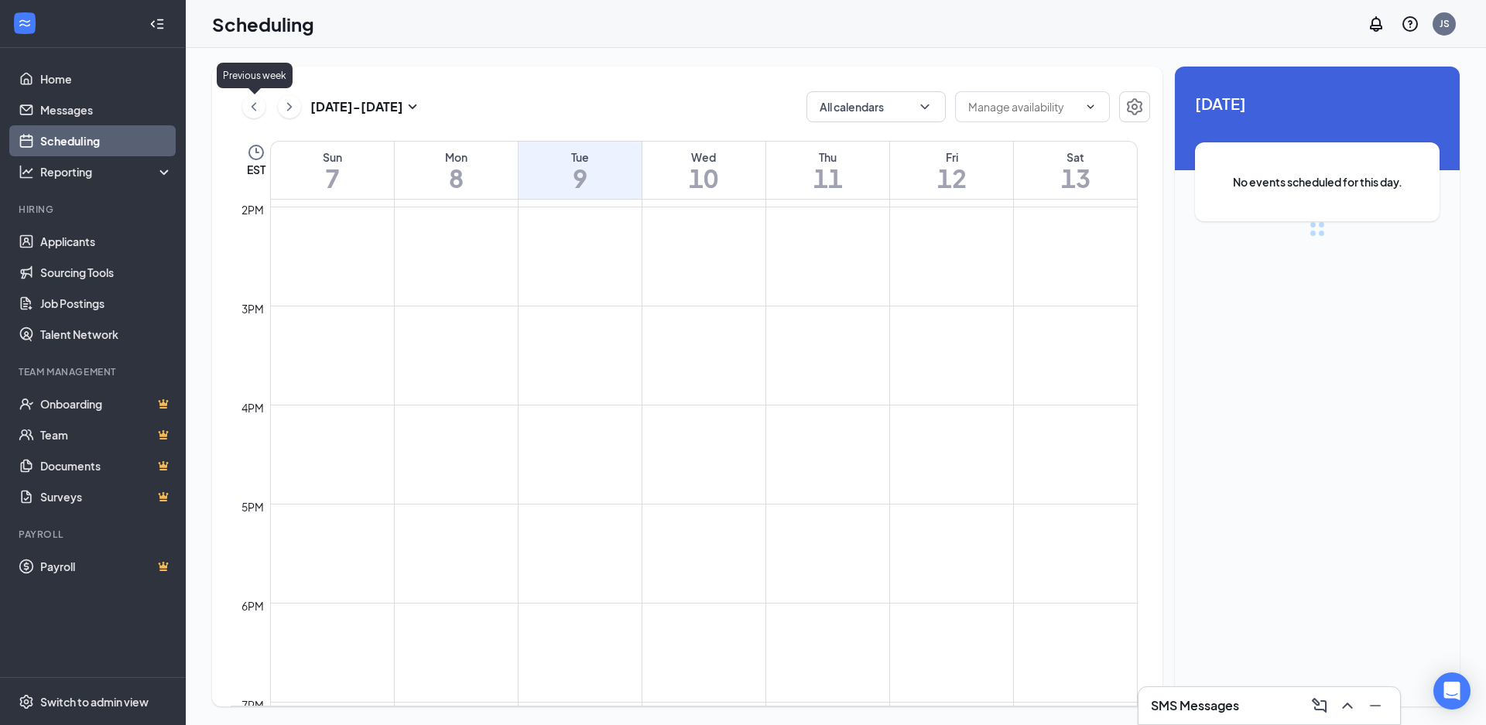
scroll to position [761, 0]
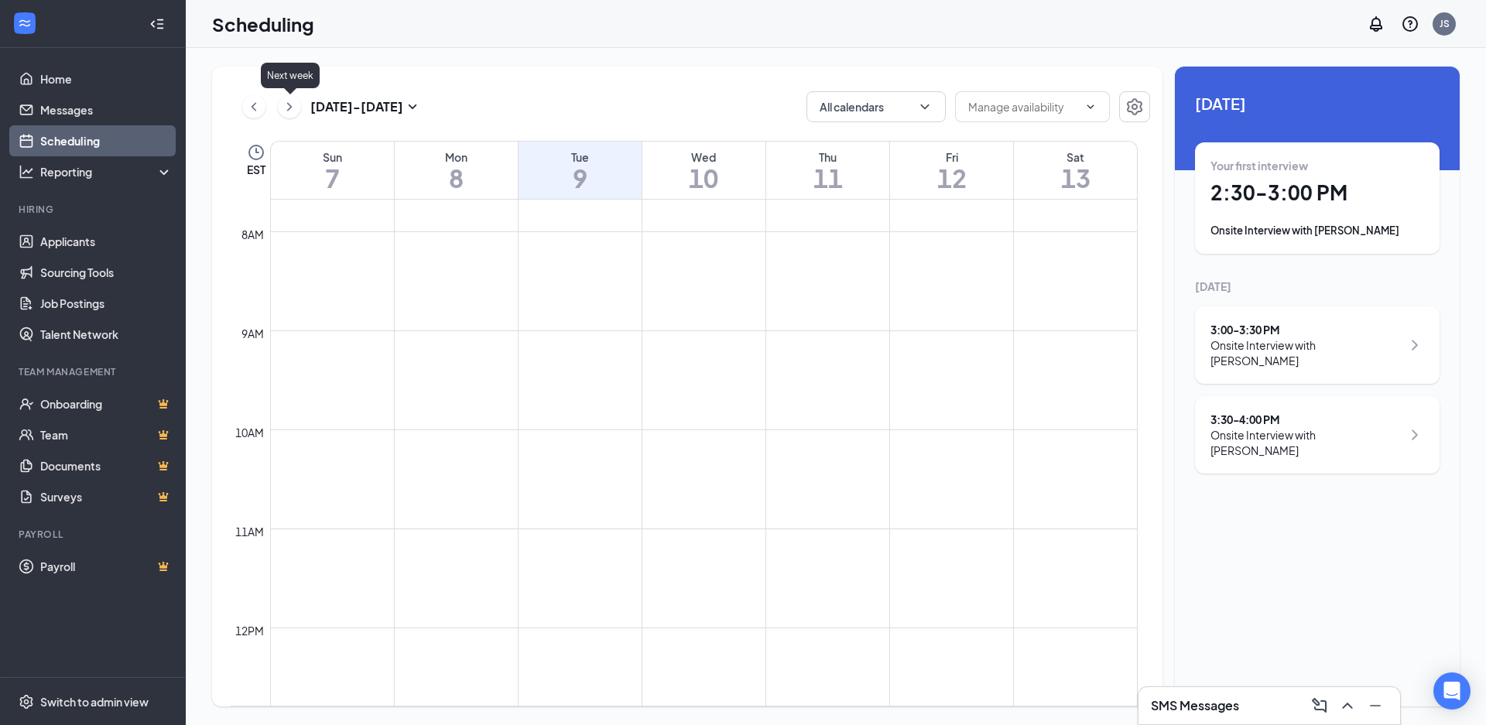
click at [286, 105] on icon "ChevronRight" at bounding box center [289, 107] width 15 height 19
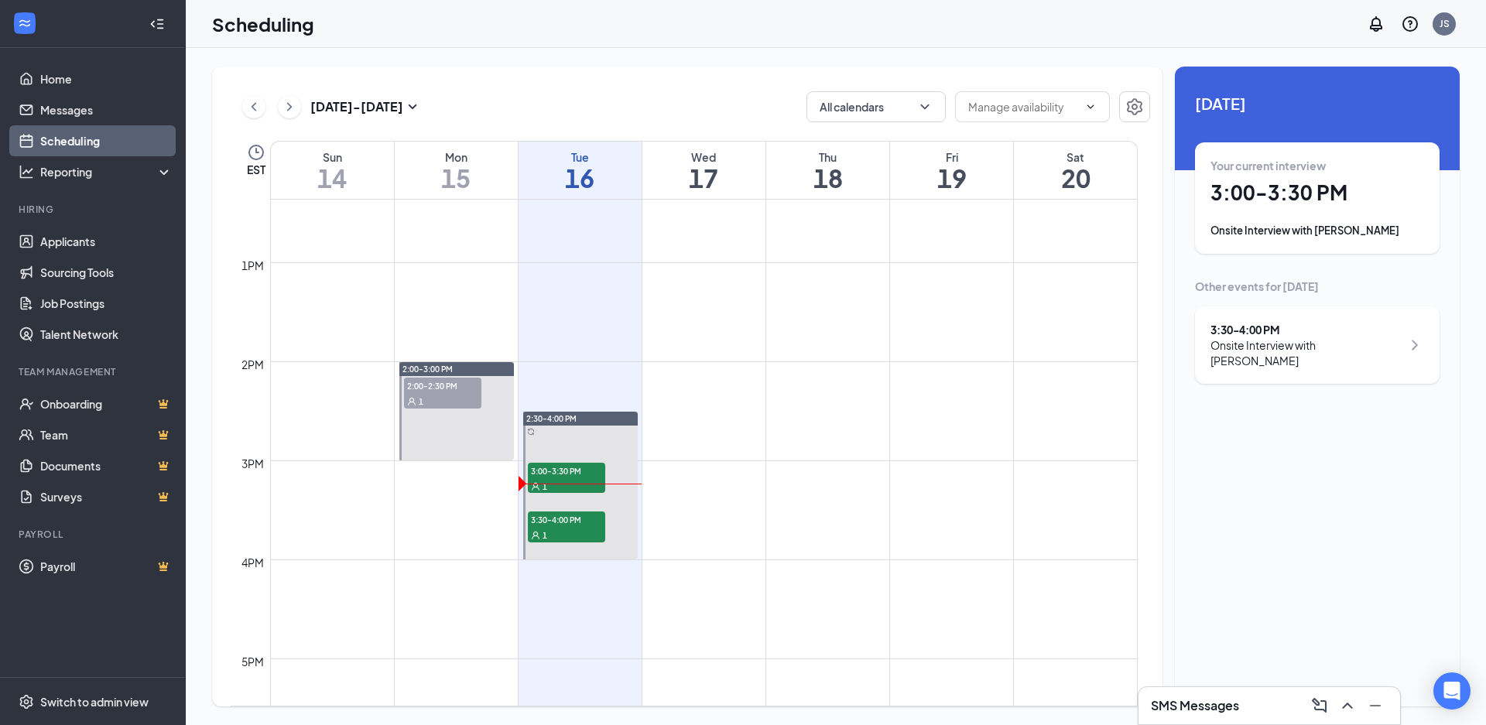
scroll to position [1303, 0]
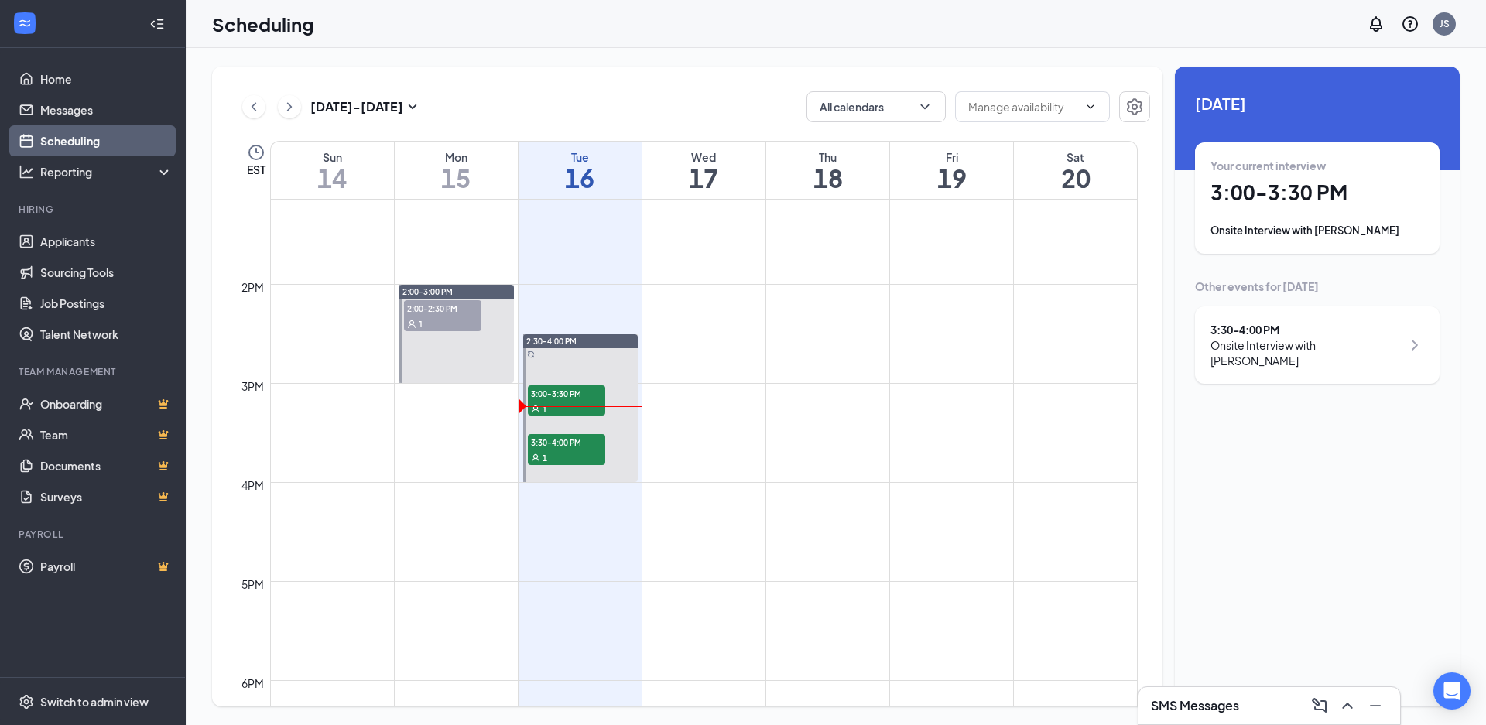
click at [457, 313] on span "2:00-2:30 PM" at bounding box center [442, 307] width 77 height 15
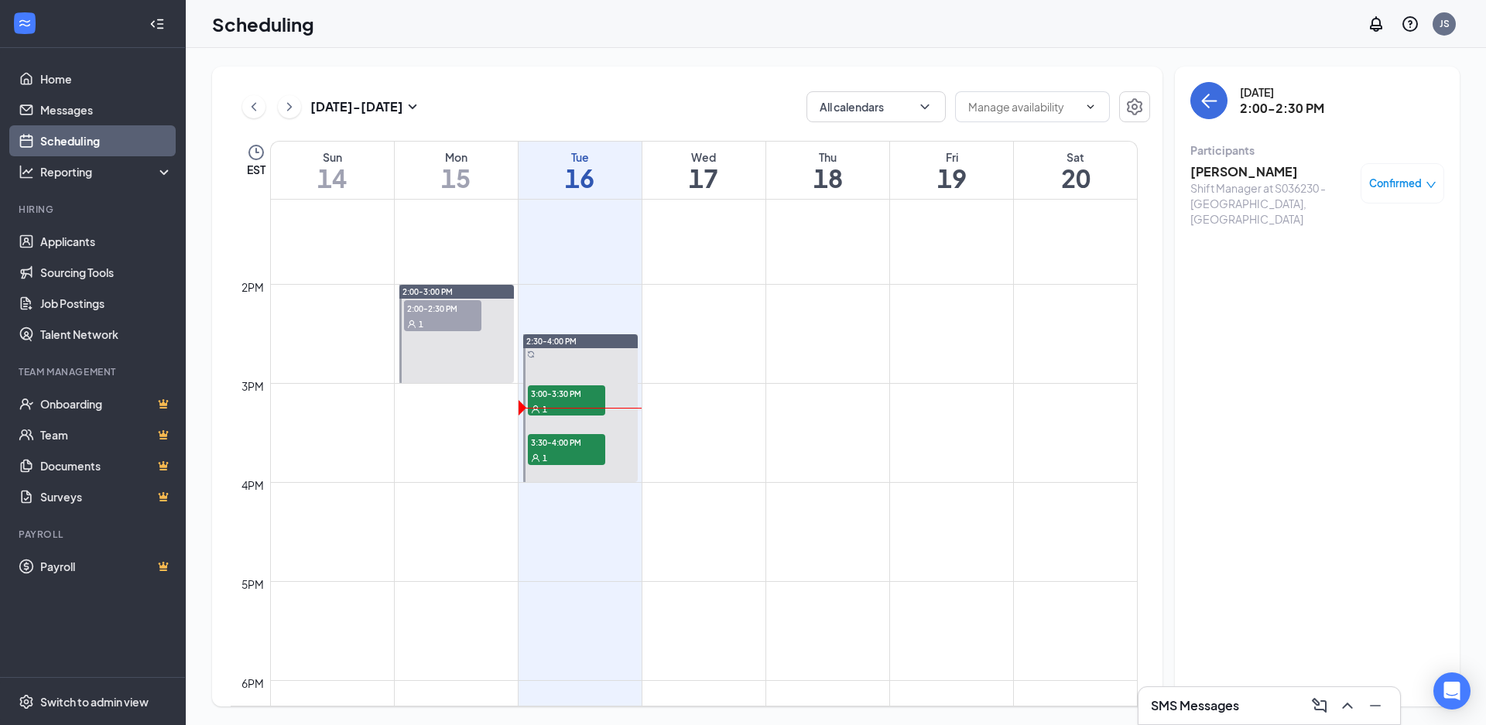
click at [443, 320] on div "1" at bounding box center [442, 323] width 77 height 15
click at [1426, 187] on icon "down" at bounding box center [1431, 185] width 11 height 11
click at [1403, 231] on span "Request Reschedule" at bounding box center [1367, 233] width 106 height 17
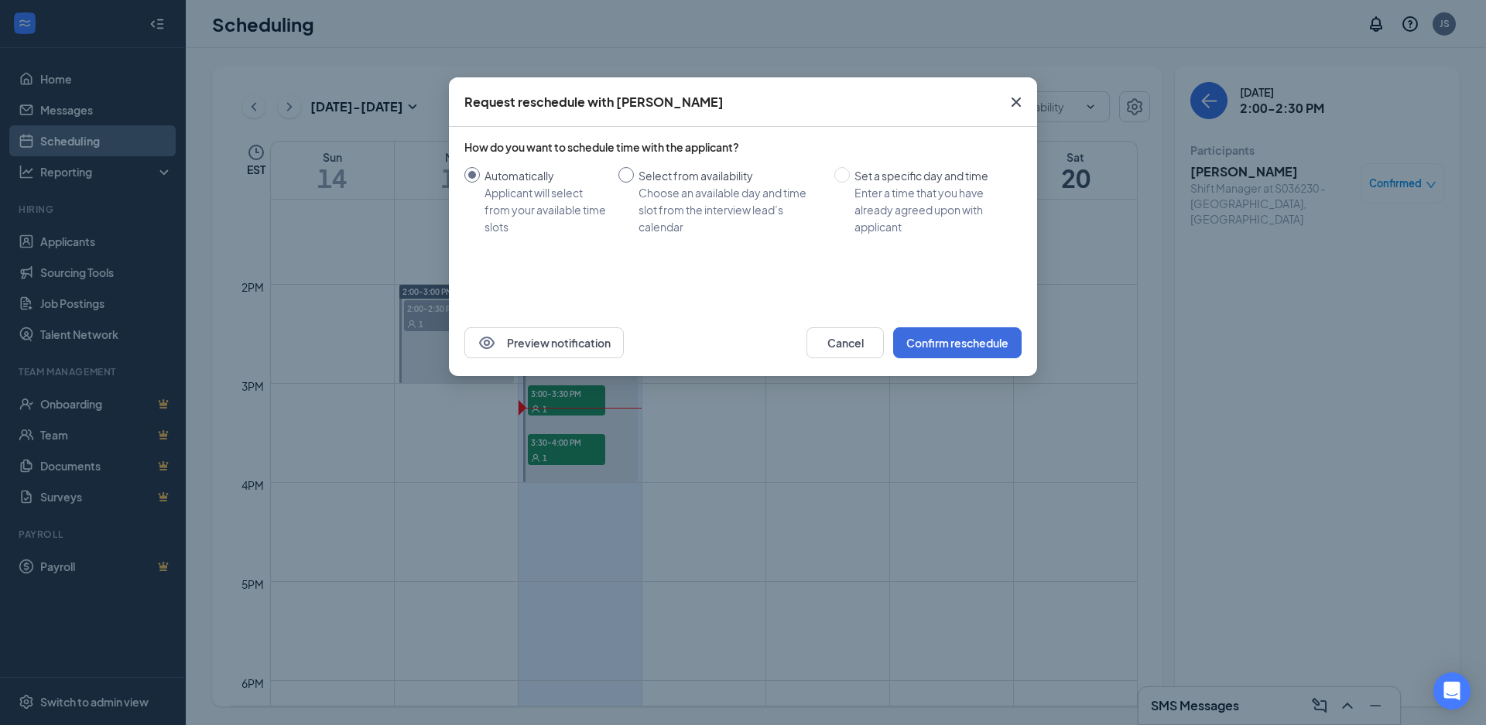
click at [632, 176] on input "Select from availability Choose an available day and time slot from the intervi…" at bounding box center [625, 174] width 15 height 15
radio input "true"
radio input "false"
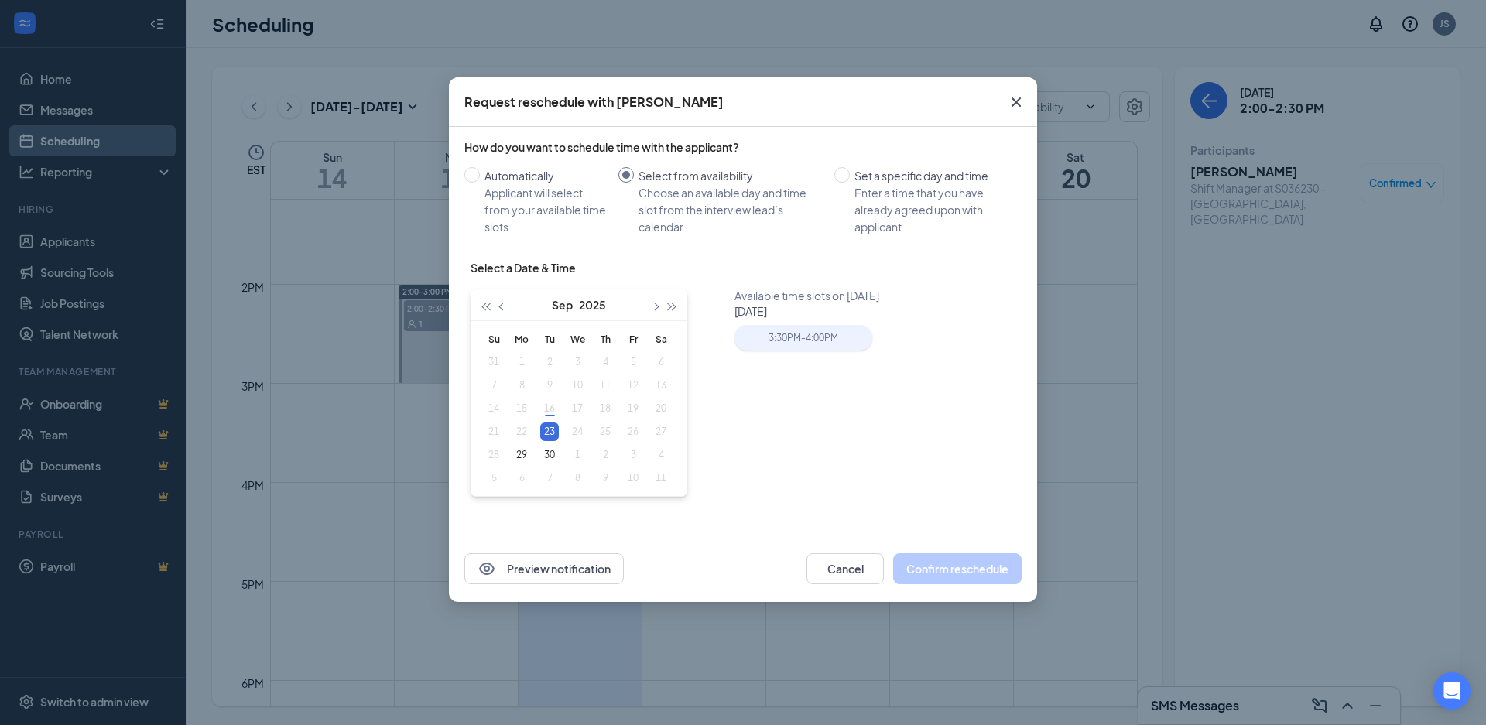
click at [793, 342] on div "3:30PM - 4:00PM" at bounding box center [803, 338] width 137 height 26
click at [978, 571] on button "Confirm reschedule" at bounding box center [957, 568] width 128 height 31
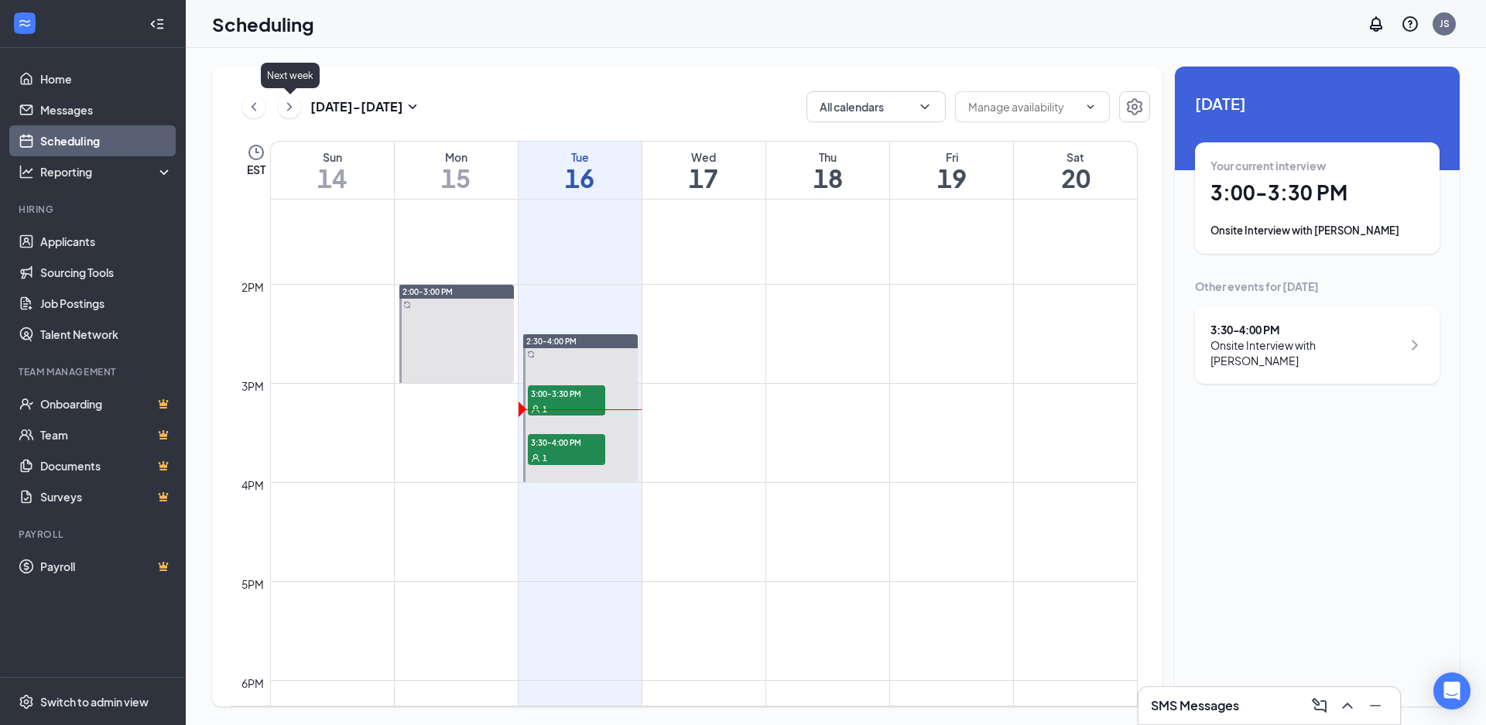
click at [293, 109] on icon "ChevronRight" at bounding box center [289, 107] width 15 height 19
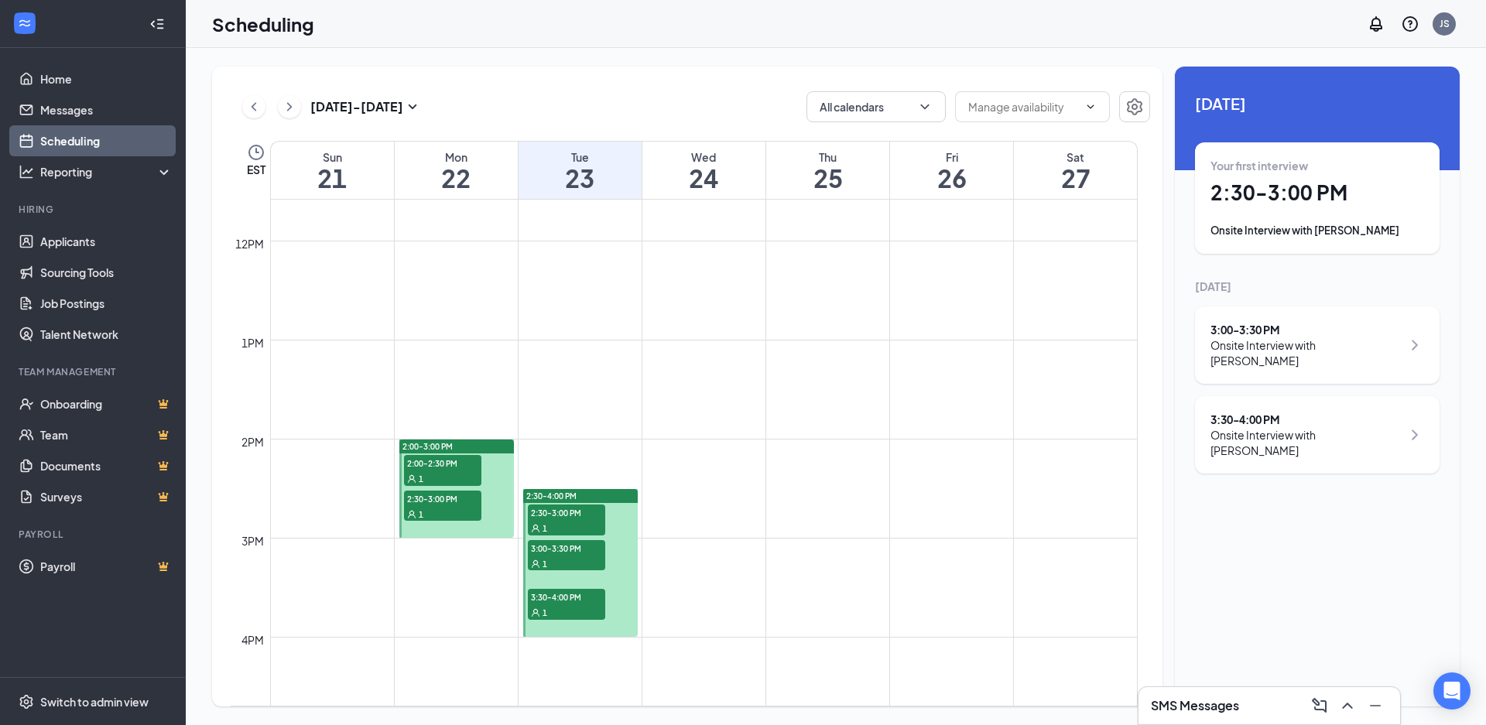
scroll to position [1380, 0]
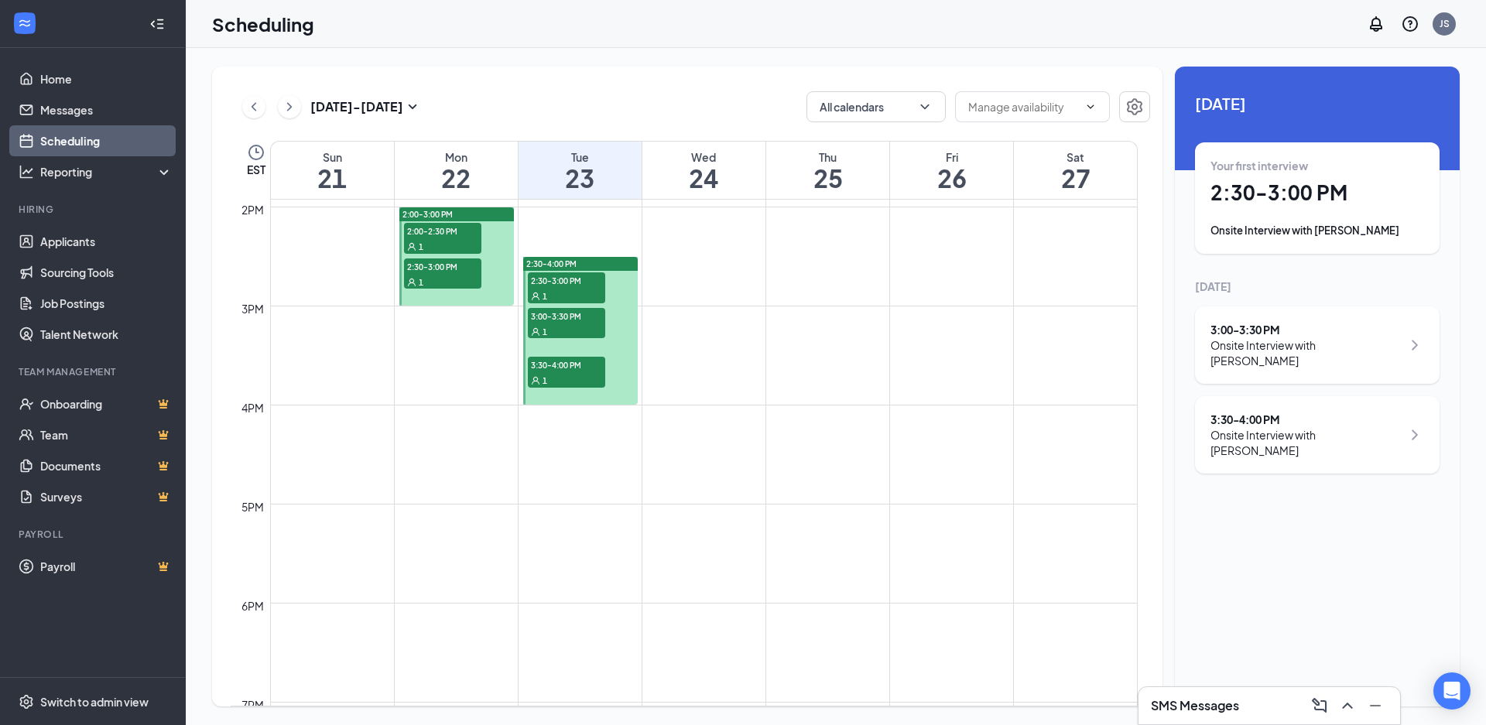
click at [571, 368] on span "3:30-4:00 PM" at bounding box center [566, 364] width 77 height 15
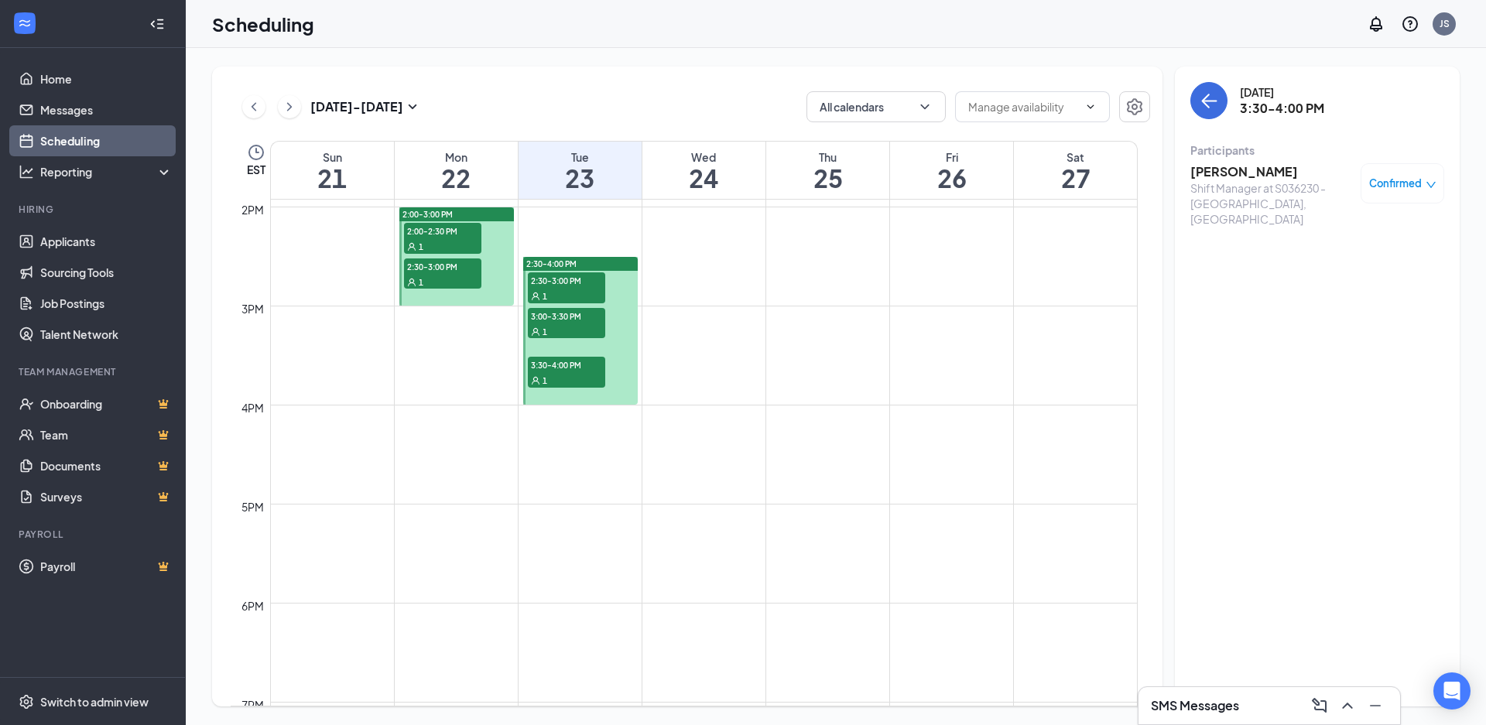
click at [244, 96] on div "Sep 21 - Sep 27" at bounding box center [332, 106] width 180 height 31
click at [250, 98] on icon "ChevronLeft" at bounding box center [253, 107] width 15 height 19
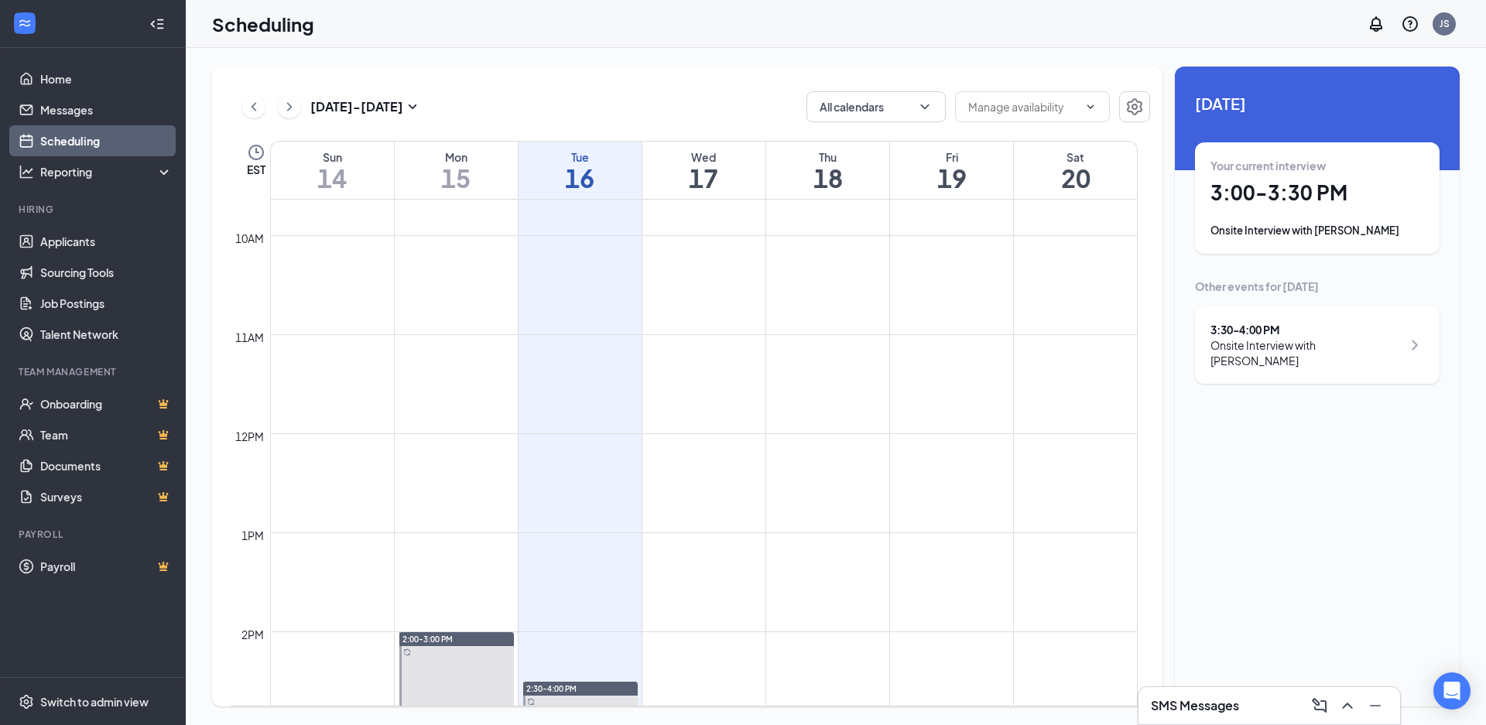
scroll to position [1225, 0]
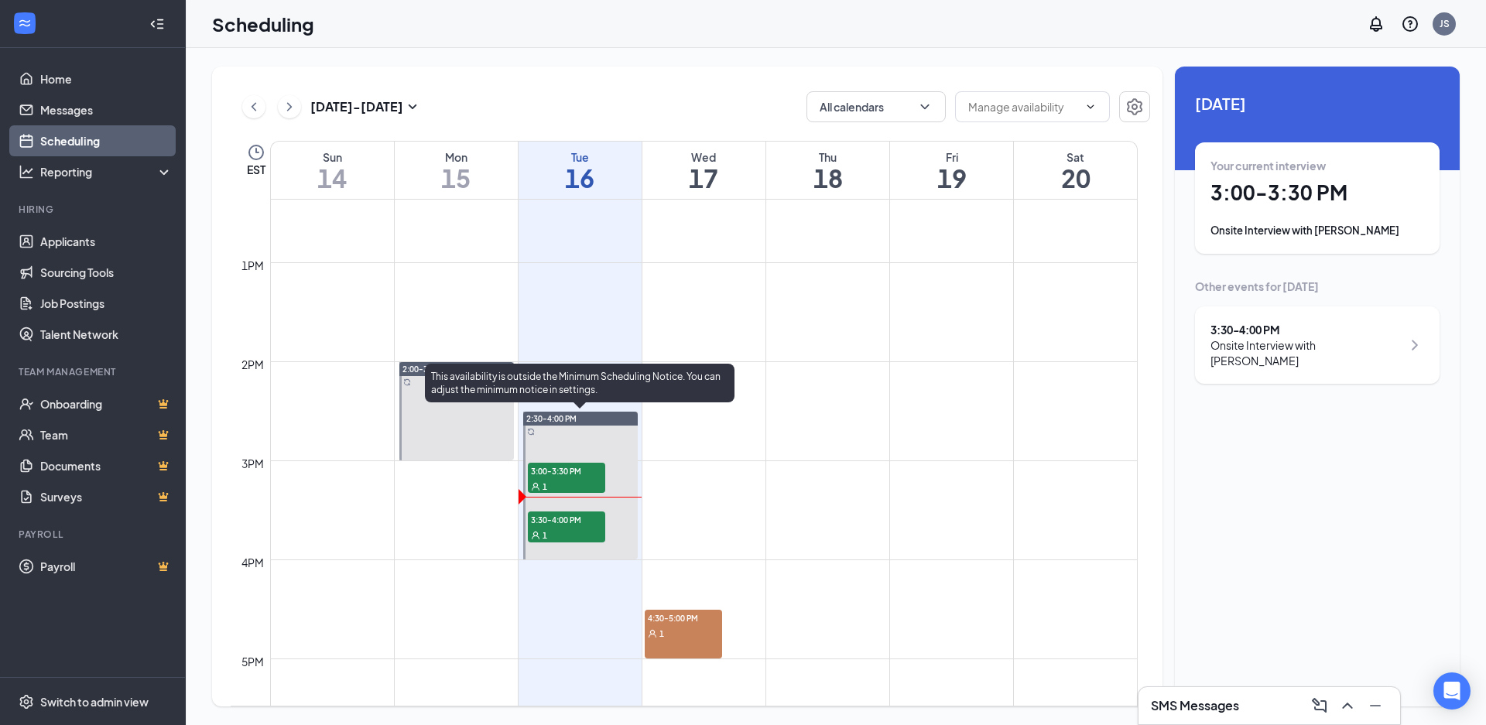
click at [570, 514] on span "3:30-4:00 PM" at bounding box center [566, 519] width 77 height 15
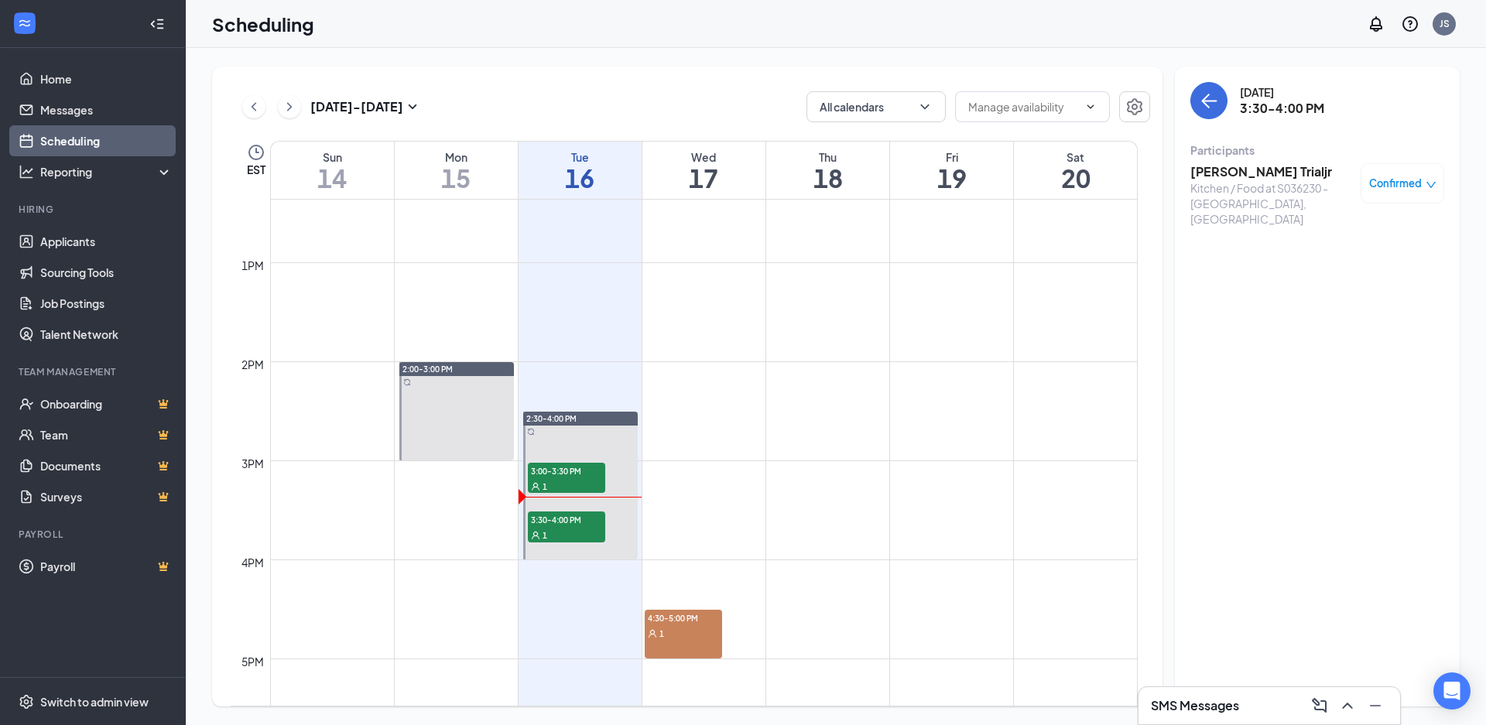
click at [1223, 166] on h3 "Cory Trialjr" at bounding box center [1271, 171] width 163 height 17
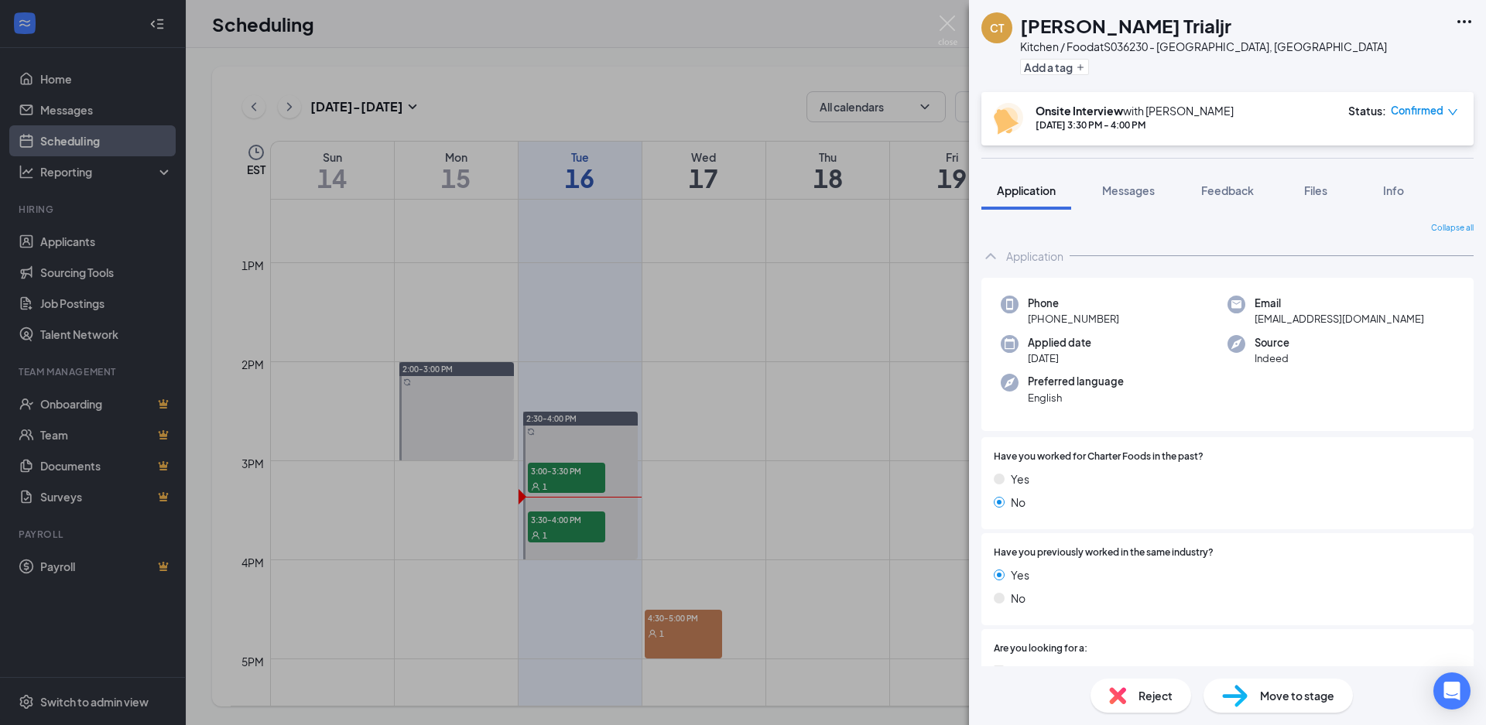
click at [1461, 21] on icon "Ellipses" at bounding box center [1464, 21] width 19 height 19
click at [1395, 56] on link "View full application" at bounding box center [1380, 57] width 167 height 15
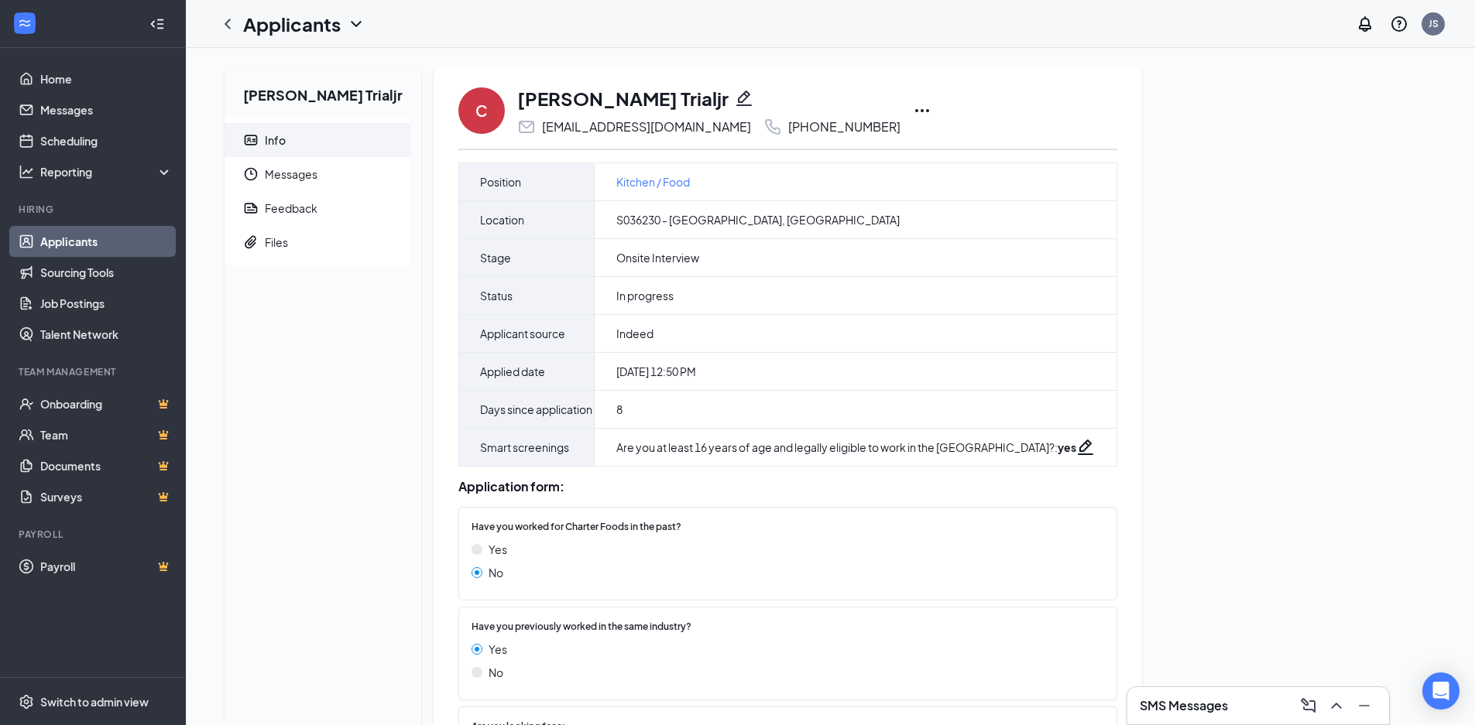
click at [913, 106] on icon "Ellipses" at bounding box center [922, 110] width 19 height 19
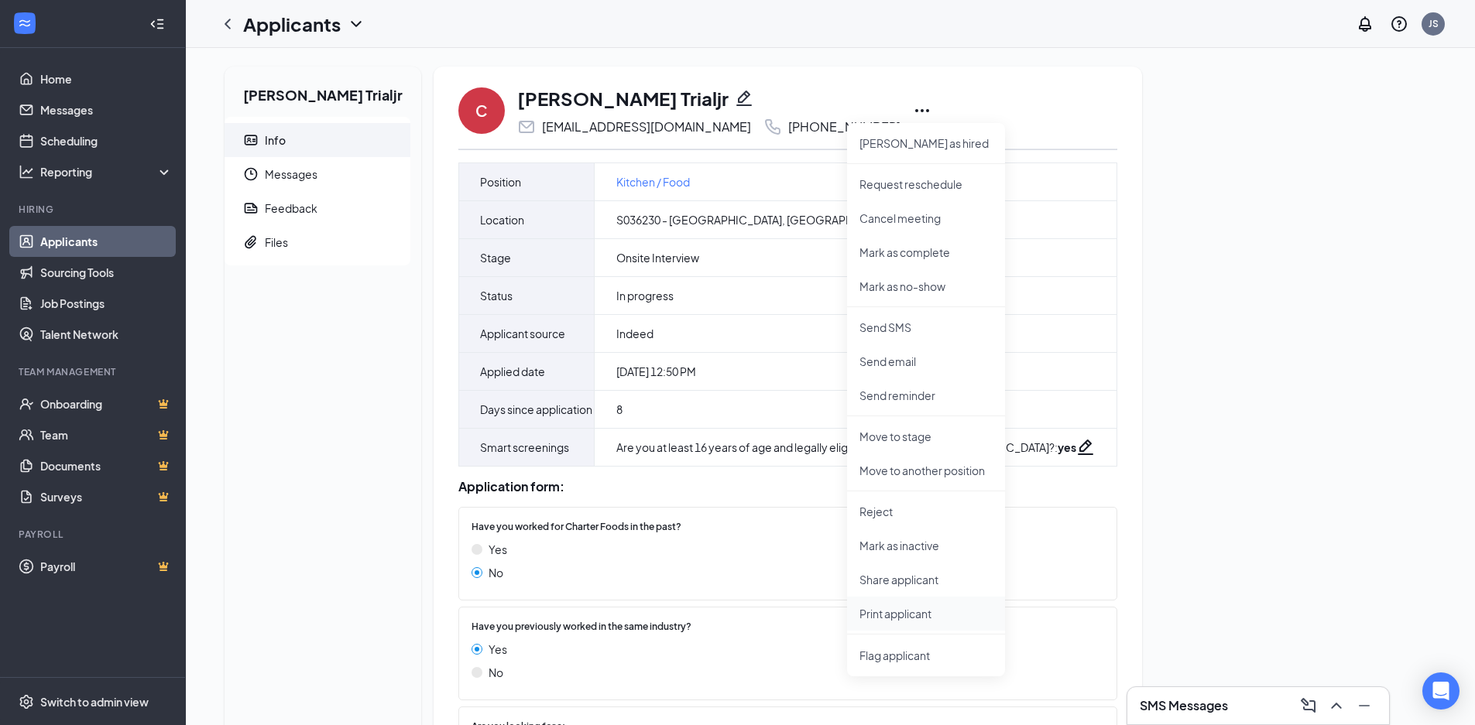
click at [896, 611] on p "Print applicant" at bounding box center [925, 613] width 133 height 15
